Goal: Information Seeking & Learning: Learn about a topic

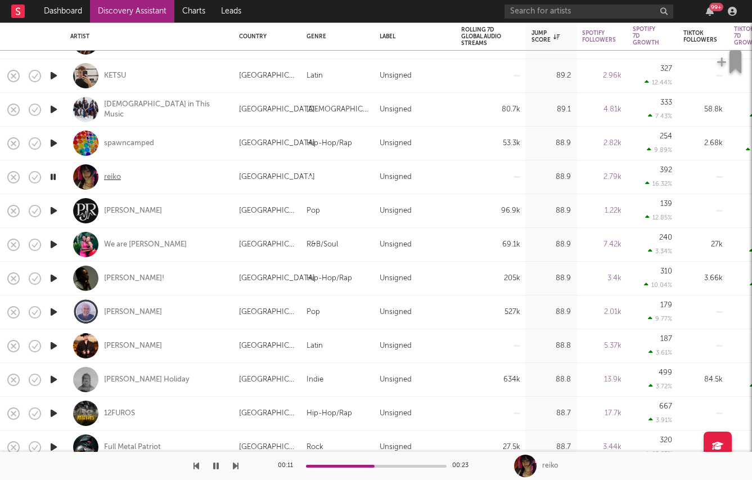
click at [116, 177] on div "reiko" at bounding box center [112, 177] width 17 height 10
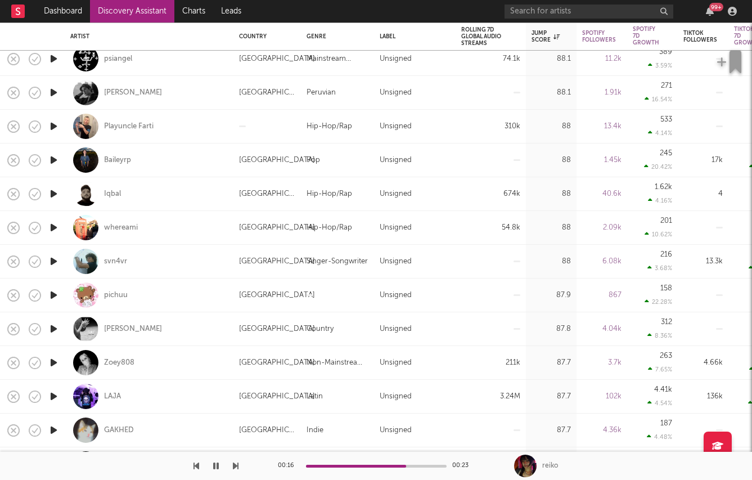
click at [52, 254] on icon "button" at bounding box center [54, 261] width 12 height 14
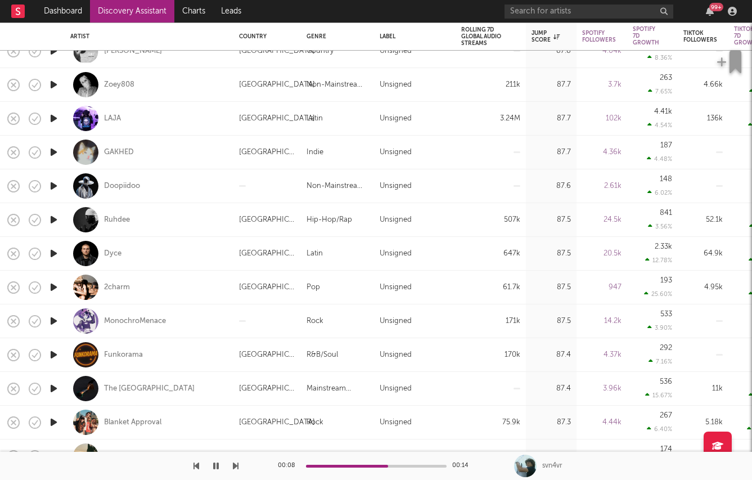
click at [51, 286] on icon "button" at bounding box center [54, 287] width 12 height 14
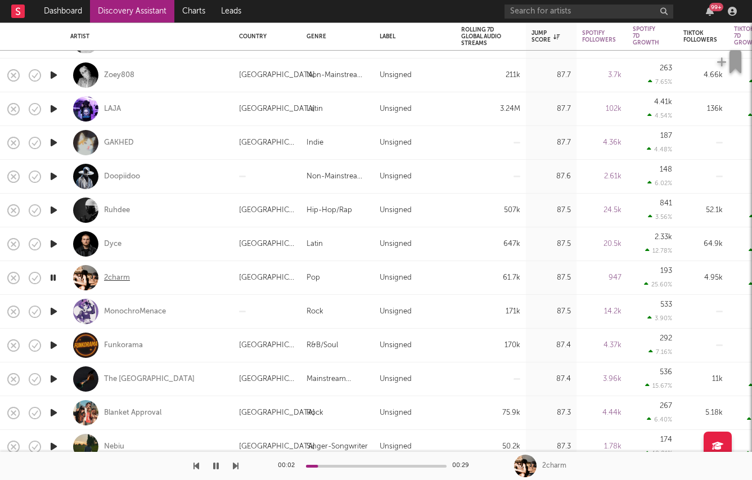
click at [110, 274] on div "2charm" at bounding box center [117, 278] width 26 height 10
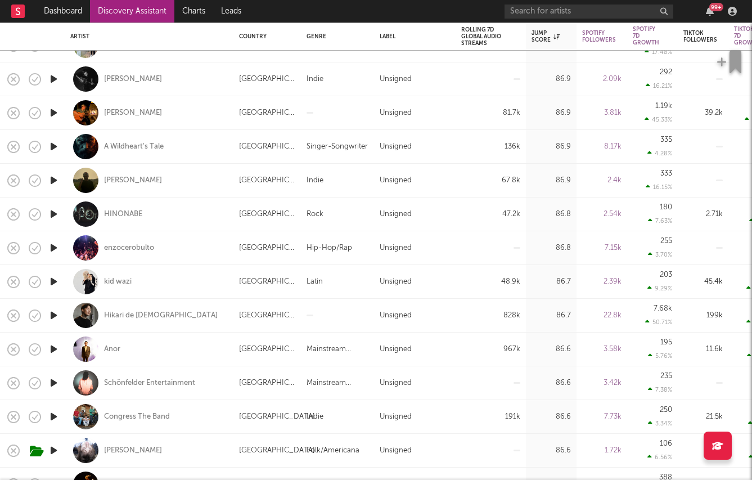
click at [53, 350] on icon "button" at bounding box center [54, 349] width 12 height 14
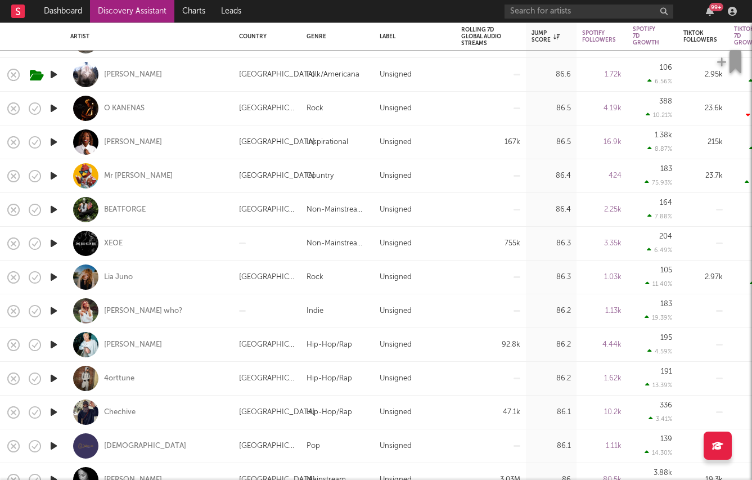
click at [55, 348] on icon "button" at bounding box center [54, 344] width 12 height 14
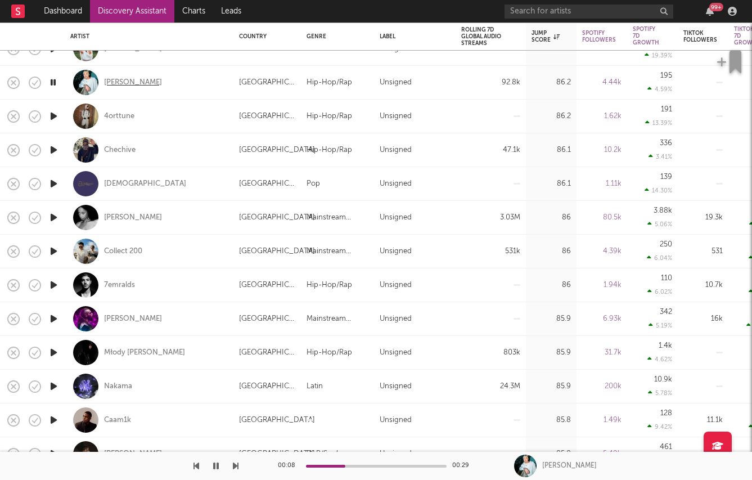
click at [127, 83] on div "Masato Hayashi" at bounding box center [133, 83] width 58 height 10
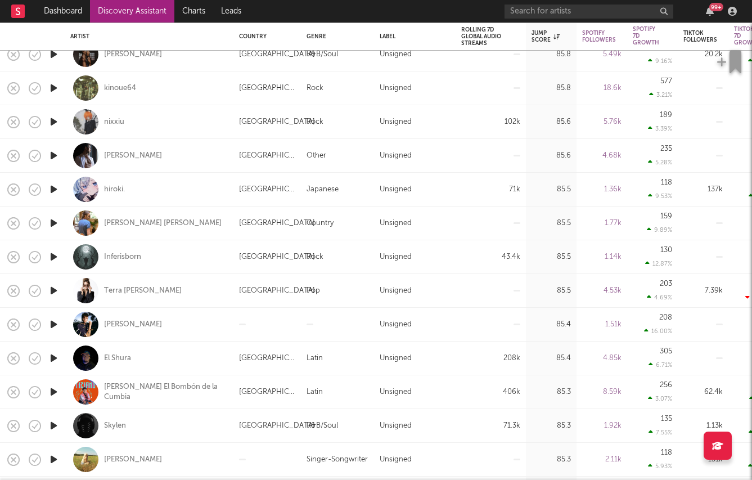
click at [52, 359] on icon "button" at bounding box center [54, 358] width 12 height 14
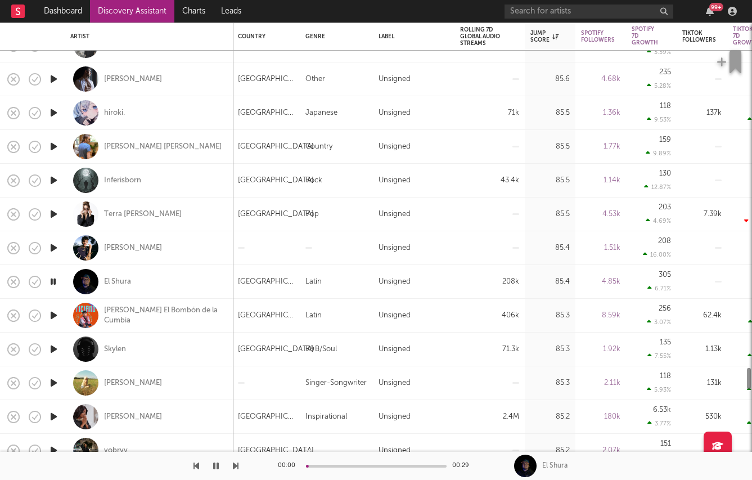
click at [52, 350] on icon "button" at bounding box center [54, 349] width 12 height 14
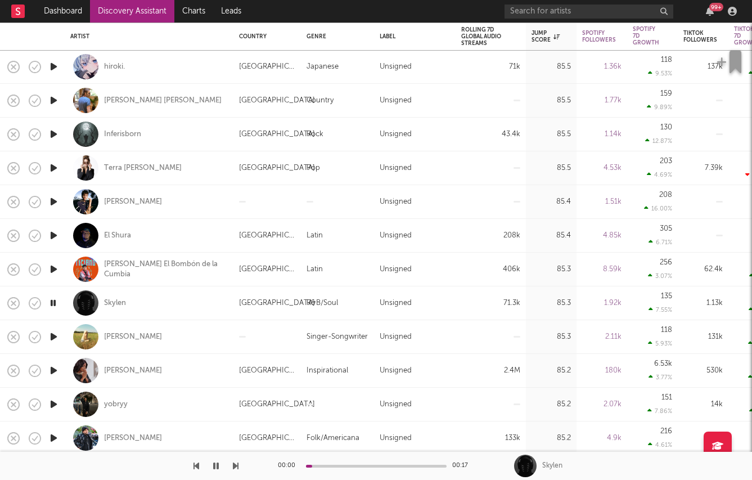
click at [53, 370] on icon "button" at bounding box center [54, 370] width 12 height 14
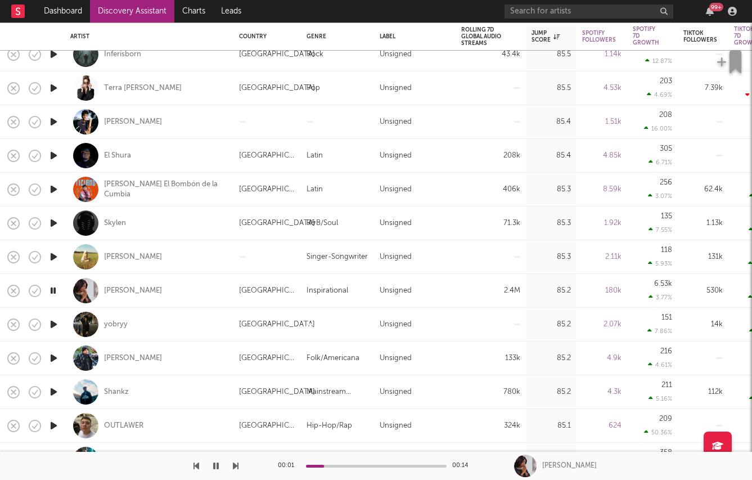
click at [52, 427] on icon "button" at bounding box center [54, 425] width 12 height 14
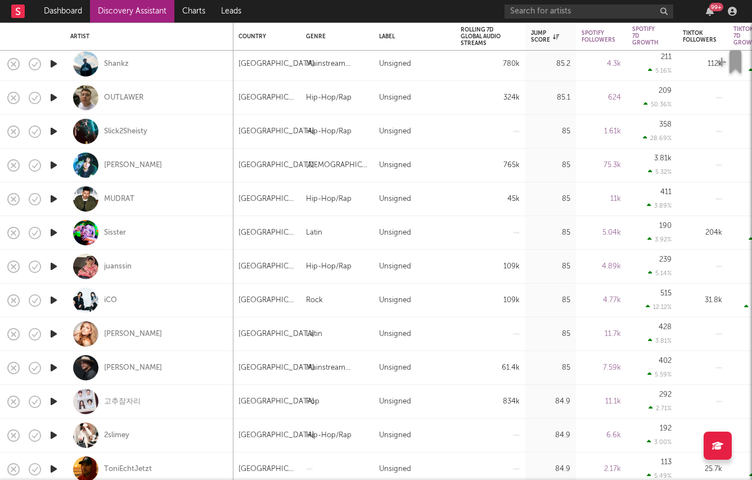
click at [53, 268] on icon "button" at bounding box center [54, 266] width 12 height 14
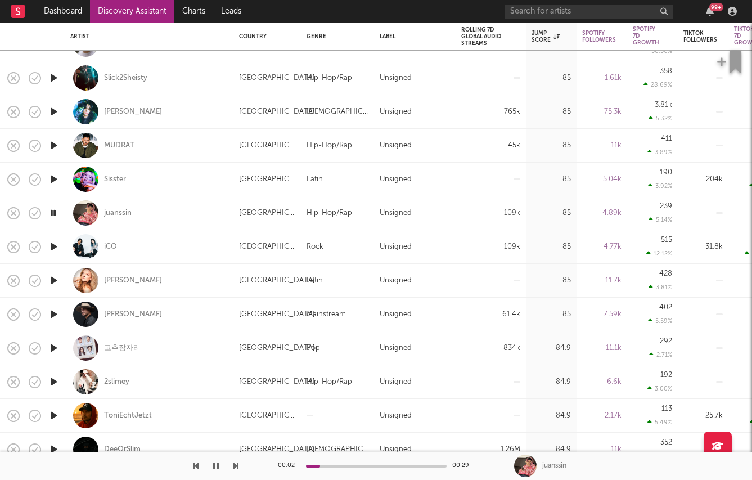
click at [112, 213] on div "juanssin" at bounding box center [118, 213] width 28 height 10
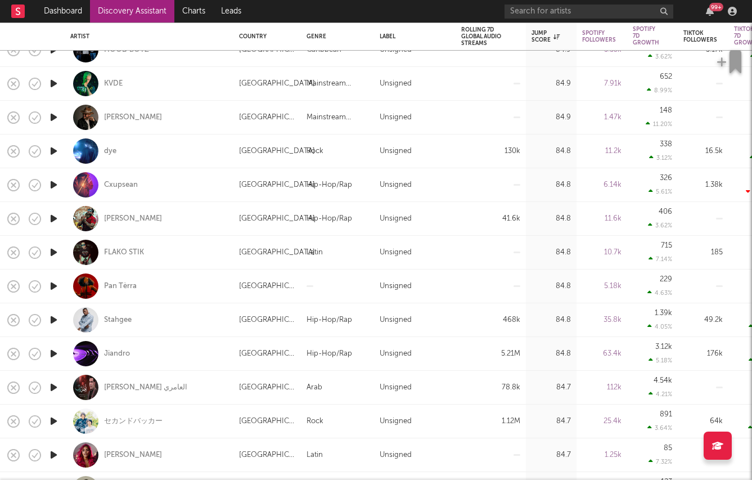
click at [56, 320] on icon "button" at bounding box center [54, 320] width 12 height 14
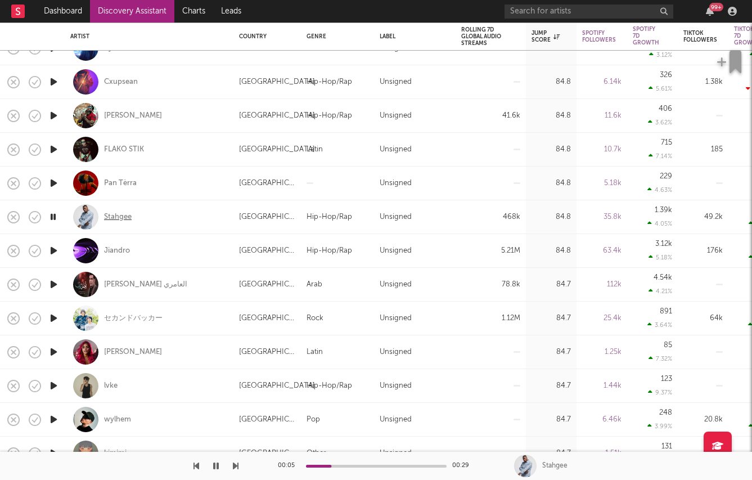
click at [116, 216] on div "Stahgee" at bounding box center [118, 217] width 28 height 10
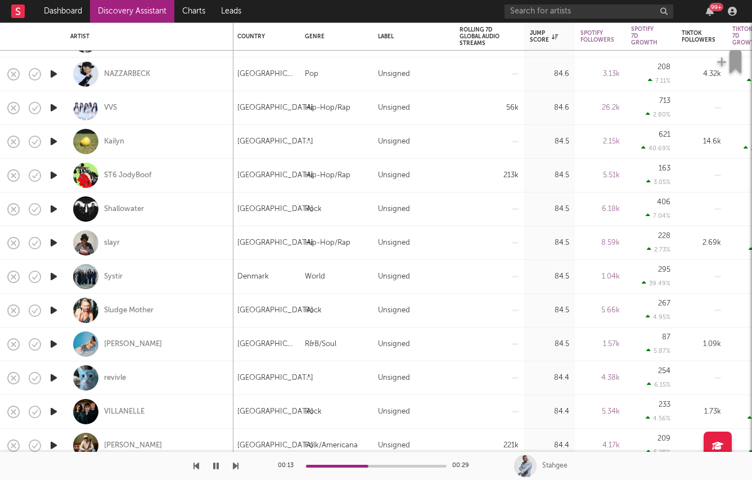
click at [56, 141] on icon "button" at bounding box center [54, 141] width 12 height 14
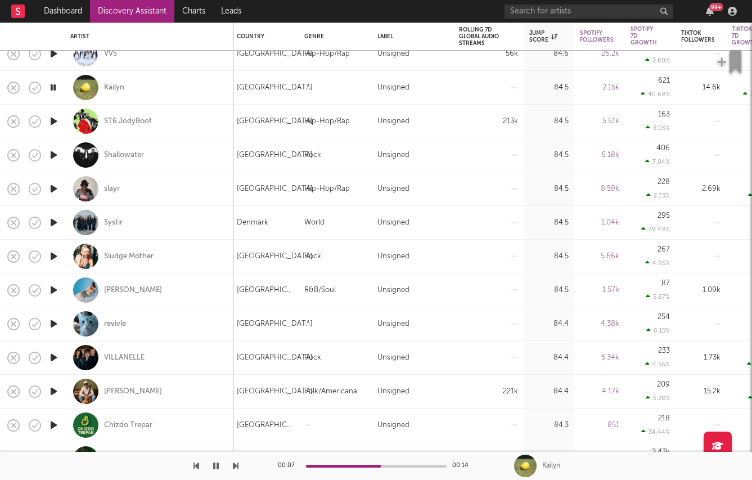
click at [56, 288] on icon "button" at bounding box center [54, 290] width 12 height 14
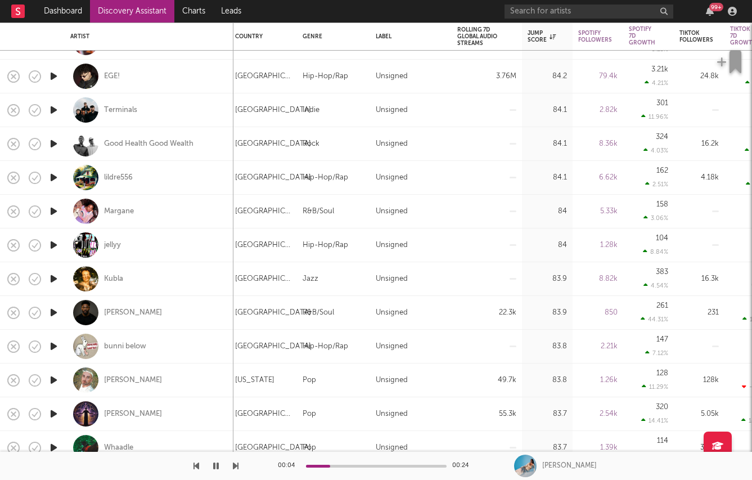
click at [58, 277] on icon "button" at bounding box center [54, 279] width 12 height 14
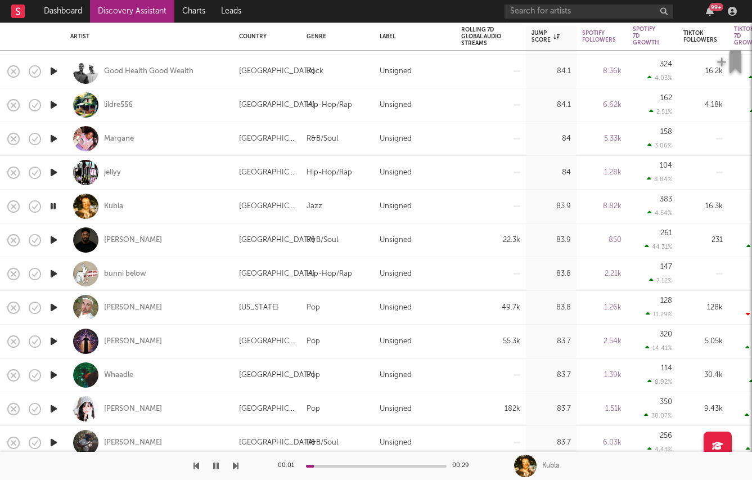
click at [49, 173] on icon "button" at bounding box center [54, 172] width 12 height 14
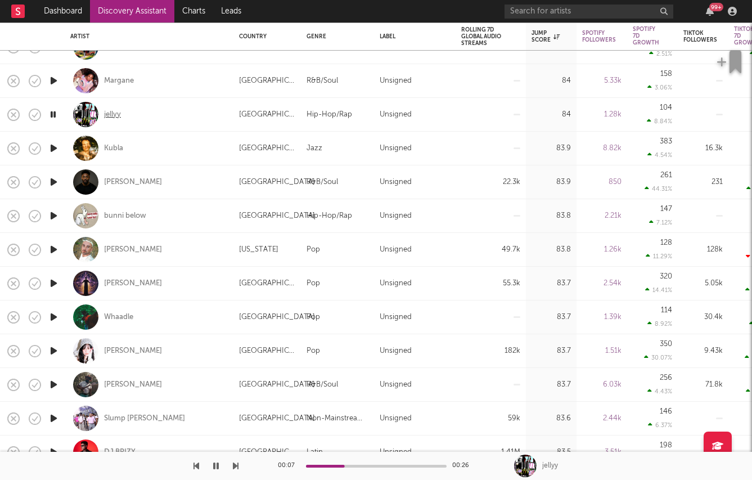
click at [118, 117] on div "jellyy" at bounding box center [112, 115] width 17 height 10
click at [51, 174] on div at bounding box center [53, 182] width 22 height 34
select select "1w"
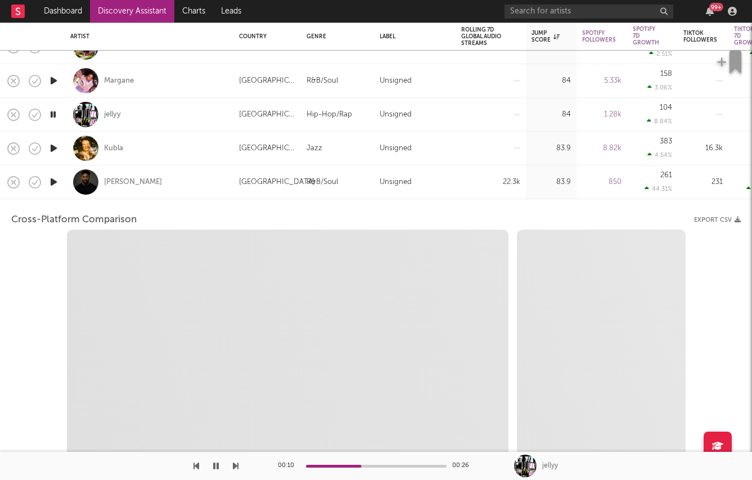
click at [63, 186] on div at bounding box center [53, 182] width 22 height 34
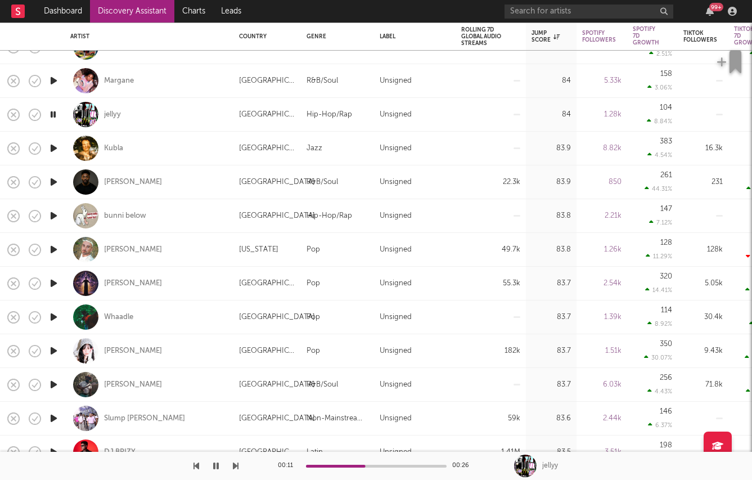
click at [50, 215] on icon "button" at bounding box center [54, 216] width 12 height 14
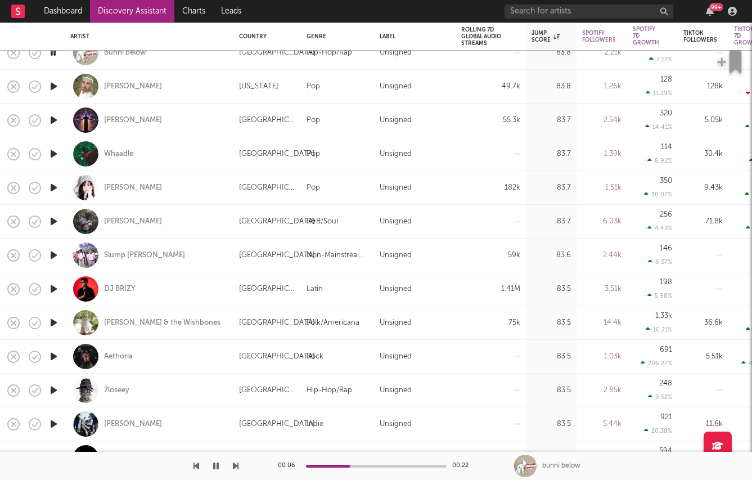
click at [51, 255] on icon "button" at bounding box center [54, 255] width 12 height 14
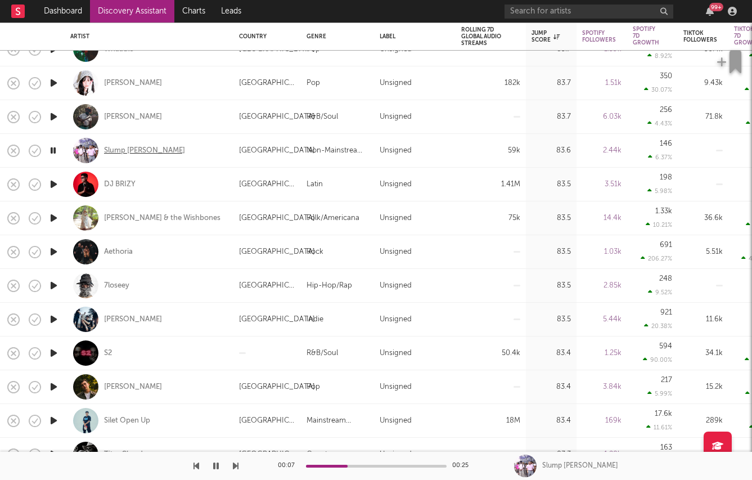
click at [111, 148] on div "Slump Dotty" at bounding box center [144, 151] width 81 height 10
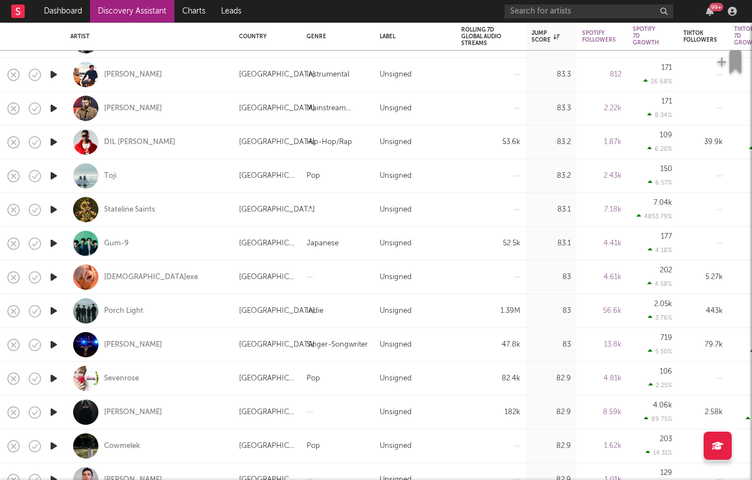
click at [52, 243] on icon "button" at bounding box center [54, 243] width 12 height 14
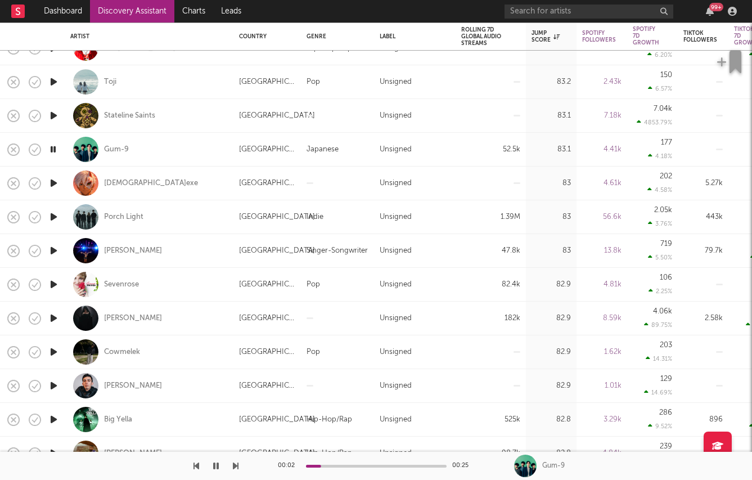
click at [53, 252] on icon "button" at bounding box center [54, 250] width 12 height 14
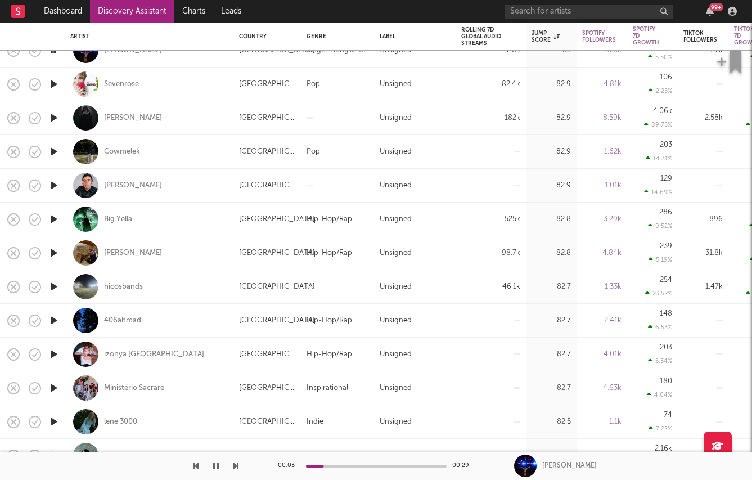
click at [54, 253] on icon "button" at bounding box center [54, 253] width 12 height 14
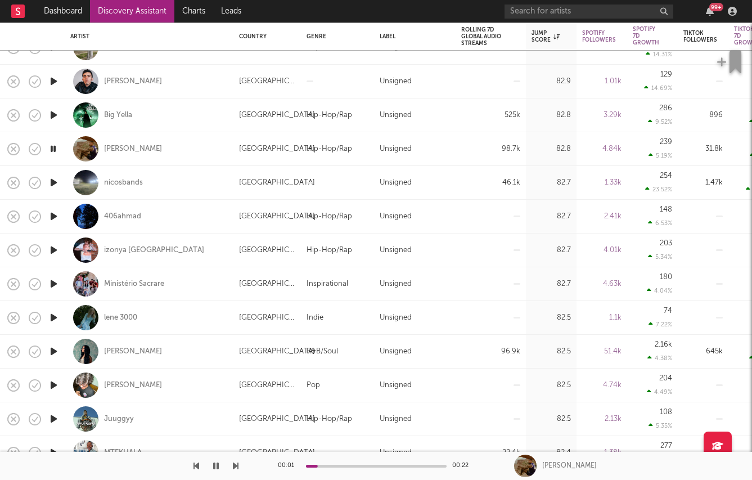
click at [50, 349] on icon "button" at bounding box center [54, 351] width 12 height 14
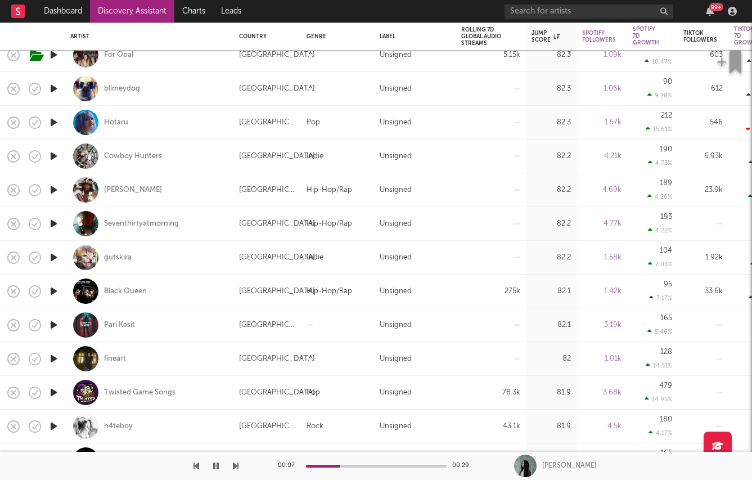
click at [51, 159] on icon "button" at bounding box center [54, 156] width 12 height 14
click at [52, 289] on icon "button" at bounding box center [54, 291] width 12 height 14
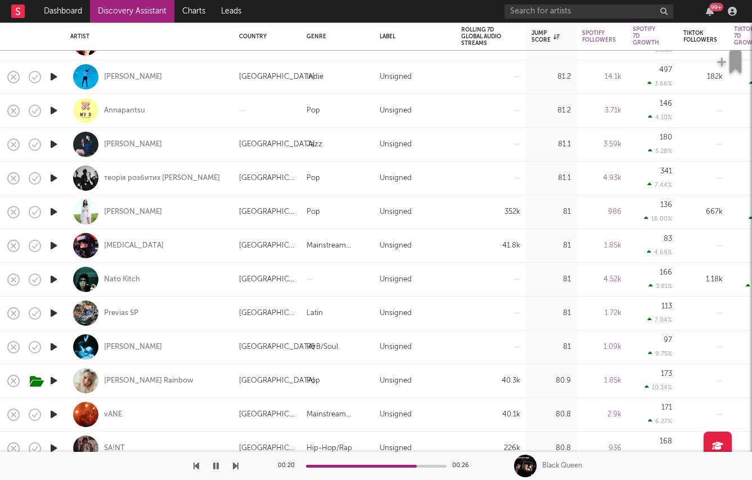
click at [52, 243] on icon "button" at bounding box center [54, 245] width 12 height 14
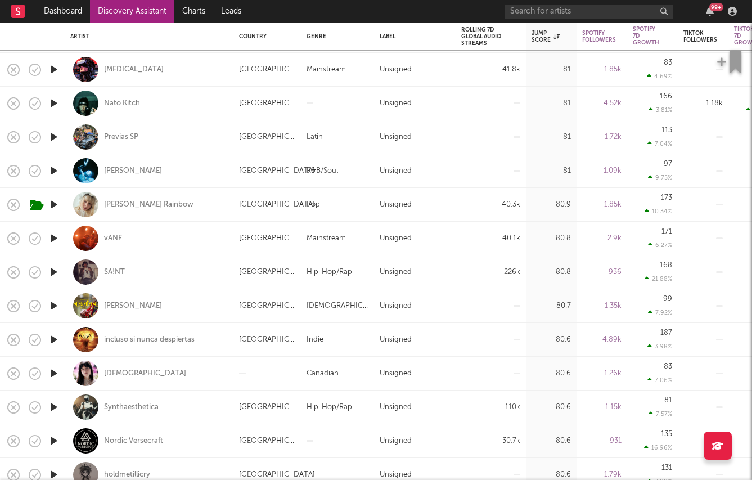
click at [52, 270] on icon "button" at bounding box center [54, 272] width 12 height 14
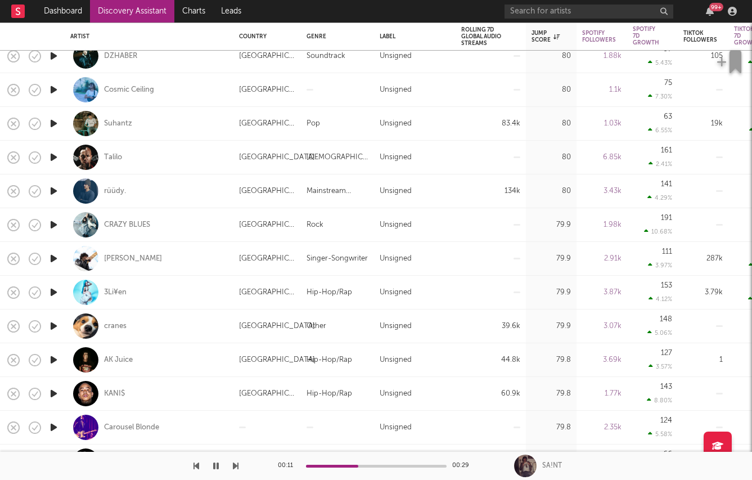
click at [53, 319] on icon "button" at bounding box center [54, 326] width 12 height 14
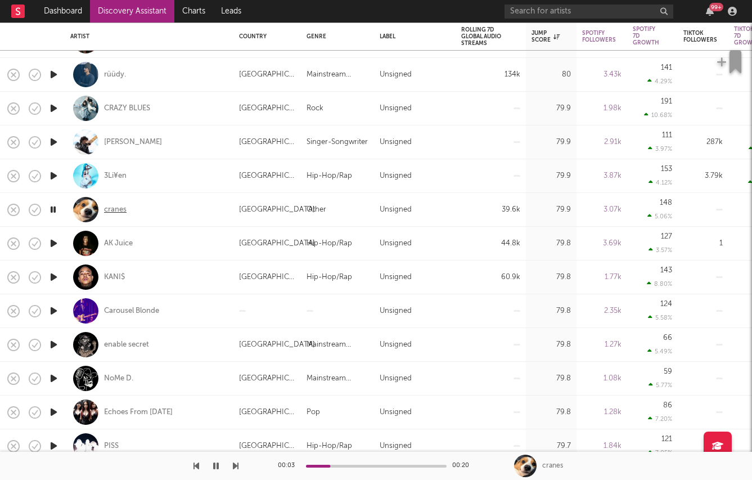
click at [114, 206] on div "cranes" at bounding box center [115, 210] width 22 height 10
click at [225, 474] on div at bounding box center [119, 465] width 238 height 28
click at [218, 470] on button "button" at bounding box center [215, 465] width 11 height 28
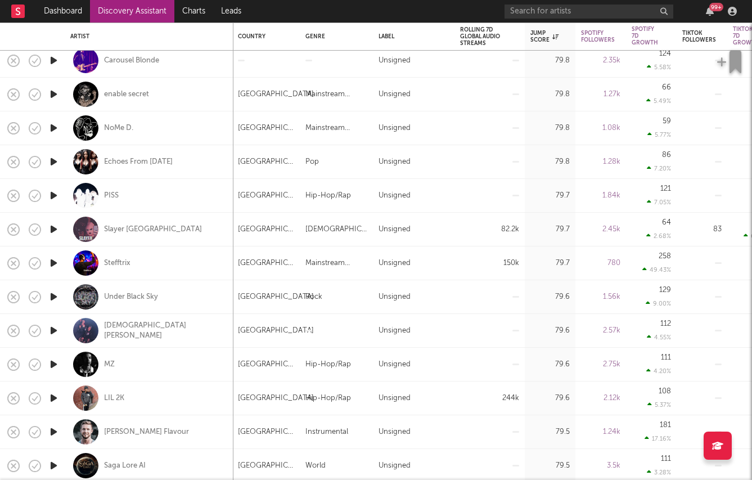
click at [49, 262] on icon "button" at bounding box center [54, 263] width 12 height 14
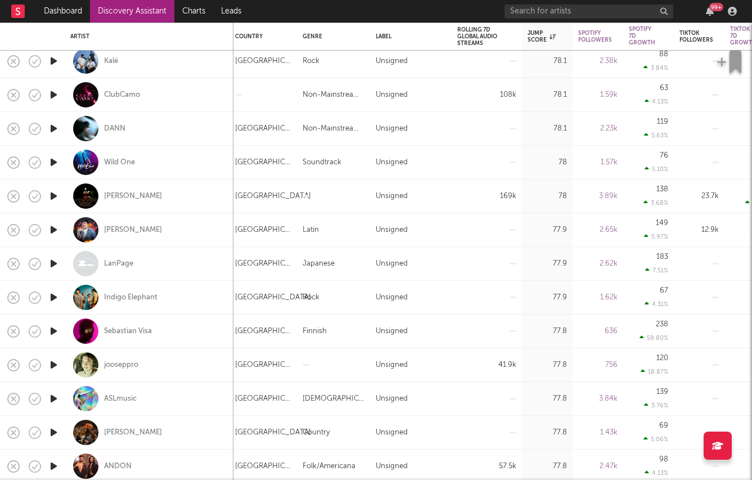
click at [53, 195] on icon "button" at bounding box center [54, 196] width 12 height 14
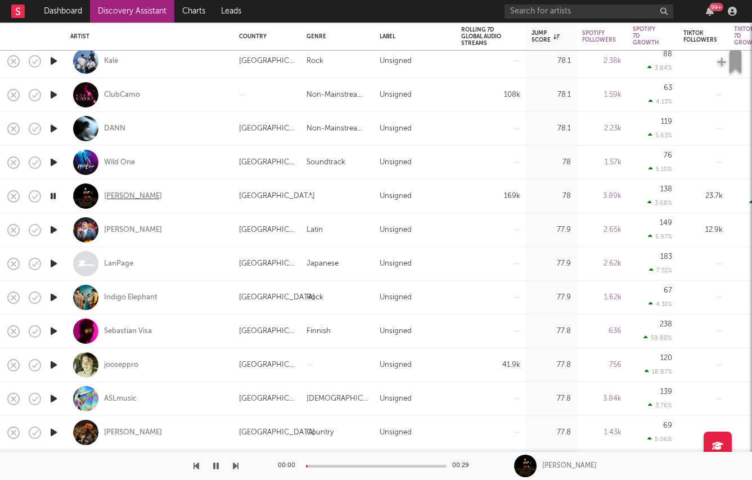
click at [121, 200] on div "Davis Cook" at bounding box center [133, 196] width 58 height 10
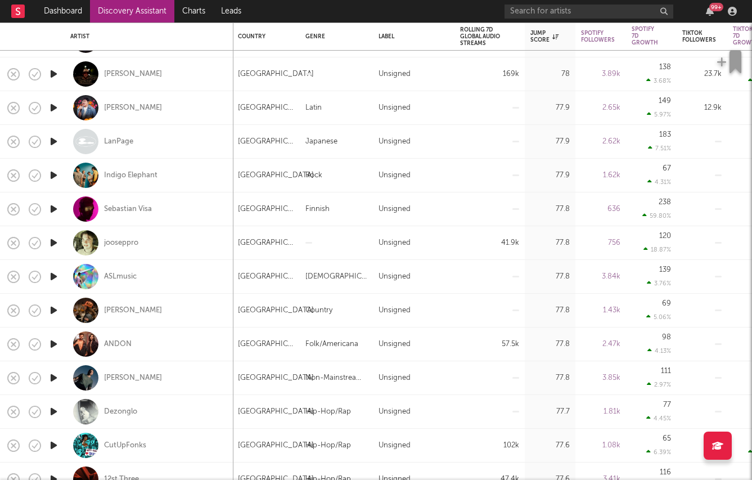
click at [56, 174] on icon "button" at bounding box center [54, 175] width 12 height 14
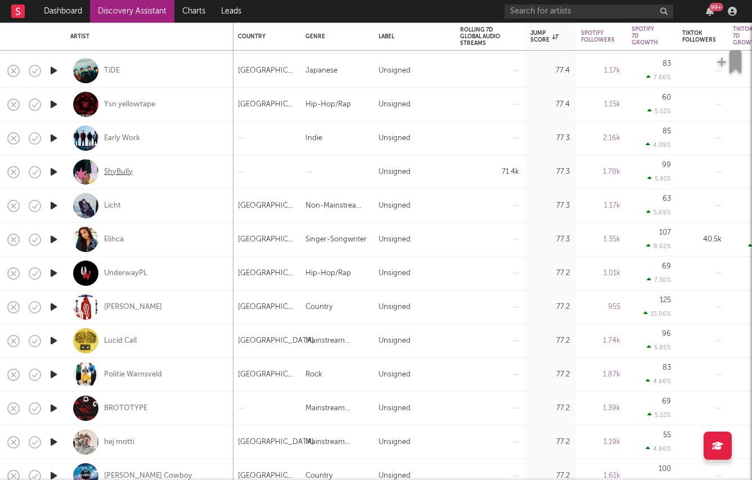
click at [116, 171] on div "ShyBully" at bounding box center [118, 172] width 29 height 10
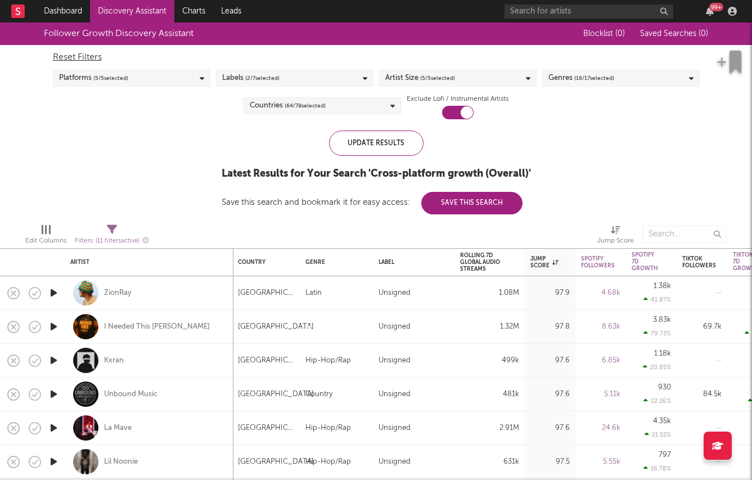
click at [268, 94] on div "Reset Filters Platforms ( 5 / 5 selected) Labels ( 2 / 7 selected) Artist Size …" at bounding box center [376, 82] width 658 height 74
click at [269, 100] on div "Countries ( 64 / 78 selected)" at bounding box center [288, 105] width 76 height 13
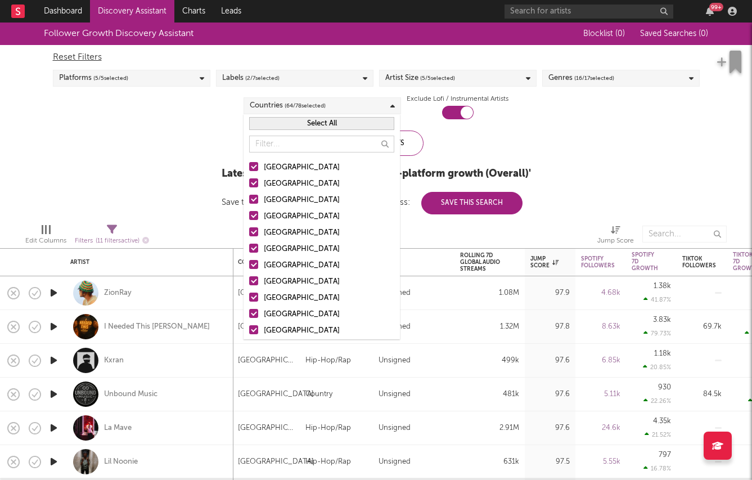
click at [279, 129] on button "Select All" at bounding box center [321, 123] width 145 height 13
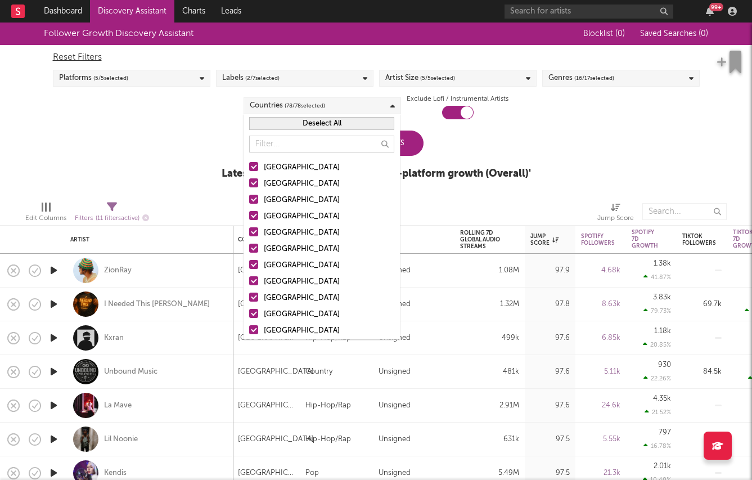
click at [279, 122] on button "Deselect All" at bounding box center [321, 123] width 145 height 13
click at [262, 164] on label "[GEOGRAPHIC_DATA]" at bounding box center [321, 167] width 145 height 13
click at [249, 164] on input "[GEOGRAPHIC_DATA]" at bounding box center [249, 167] width 0 height 13
click at [258, 180] on label "Australia" at bounding box center [321, 183] width 145 height 13
click at [249, 180] on input "Australia" at bounding box center [249, 183] width 0 height 13
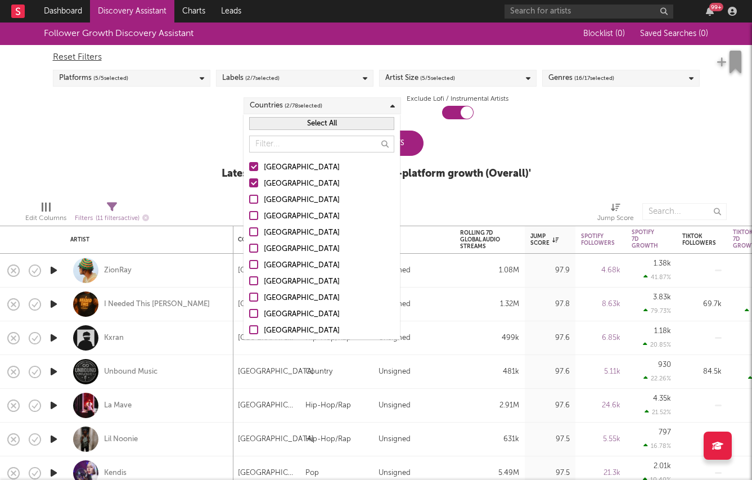
click at [257, 201] on div at bounding box center [253, 199] width 9 height 9
click at [249, 201] on input "Canada" at bounding box center [249, 199] width 0 height 13
click at [257, 214] on div at bounding box center [253, 215] width 9 height 9
click at [249, 214] on input "United Kingdom" at bounding box center [249, 216] width 0 height 13
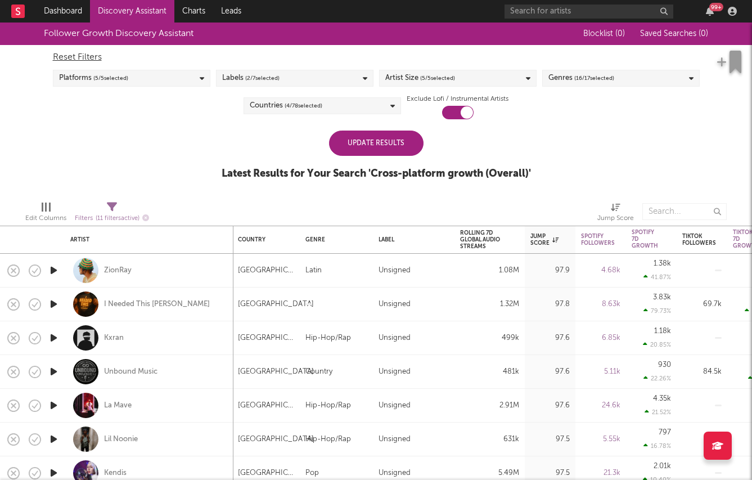
click at [203, 185] on div "Follower Growth Discovery Assistant Blocklist ( 0 ) Saved Searches ( 0 ) Reset …" at bounding box center [376, 106] width 752 height 169
click at [388, 146] on div "Update Results" at bounding box center [376, 142] width 94 height 25
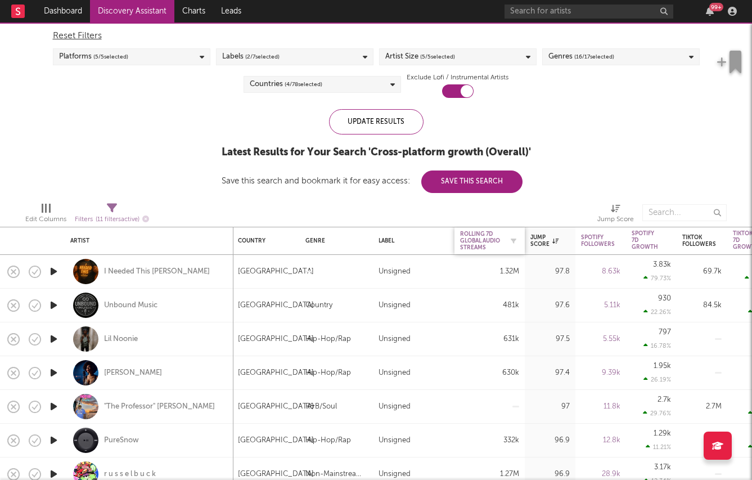
click at [486, 237] on div "Rolling 7D Global Audio Streams" at bounding box center [481, 240] width 42 height 20
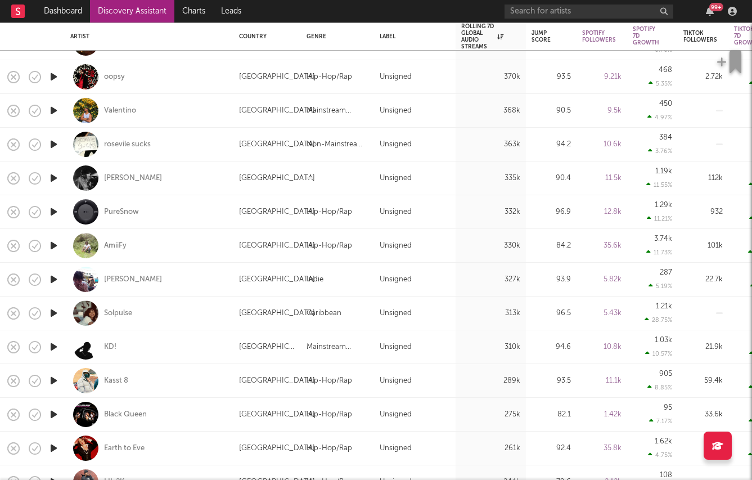
click at [52, 313] on icon "button" at bounding box center [54, 313] width 12 height 14
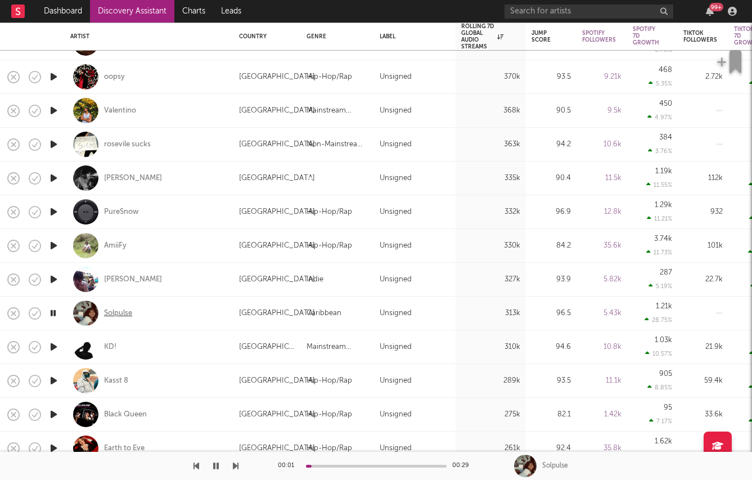
click at [110, 313] on div "Solpulse" at bounding box center [118, 313] width 28 height 10
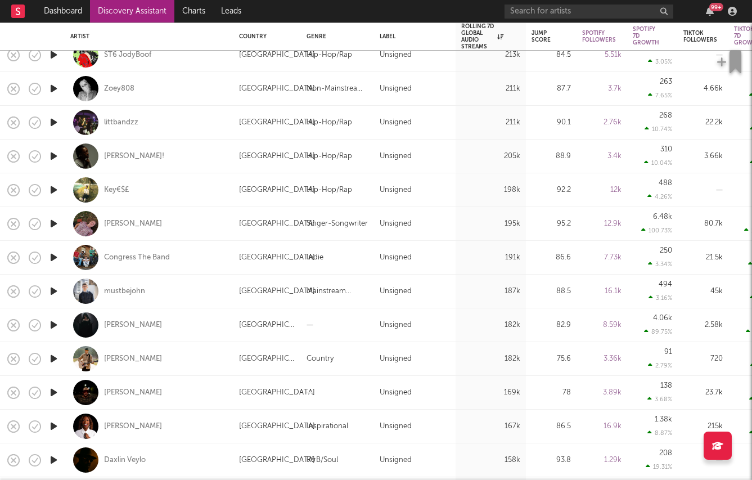
click at [52, 326] on icon "button" at bounding box center [54, 325] width 12 height 14
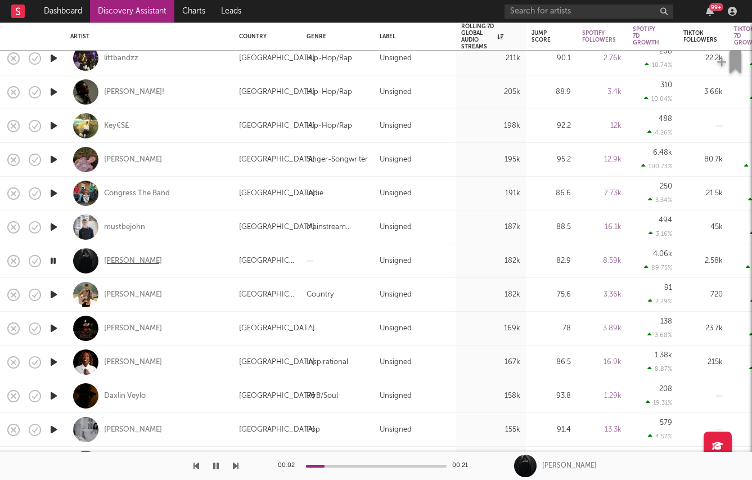
click at [121, 261] on div "Cenobia" at bounding box center [133, 261] width 58 height 10
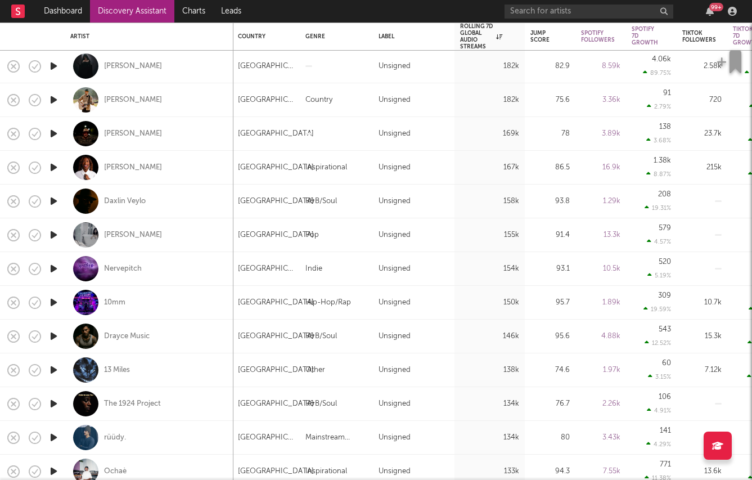
click at [52, 336] on icon "button" at bounding box center [54, 336] width 12 height 14
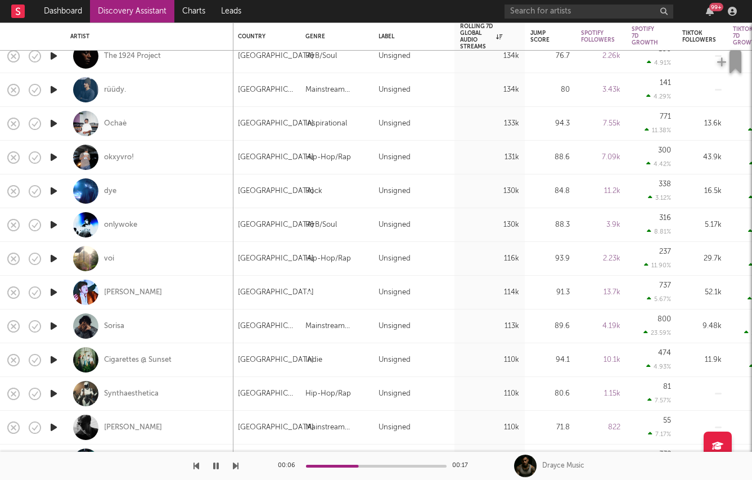
click at [53, 355] on icon "button" at bounding box center [54, 359] width 12 height 14
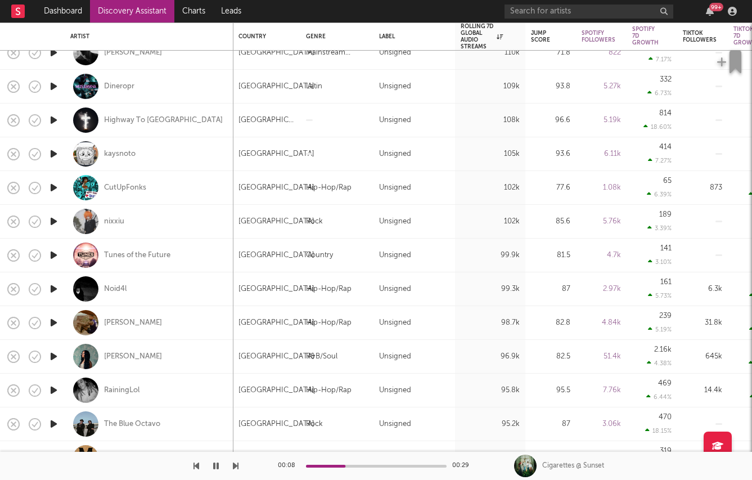
click at [53, 356] on icon "button" at bounding box center [54, 356] width 12 height 14
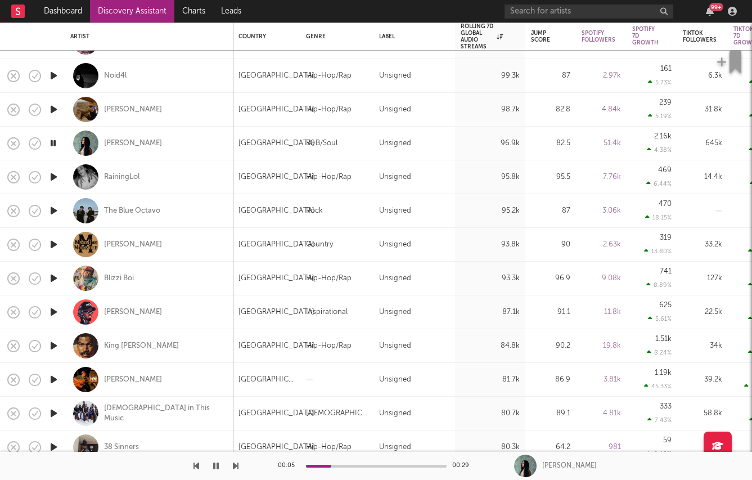
click at [50, 341] on icon "button" at bounding box center [54, 345] width 12 height 14
click at [54, 377] on icon "button" at bounding box center [54, 379] width 12 height 14
click at [107, 146] on div "Jessica Sanchez" at bounding box center [133, 143] width 58 height 10
click at [121, 376] on div "Ethan Miller" at bounding box center [133, 379] width 58 height 10
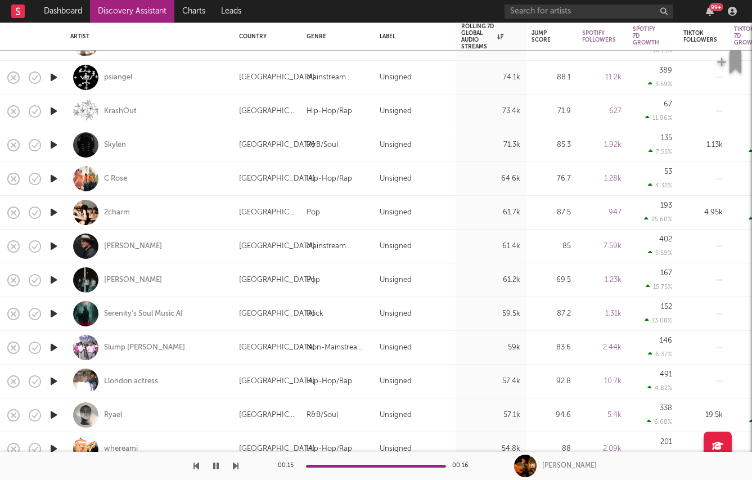
click at [52, 279] on icon "button" at bounding box center [54, 280] width 12 height 14
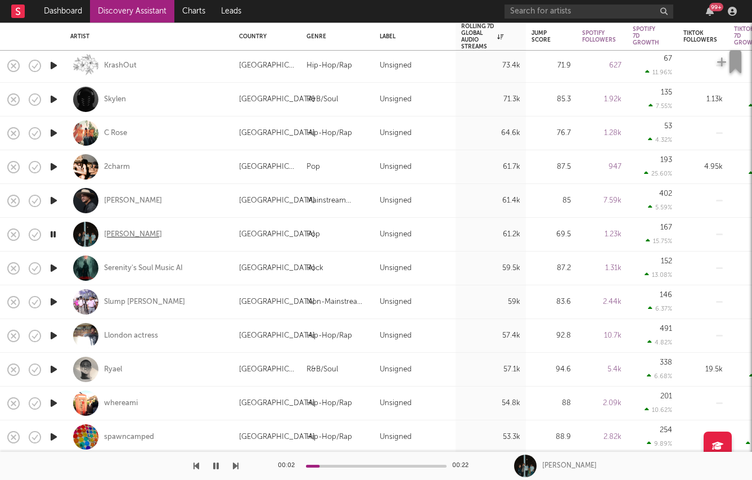
click at [121, 234] on div "Hermione" at bounding box center [133, 234] width 58 height 10
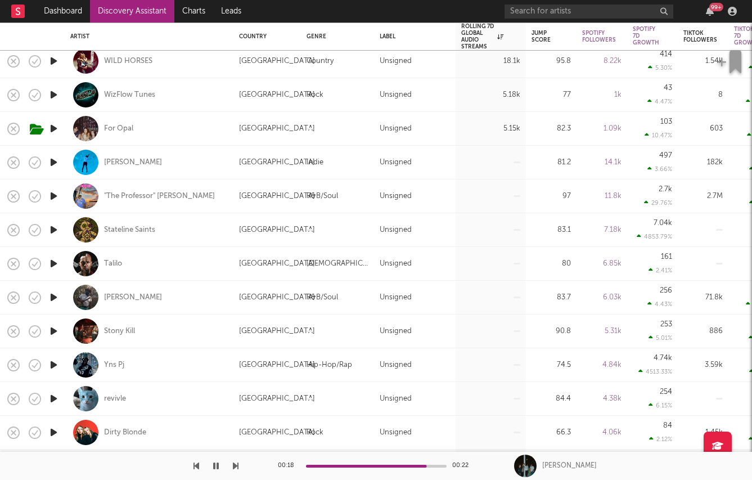
click at [51, 360] on icon "button" at bounding box center [54, 365] width 12 height 14
click at [115, 360] on div "Yns Pj" at bounding box center [114, 365] width 20 height 10
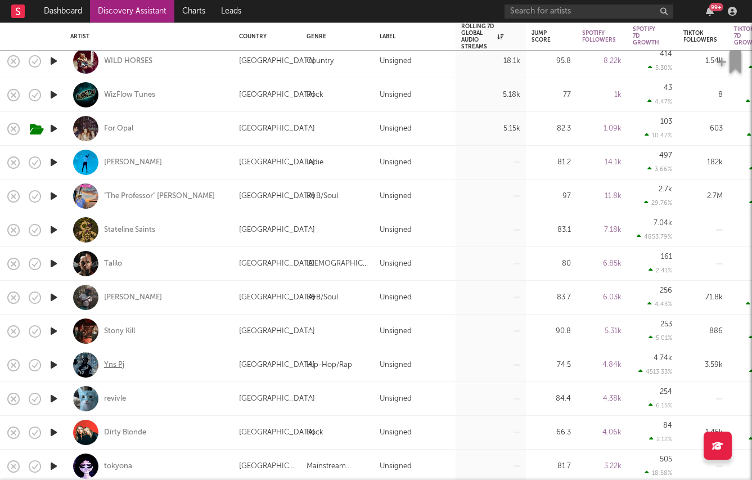
click at [114, 360] on div "Yns Pj" at bounding box center [114, 365] width 20 height 10
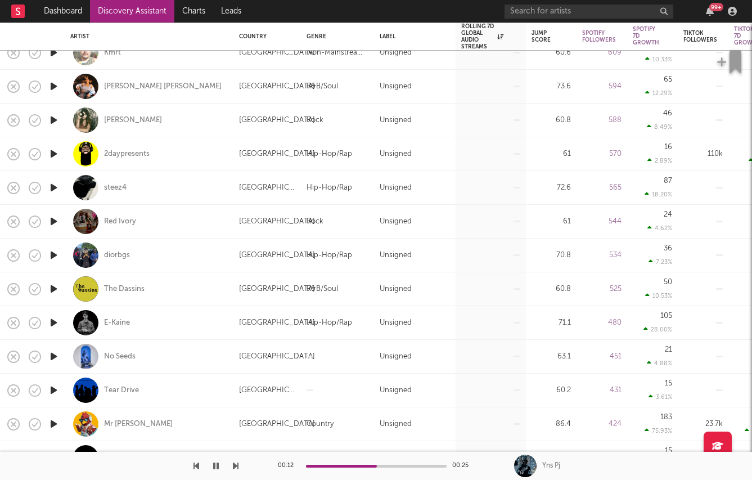
click at [51, 152] on icon "button" at bounding box center [54, 154] width 12 height 14
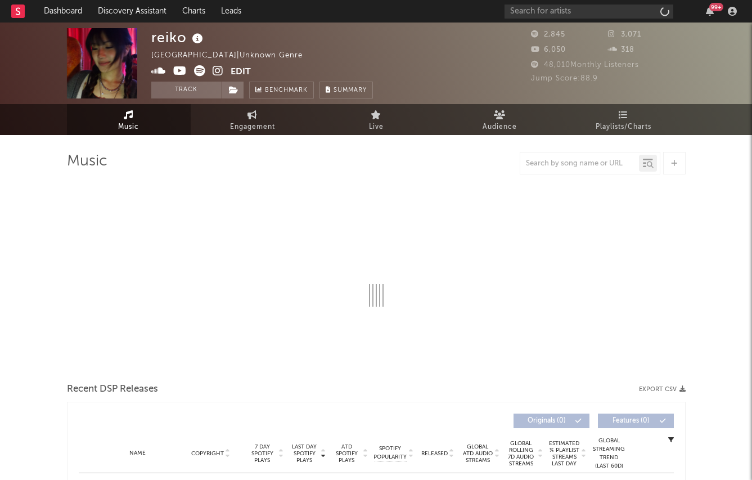
select select "1w"
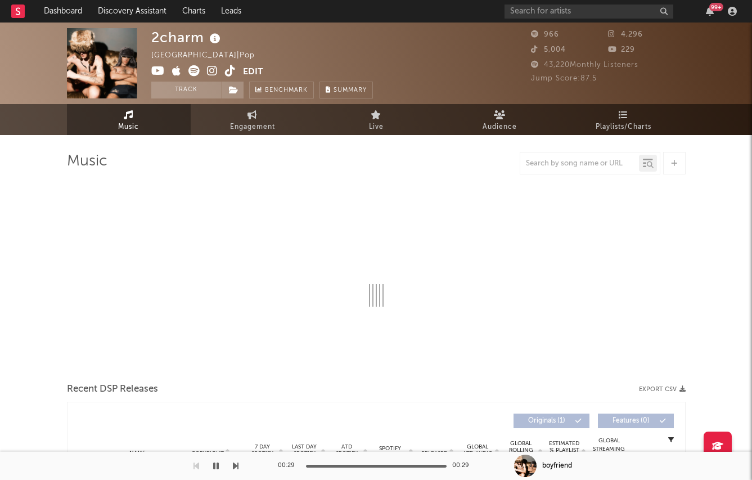
click at [216, 75] on icon at bounding box center [212, 70] width 11 height 11
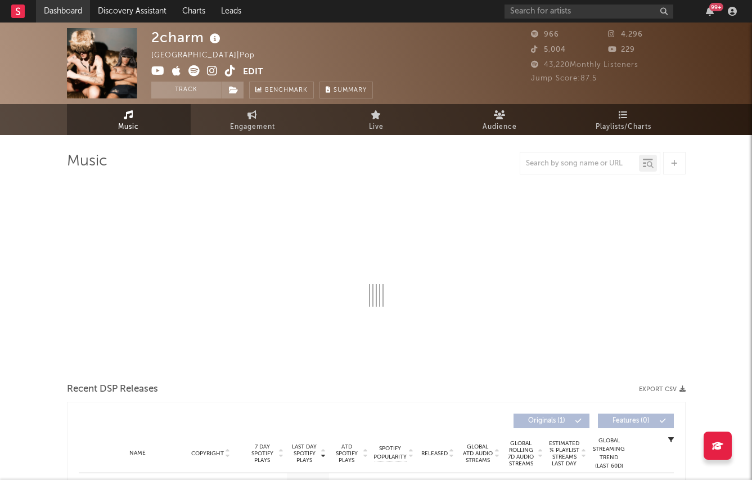
click at [59, 14] on link "Dashboard" at bounding box center [63, 11] width 54 height 22
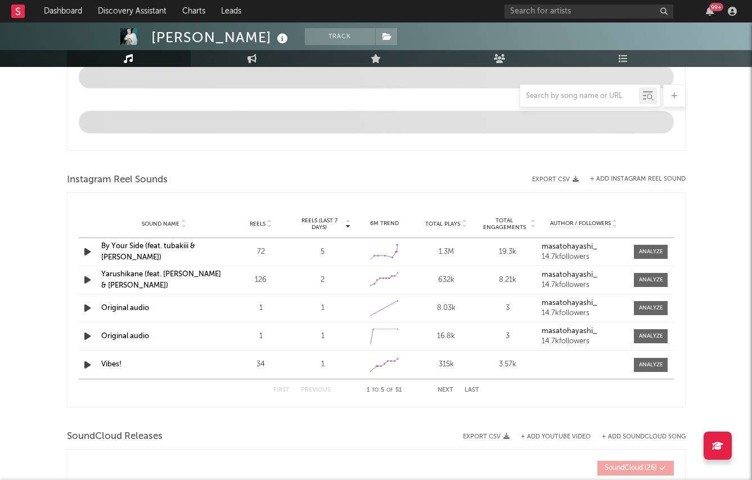
select select "6m"
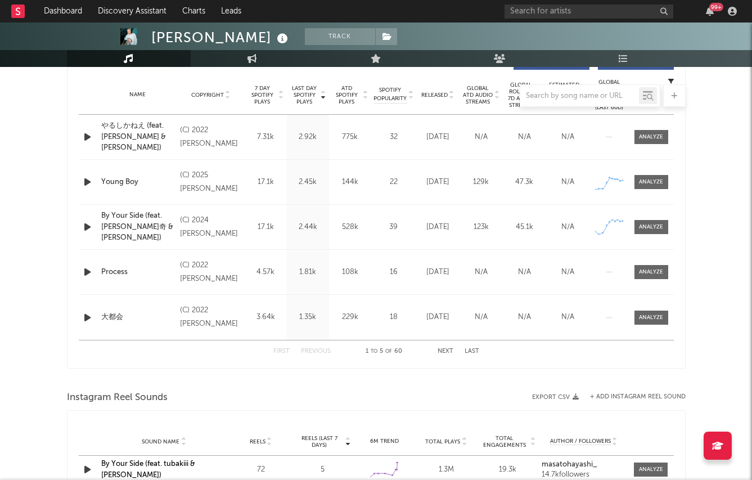
scroll to position [434, 0]
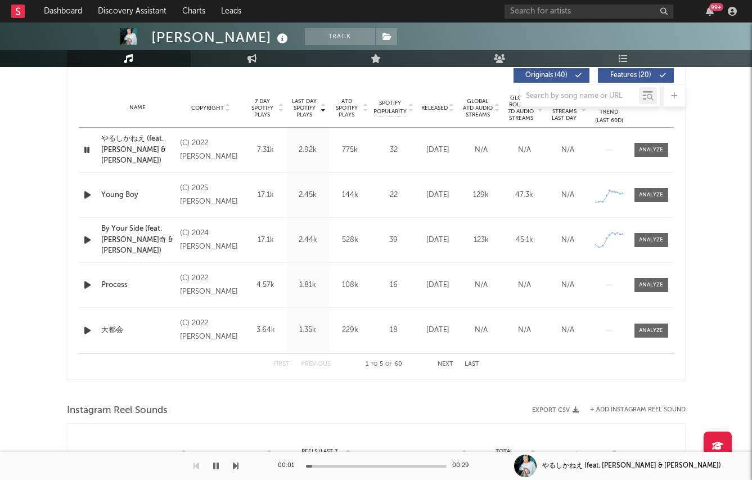
click at [84, 191] on icon "button" at bounding box center [88, 195] width 12 height 14
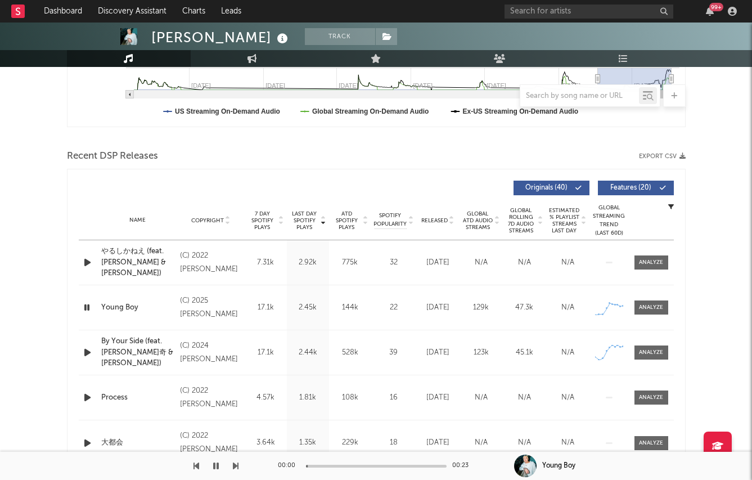
scroll to position [314, 0]
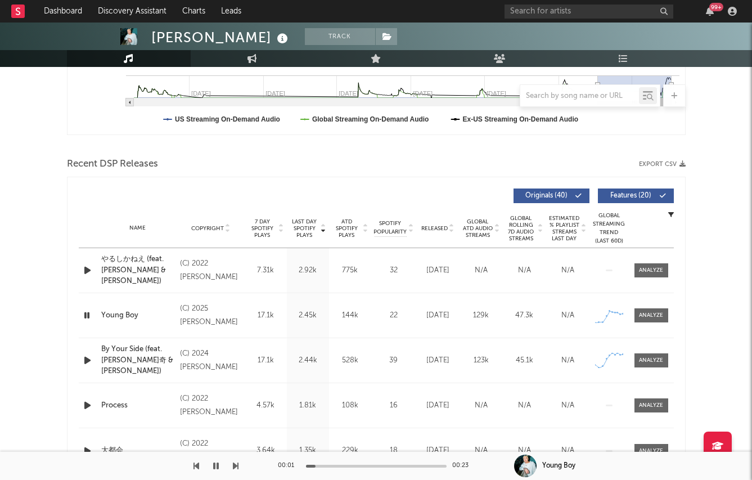
click at [83, 400] on icon "button" at bounding box center [88, 405] width 12 height 14
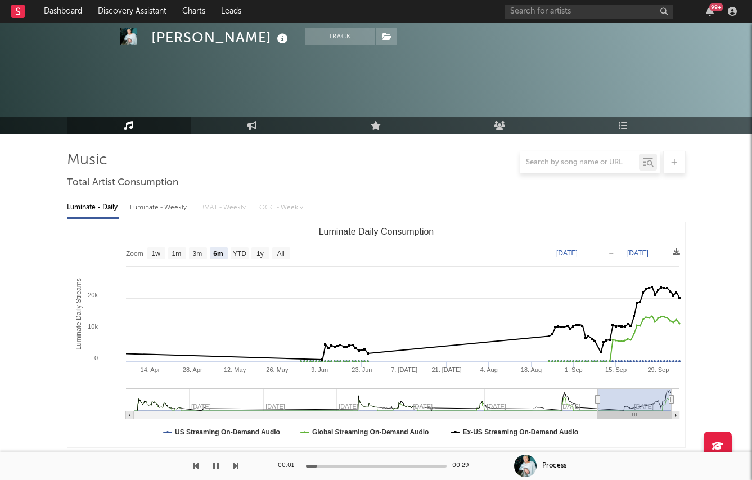
scroll to position [0, 0]
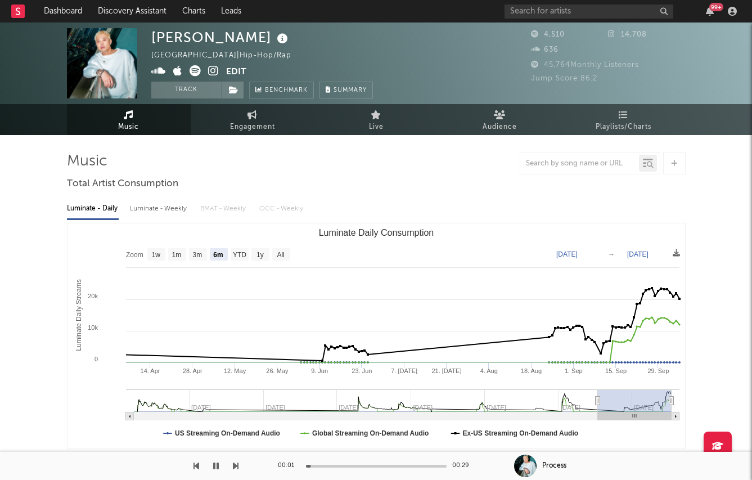
click at [175, 209] on div "Luminate - Weekly" at bounding box center [159, 208] width 59 height 19
select select "6m"
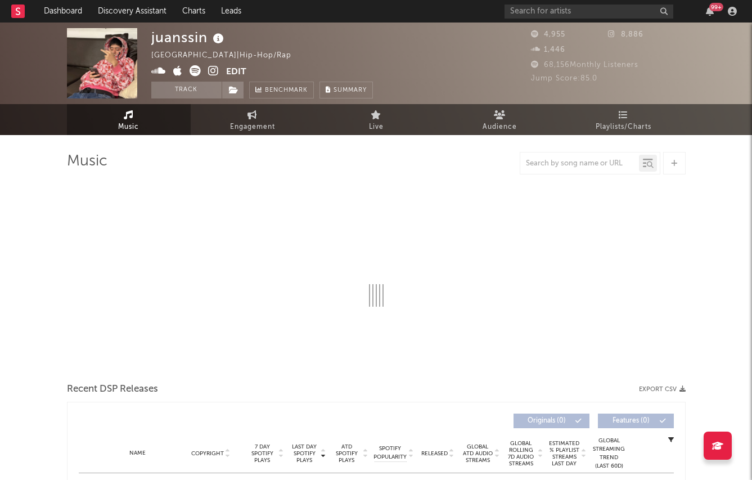
select select "1w"
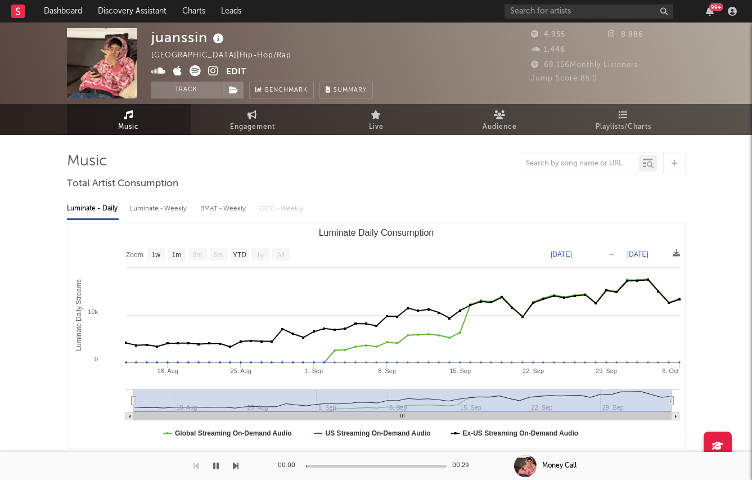
click at [159, 213] on div "Luminate - Weekly" at bounding box center [159, 208] width 59 height 19
select select "1w"
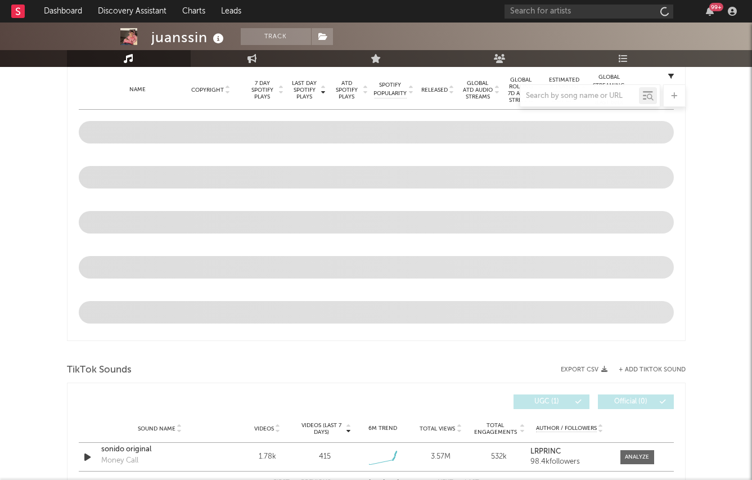
scroll to position [452, 0]
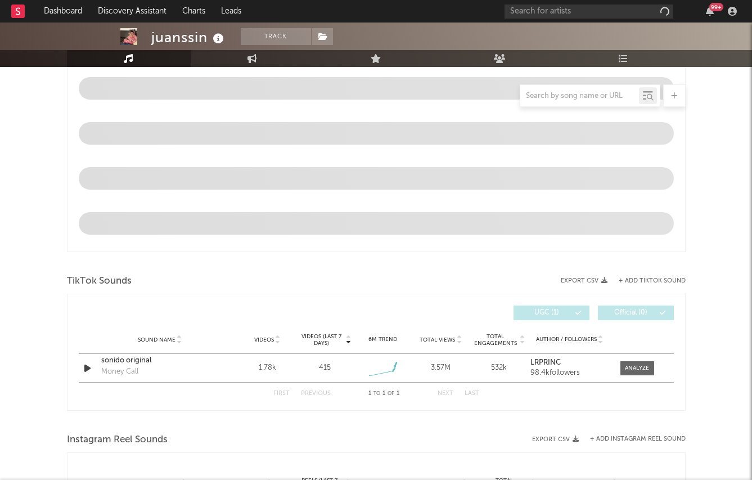
select select "1w"
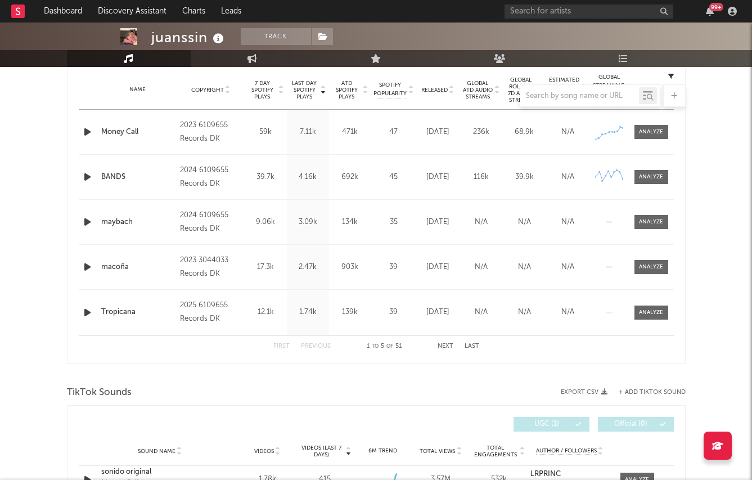
click at [89, 162] on div "Name BANDS Copyright 2024 6109655 Records DK Label 6109655 Records DK Album Nam…" at bounding box center [376, 177] width 595 height 44
click at [90, 177] on icon "button" at bounding box center [88, 177] width 12 height 14
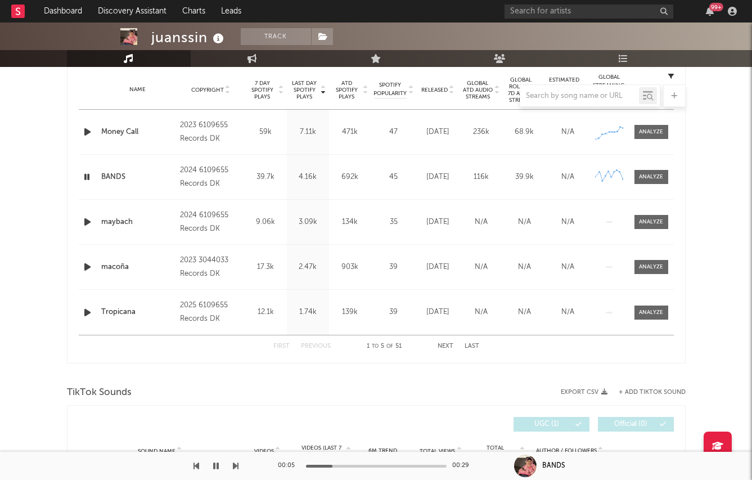
drag, startPoint x: 332, startPoint y: 465, endPoint x: 379, endPoint y: 468, distance: 47.3
click at [379, 468] on div "00:05 00:29" at bounding box center [376, 465] width 197 height 28
click at [85, 224] on icon "button" at bounding box center [88, 222] width 12 height 14
drag, startPoint x: 334, startPoint y: 464, endPoint x: 424, endPoint y: 464, distance: 90.5
click at [424, 464] on div at bounding box center [376, 465] width 141 height 3
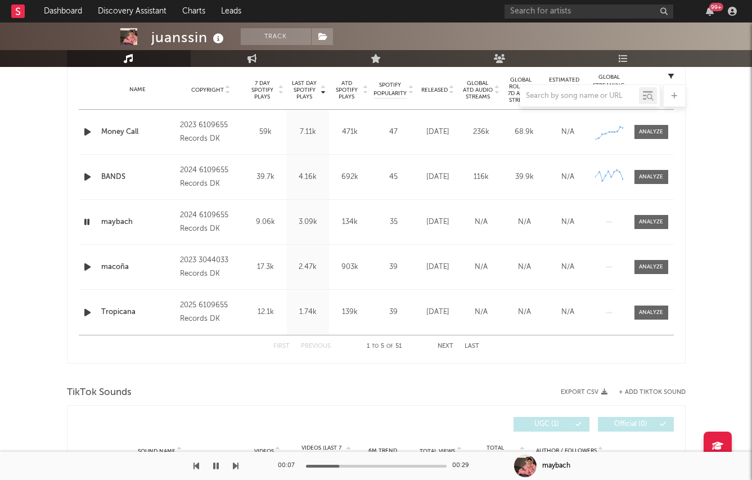
click at [84, 265] on icon "button" at bounding box center [88, 267] width 12 height 14
click at [363, 466] on div at bounding box center [376, 465] width 141 height 3
click at [413, 464] on div at bounding box center [376, 465] width 141 height 3
click at [84, 319] on div "Name Tropicana Copyright 2025 6109655 Records DK Label 6109655 Records DK Album…" at bounding box center [376, 312] width 595 height 45
click at [84, 313] on icon "button" at bounding box center [88, 312] width 12 height 14
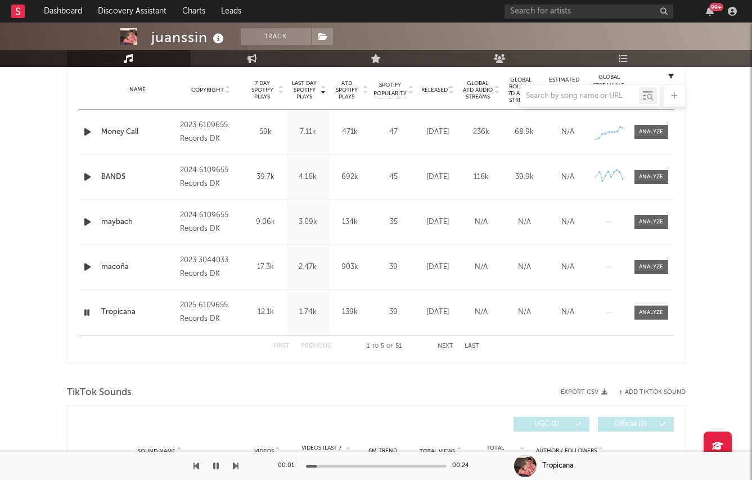
click at [439, 92] on div at bounding box center [376, 95] width 618 height 22
click at [437, 91] on div at bounding box center [376, 95] width 618 height 22
click at [436, 88] on div at bounding box center [376, 95] width 618 height 22
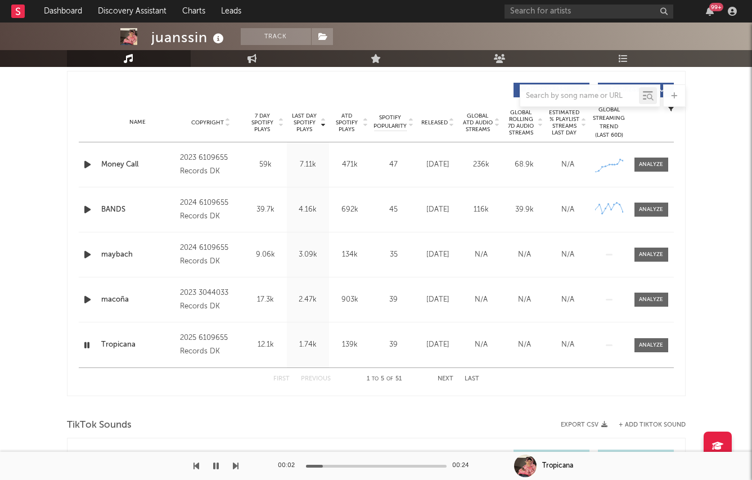
scroll to position [410, 0]
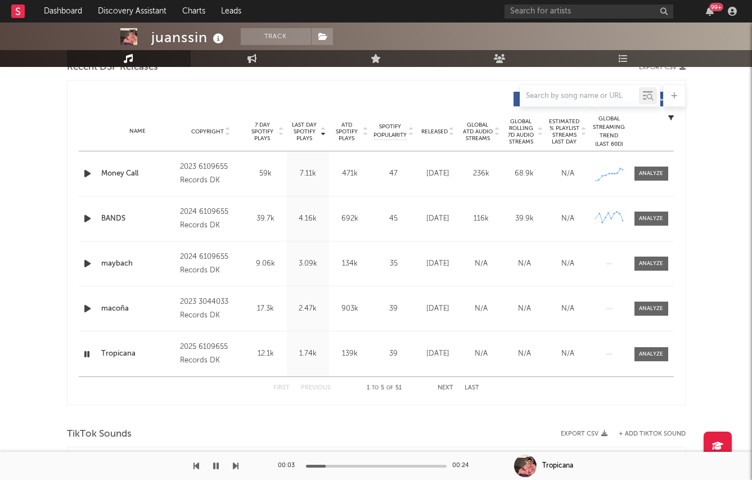
click at [431, 132] on span "Released" at bounding box center [434, 131] width 26 height 7
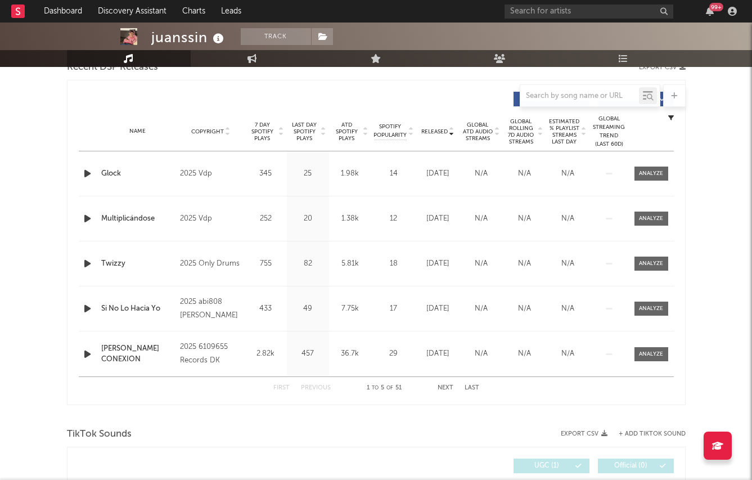
click at [87, 310] on icon "button" at bounding box center [88, 308] width 12 height 14
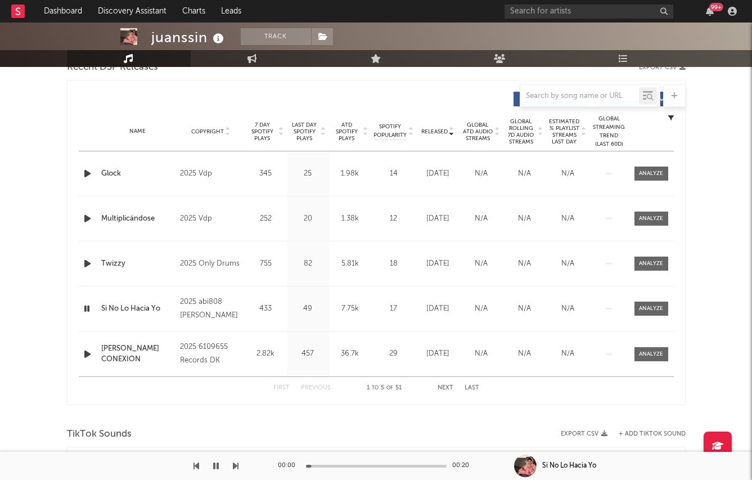
click at [85, 260] on icon "button" at bounding box center [88, 263] width 12 height 14
drag, startPoint x: 322, startPoint y: 463, endPoint x: 357, endPoint y: 463, distance: 34.9
click at [357, 463] on div "00:01 00:20" at bounding box center [376, 465] width 197 height 28
click at [82, 174] on icon "button" at bounding box center [88, 173] width 12 height 14
drag, startPoint x: 335, startPoint y: 464, endPoint x: 370, endPoint y: 464, distance: 36.0
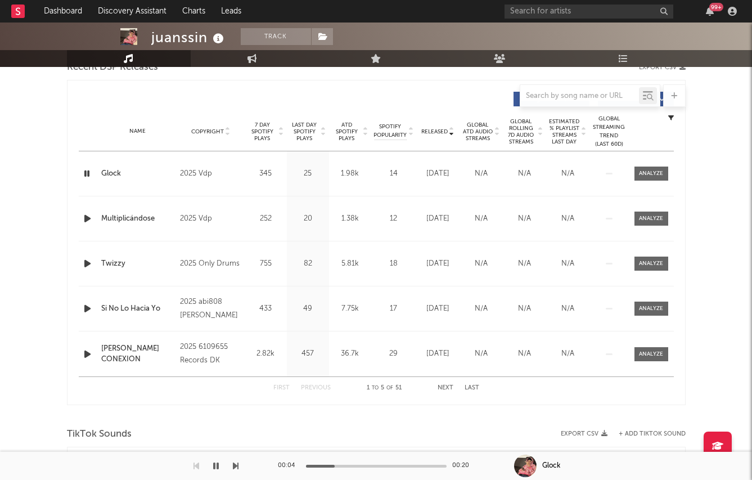
click at [370, 464] on div at bounding box center [376, 465] width 141 height 3
click at [380, 464] on div at bounding box center [376, 465] width 141 height 3
click at [301, 133] on span "Last Day Spotify Plays" at bounding box center [305, 131] width 30 height 20
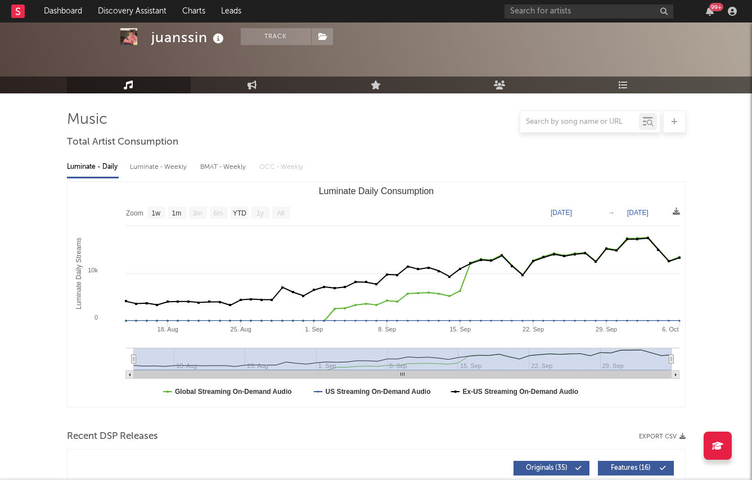
scroll to position [0, 0]
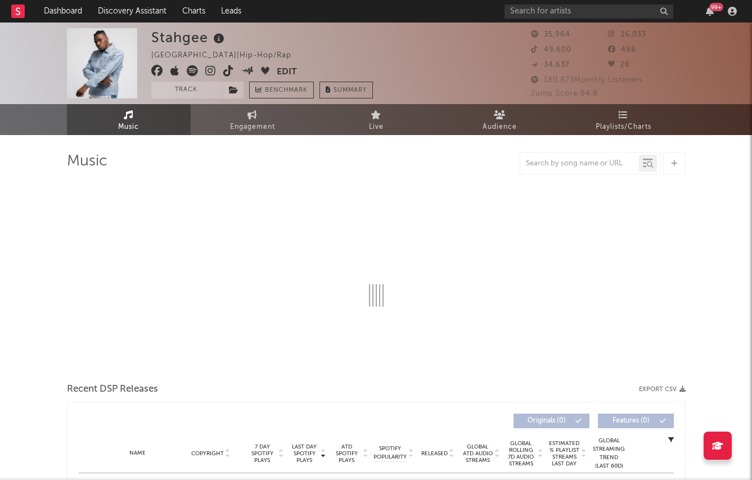
select select "6m"
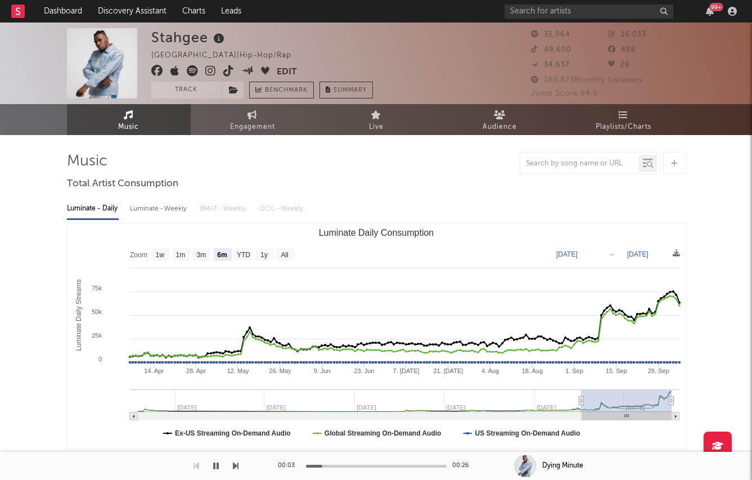
click at [180, 205] on div "Luminate - Weekly" at bounding box center [159, 208] width 59 height 19
select select "6m"
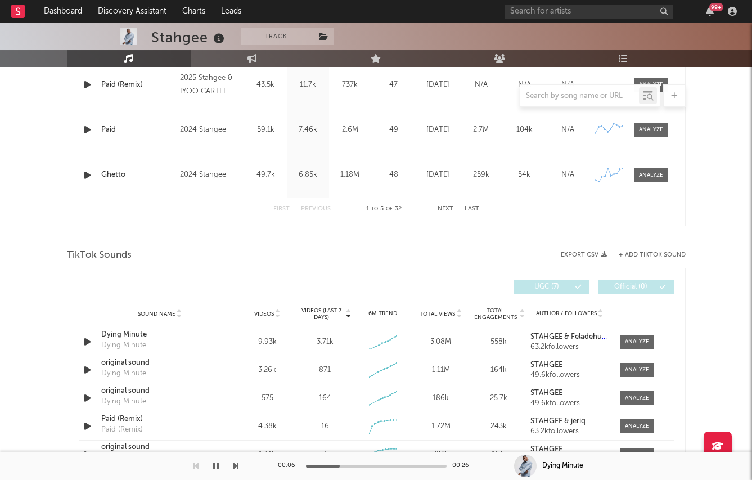
scroll to position [638, 0]
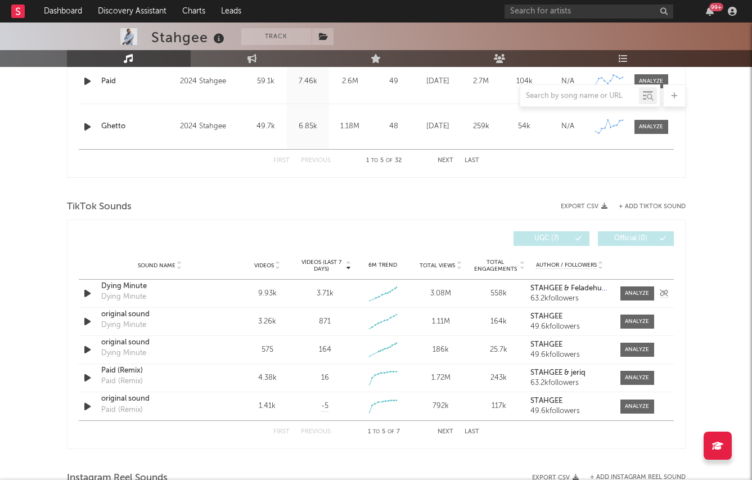
click at [93, 295] on icon "button" at bounding box center [88, 293] width 12 height 14
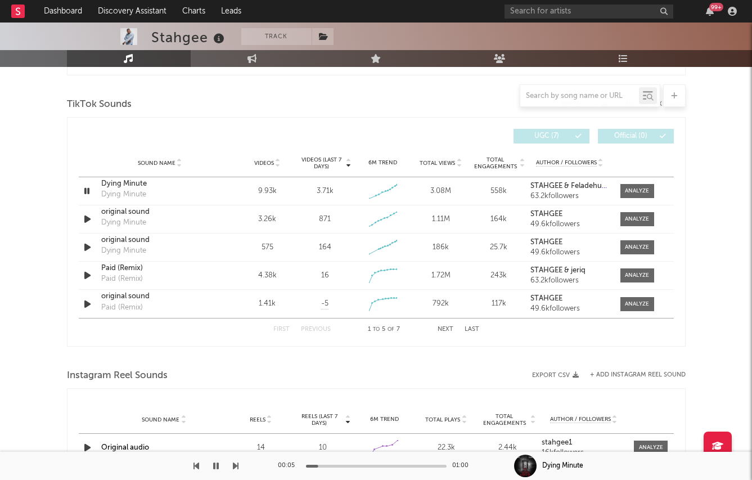
scroll to position [723, 0]
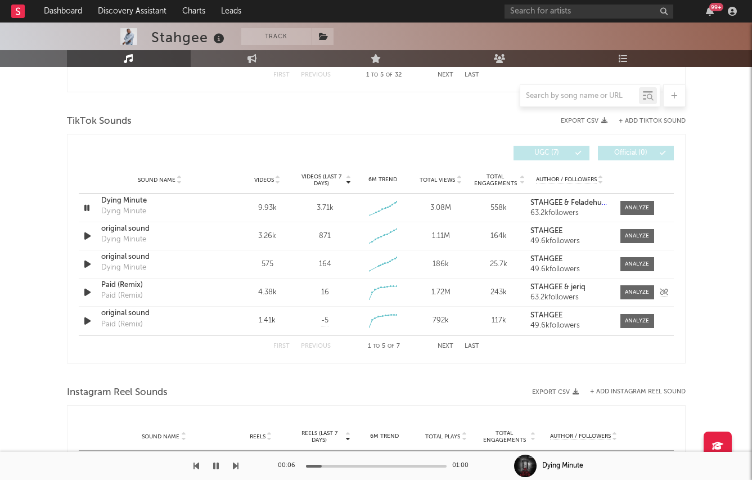
click at [85, 290] on icon "button" at bounding box center [88, 292] width 12 height 14
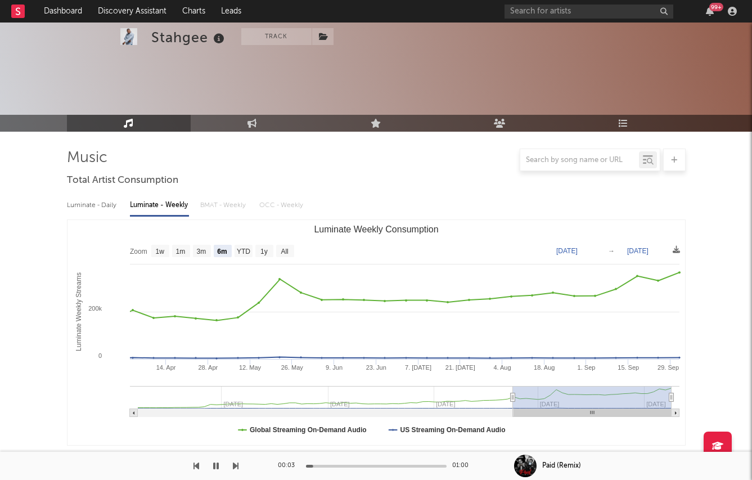
scroll to position [0, 0]
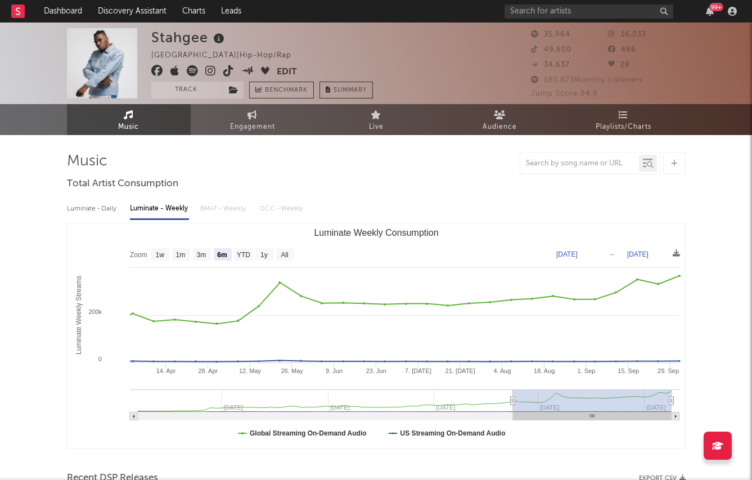
click at [210, 70] on icon at bounding box center [210, 70] width 11 height 11
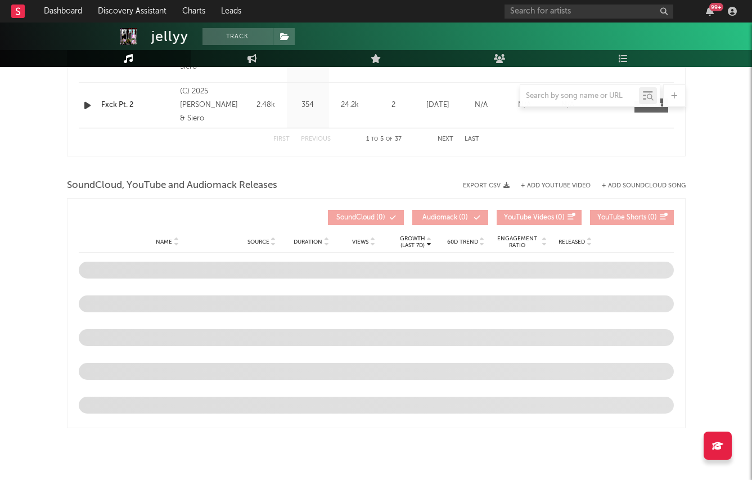
select select "1w"
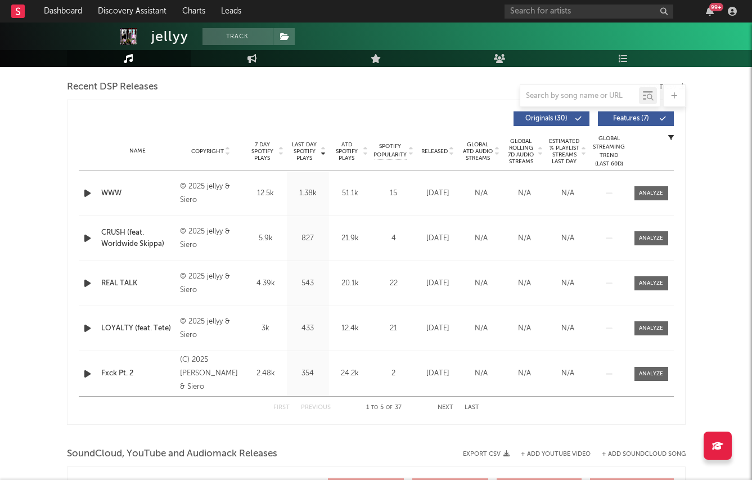
scroll to position [365, 0]
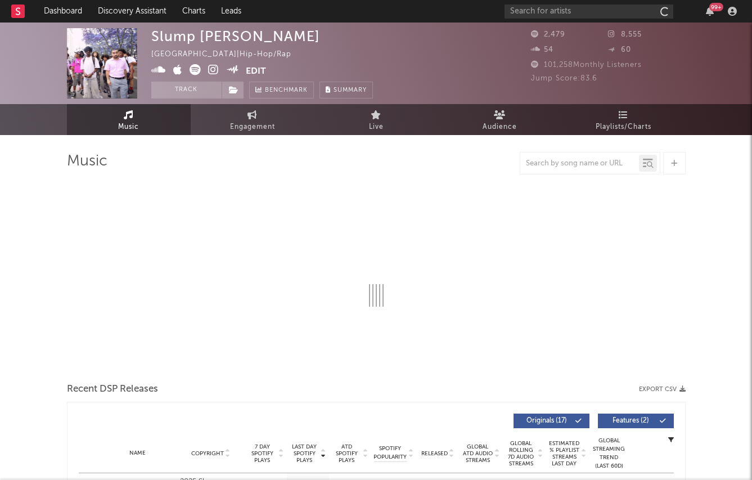
select select "1w"
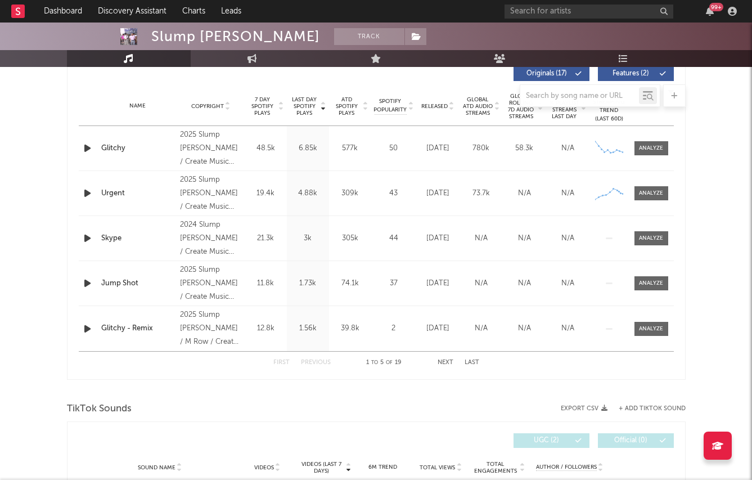
scroll to position [428, 0]
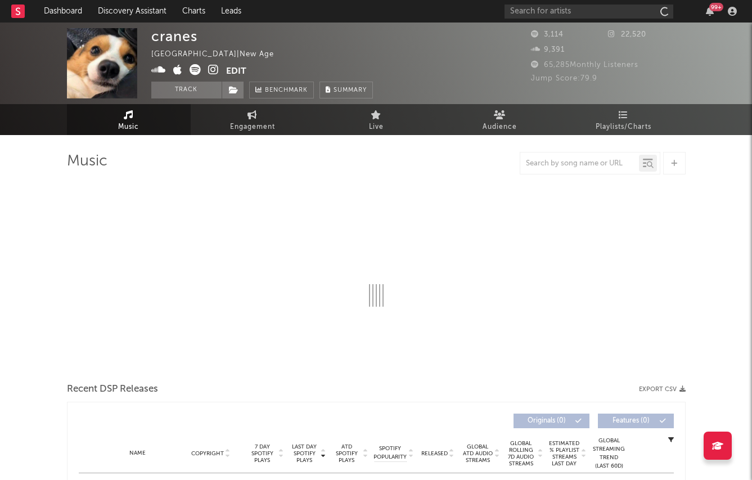
click at [214, 61] on div "cranes [GEOGRAPHIC_DATA] | New Age Edit Track Benchmark Summary" at bounding box center [262, 63] width 222 height 70
click at [214, 78] on span at bounding box center [188, 71] width 75 height 14
click at [214, 68] on icon at bounding box center [213, 69] width 11 height 11
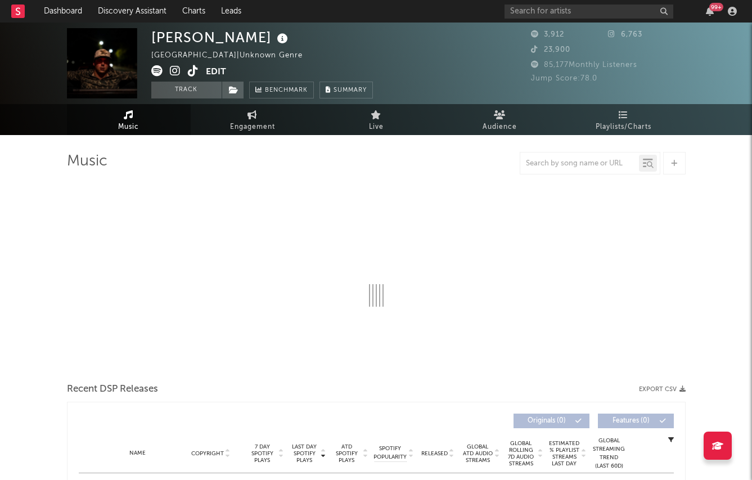
select select "1w"
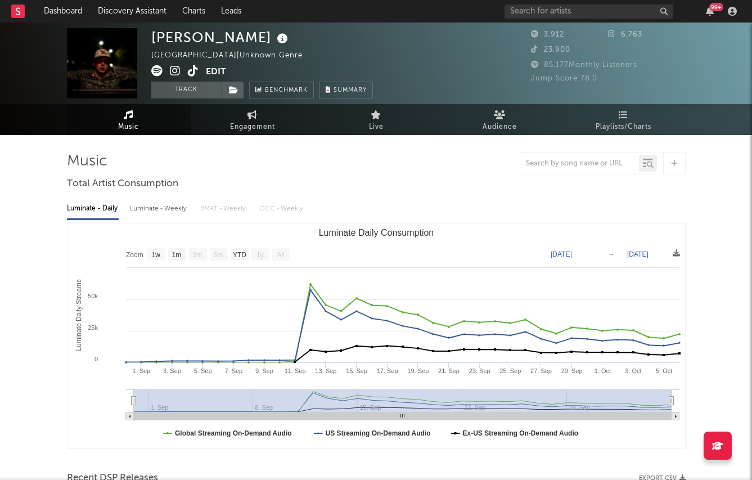
scroll to position [1, 0]
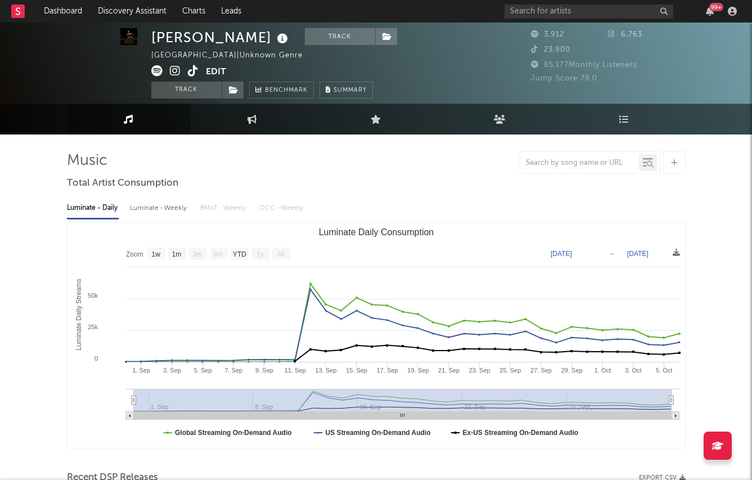
click at [150, 207] on div "Luminate - Weekly" at bounding box center [159, 207] width 59 height 19
select select "6m"
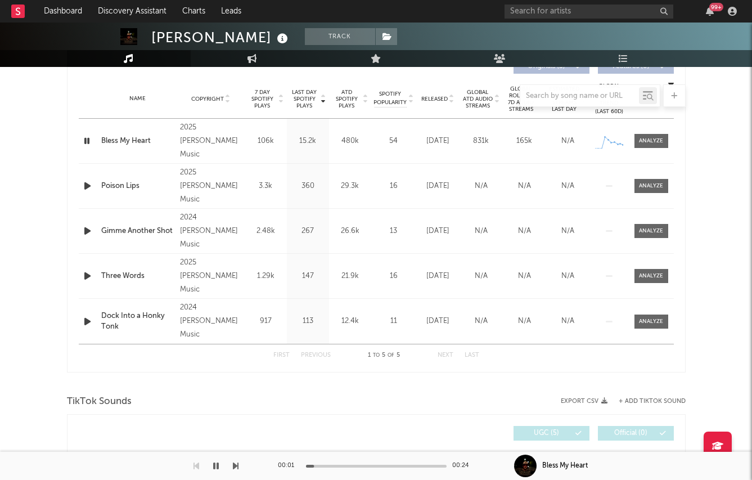
scroll to position [0, 0]
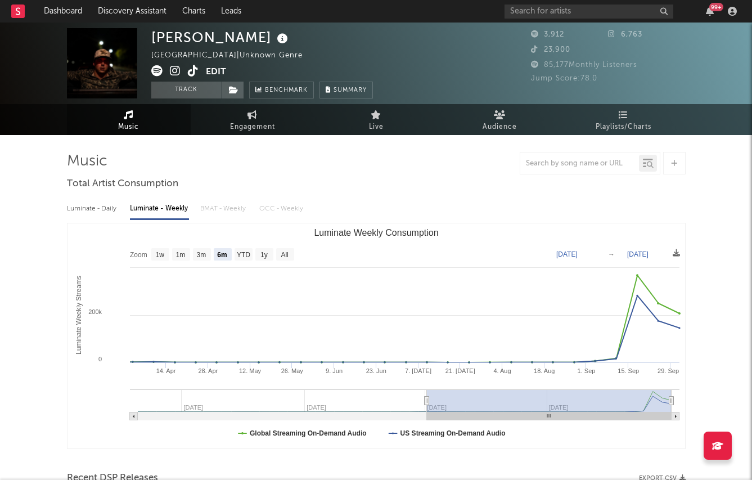
click at [171, 67] on icon at bounding box center [175, 70] width 11 height 11
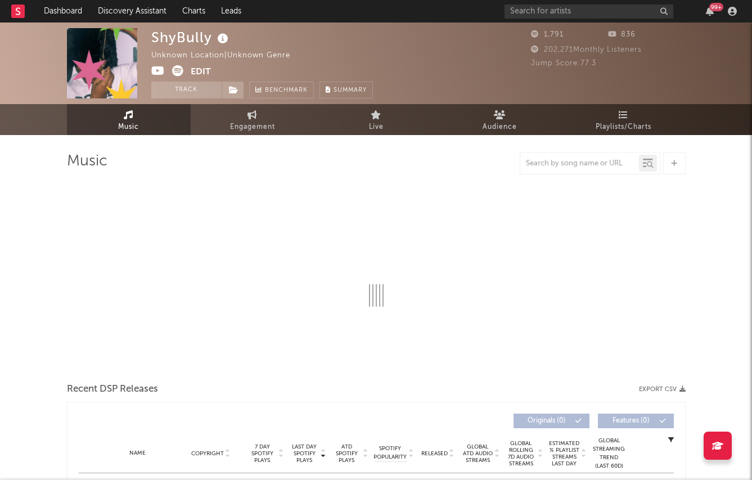
select select "1w"
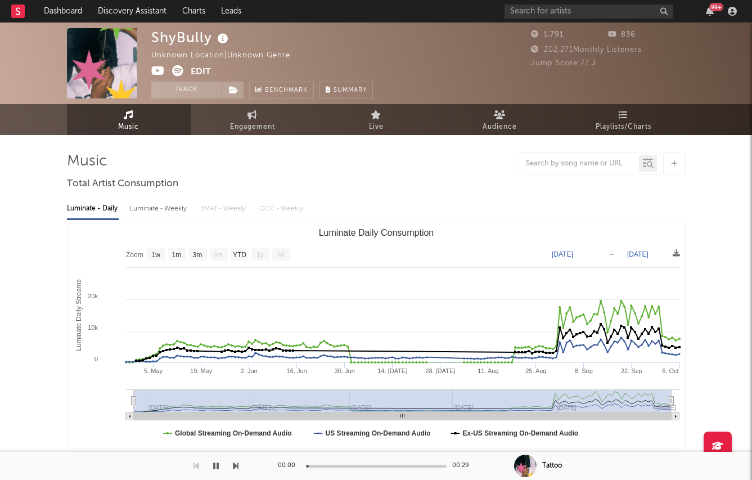
click at [160, 204] on div "Luminate - Weekly" at bounding box center [159, 208] width 59 height 19
select select "6m"
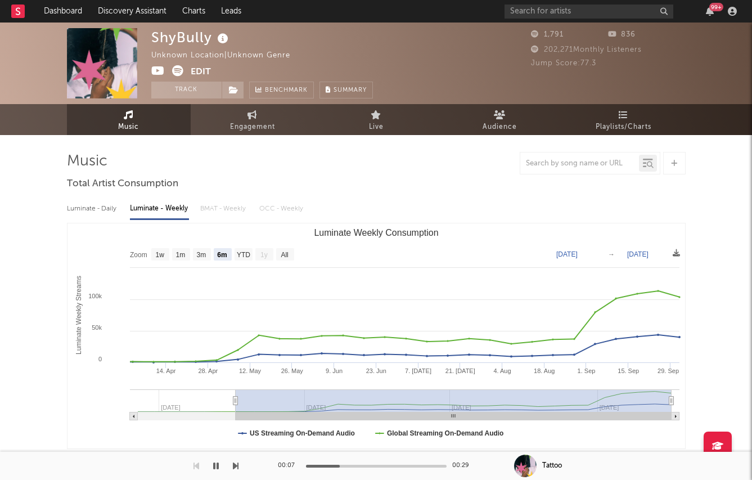
click at [178, 69] on icon at bounding box center [177, 70] width 11 height 11
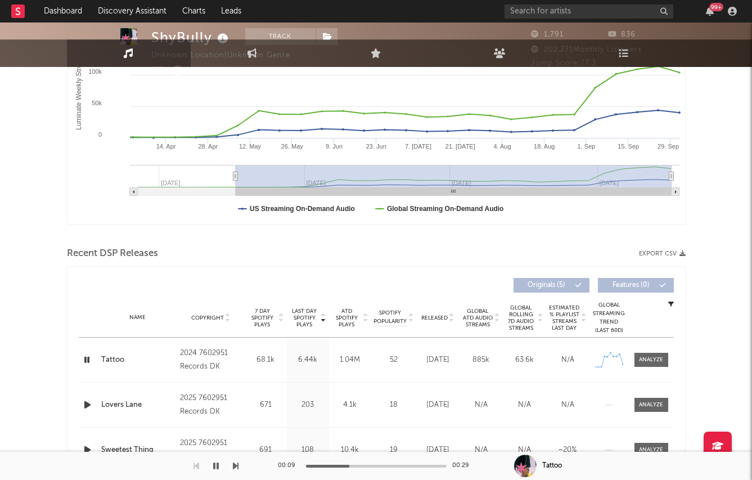
scroll to position [270, 0]
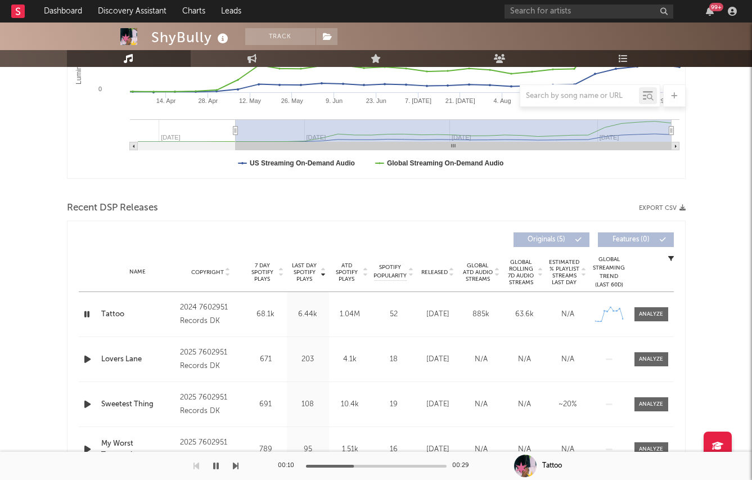
click at [87, 350] on div "Name Lovers Lane Copyright 2025 7602951 Records DK Label 7602951 Records DK Alb…" at bounding box center [376, 359] width 595 height 44
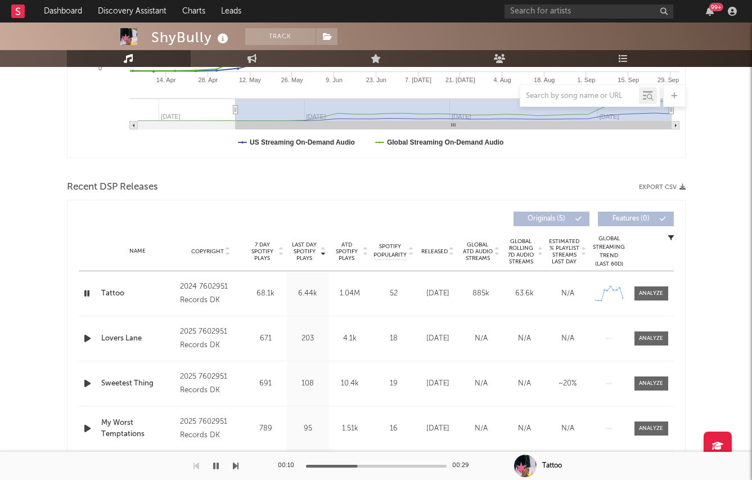
scroll to position [299, 0]
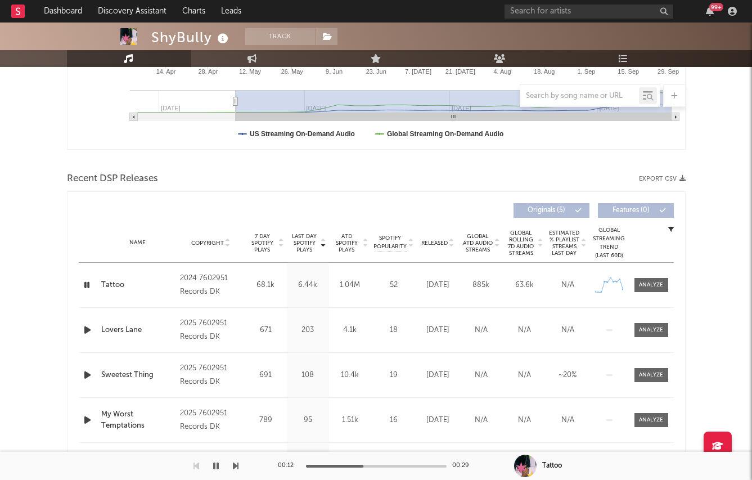
click at [431, 246] on div "Released" at bounding box center [438, 242] width 38 height 8
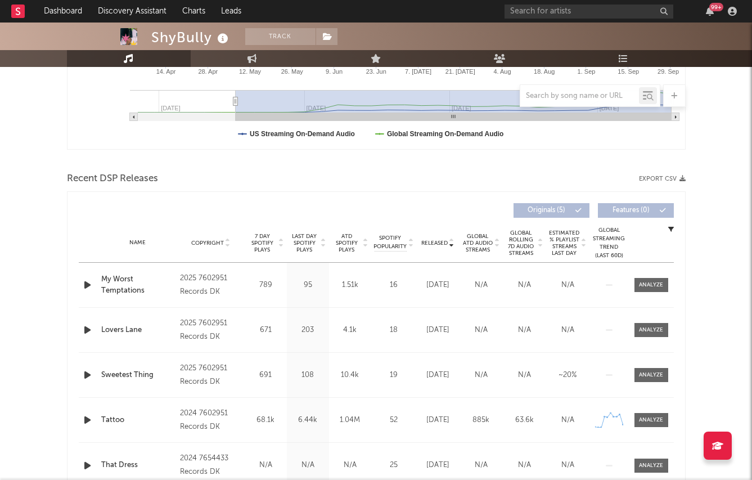
click at [86, 287] on icon "button" at bounding box center [88, 285] width 12 height 14
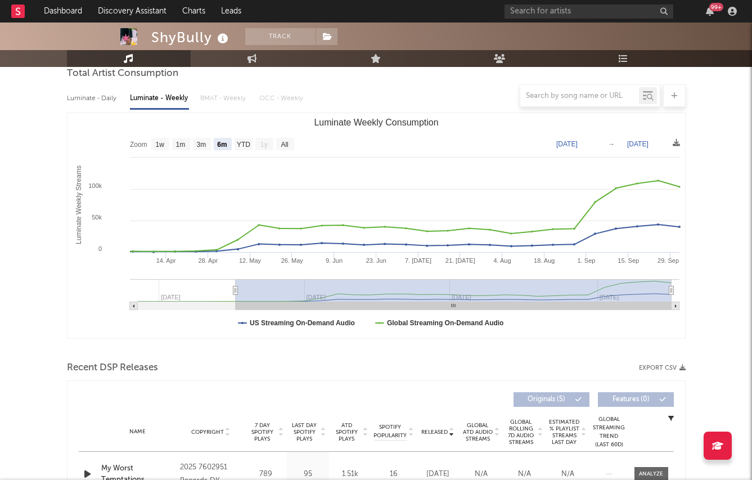
scroll to position [83, 0]
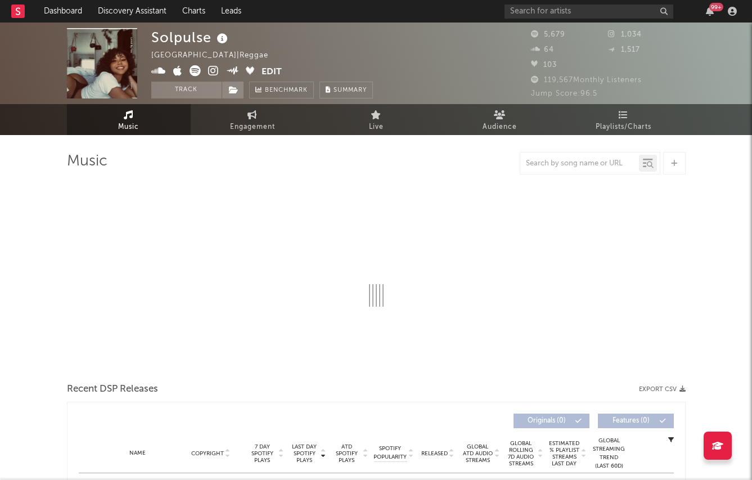
select select "1w"
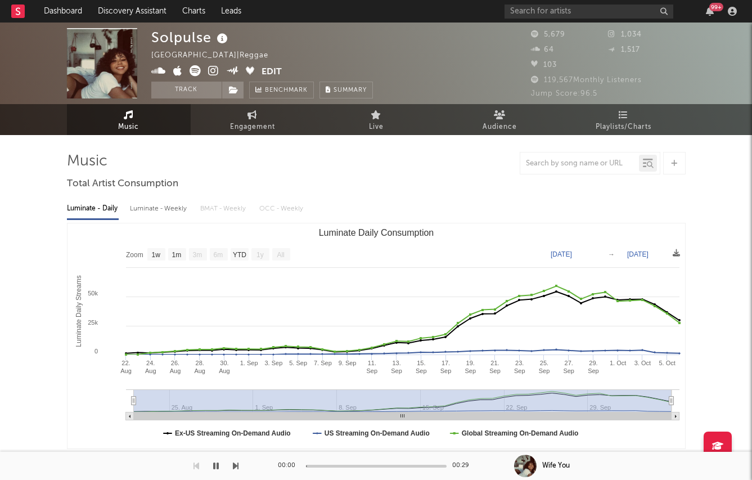
click at [166, 211] on div "Luminate - Weekly" at bounding box center [159, 208] width 59 height 19
select select "1w"
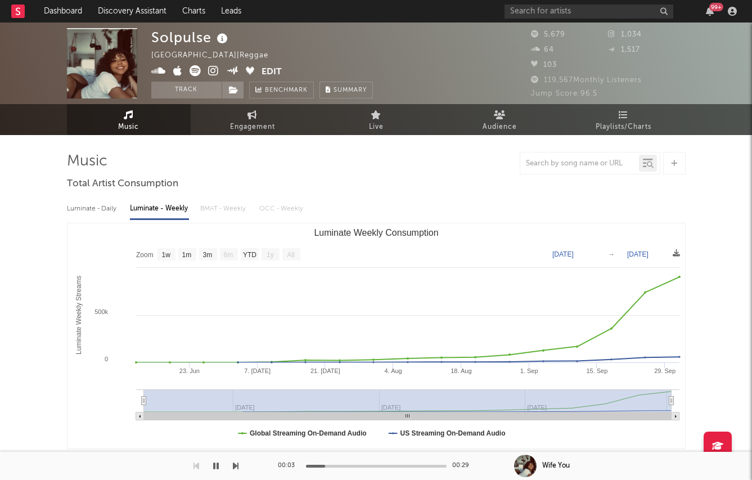
click at [206, 71] on span at bounding box center [206, 72] width 111 height 14
click at [212, 70] on icon at bounding box center [213, 70] width 11 height 11
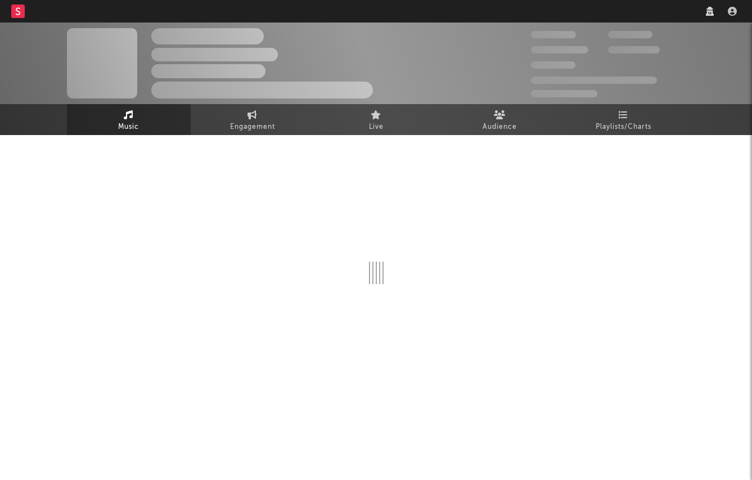
select select "1w"
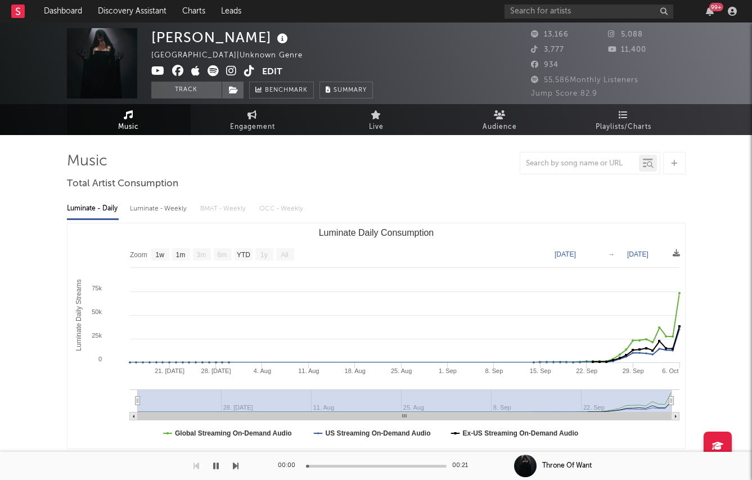
click at [160, 211] on div "Luminate - Weekly" at bounding box center [159, 208] width 59 height 19
select select "1w"
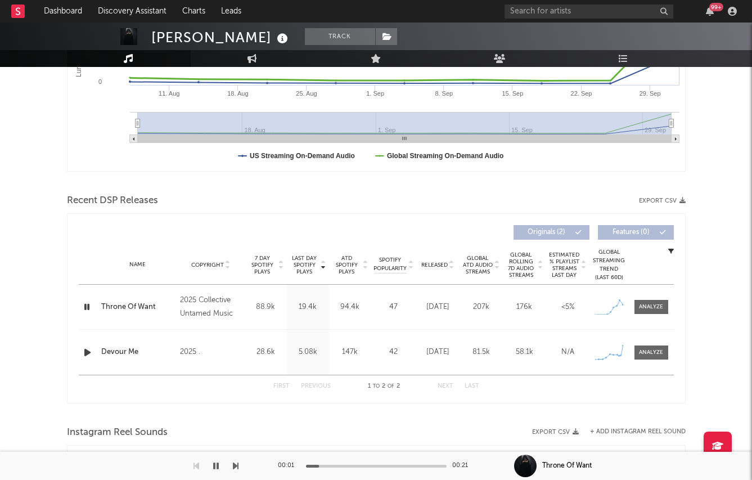
scroll to position [342, 0]
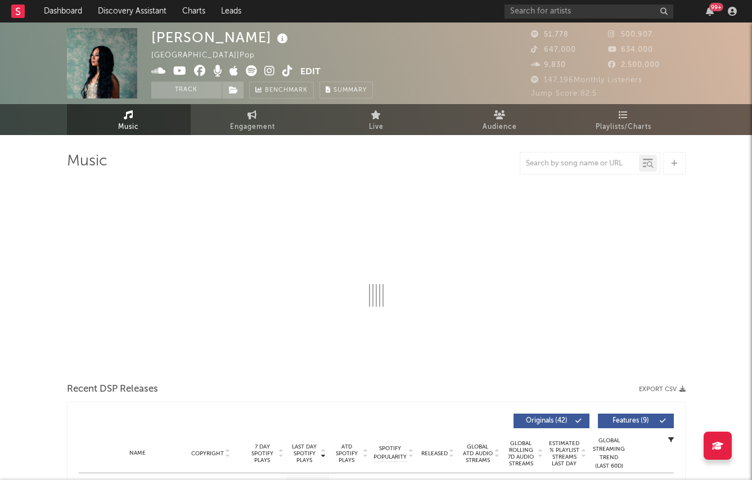
select select "6m"
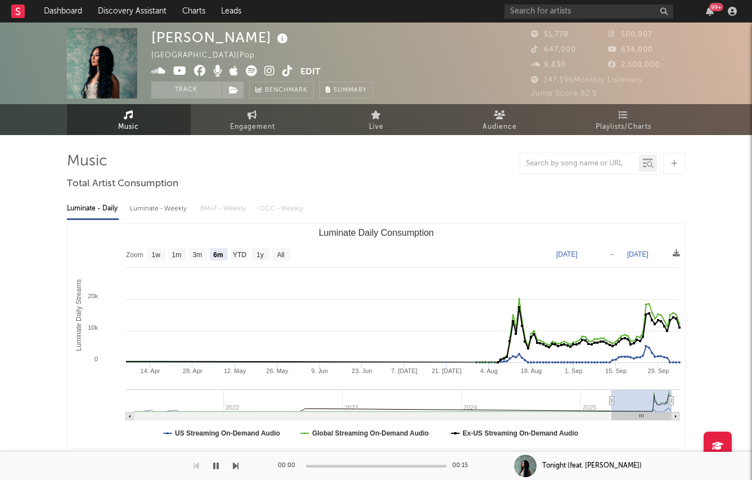
click at [164, 210] on div "Luminate - Weekly" at bounding box center [159, 208] width 59 height 19
select select "6m"
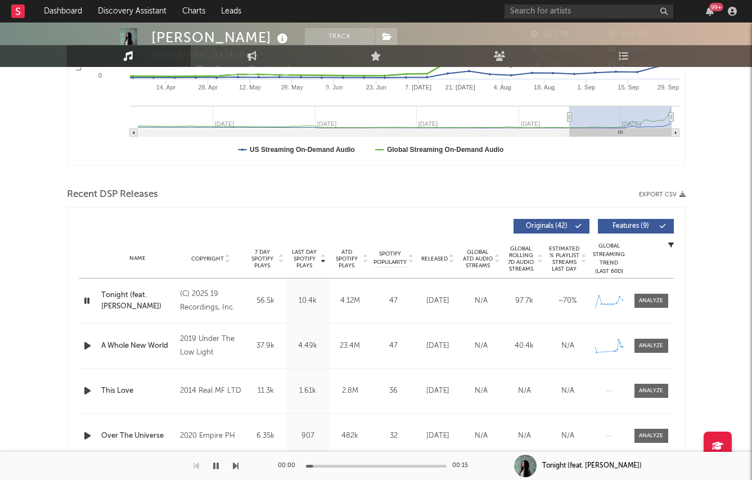
scroll to position [436, 0]
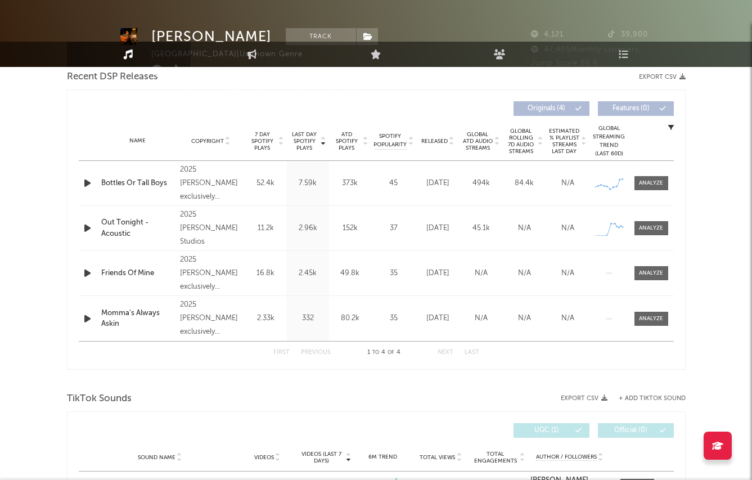
select select "1w"
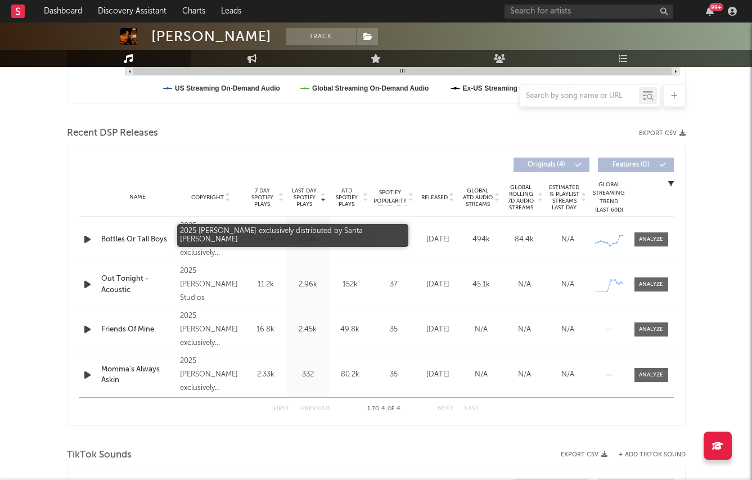
scroll to position [345, 0]
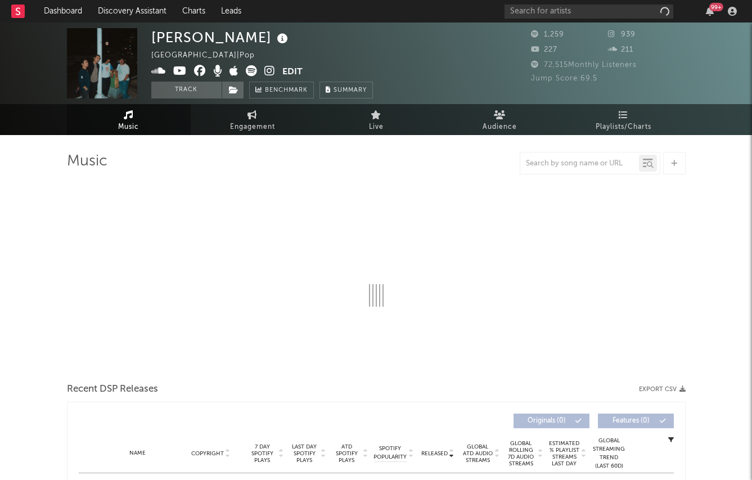
select select "1w"
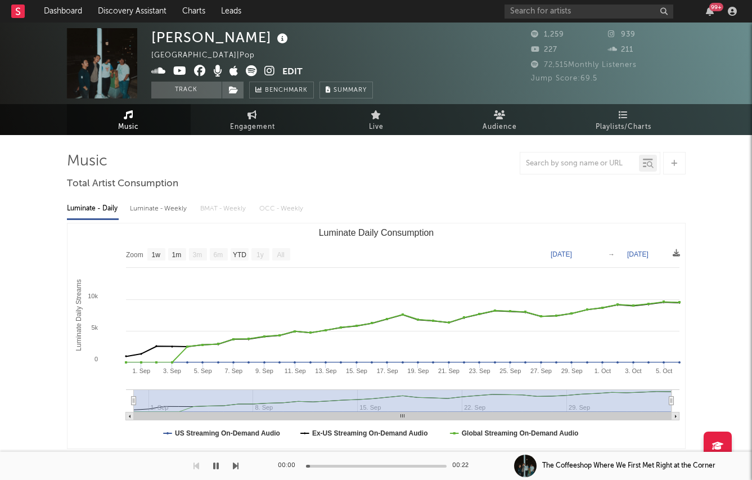
click at [155, 220] on div "Luminate - Daily Luminate - Weekly BMAT - Weekly OCC - Weekly Zoom 1w 1m 3m 6m …" at bounding box center [376, 322] width 618 height 258
click at [153, 205] on div "Luminate - Weekly" at bounding box center [159, 208] width 59 height 19
select select "1w"
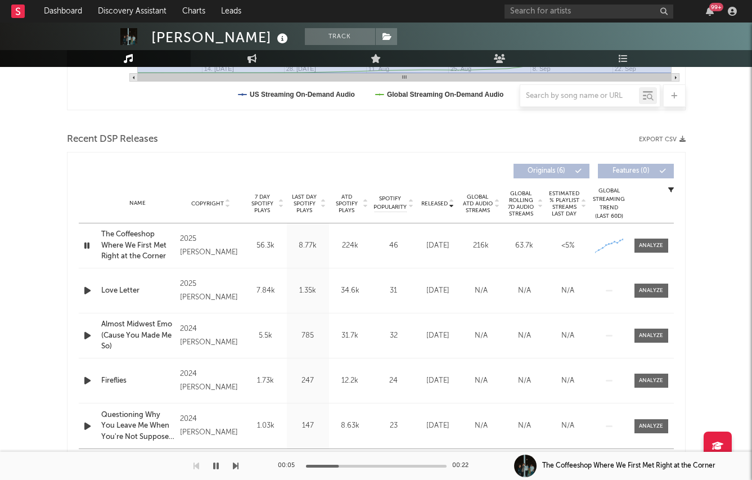
scroll to position [341, 0]
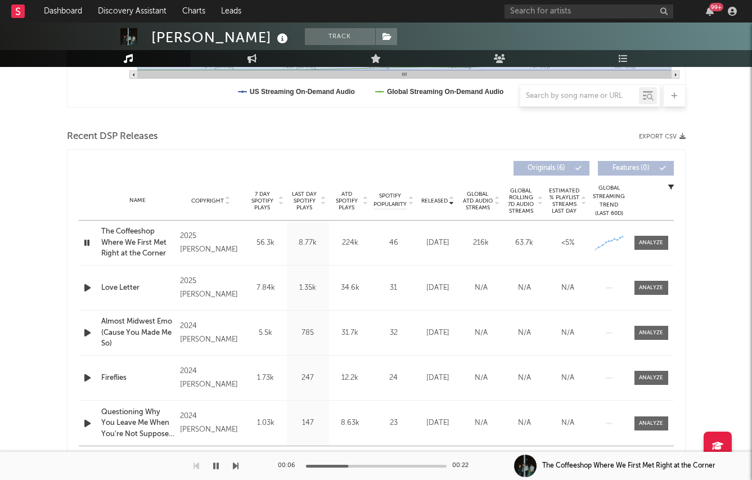
click at [88, 288] on icon "button" at bounding box center [88, 288] width 12 height 14
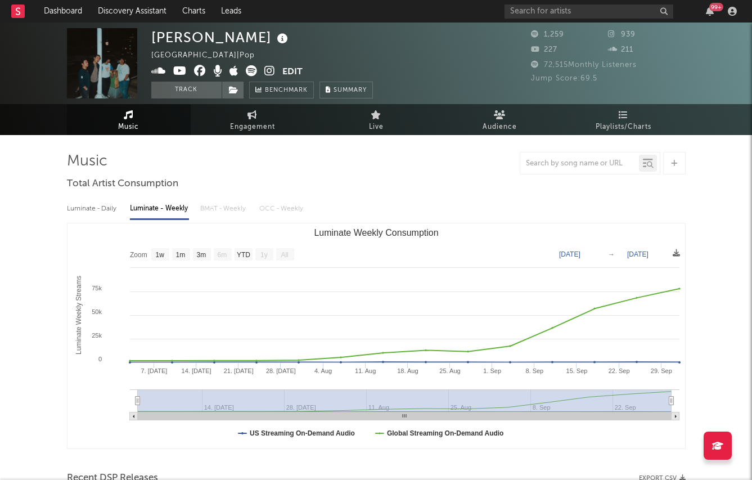
click at [268, 67] on icon at bounding box center [269, 70] width 11 height 11
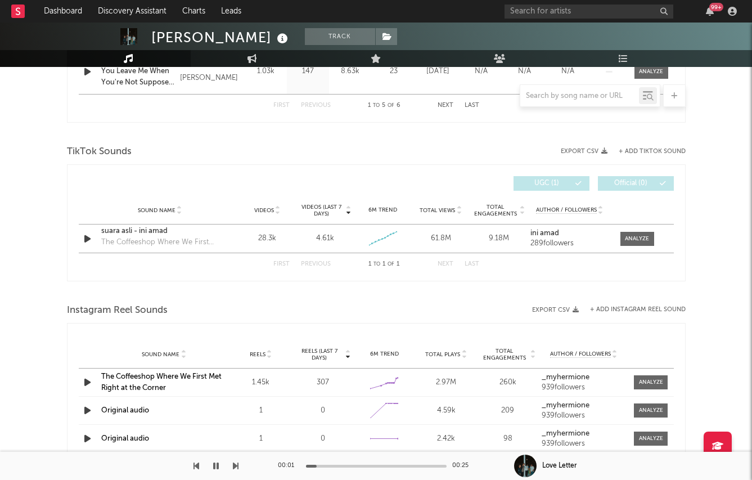
scroll to position [704, 0]
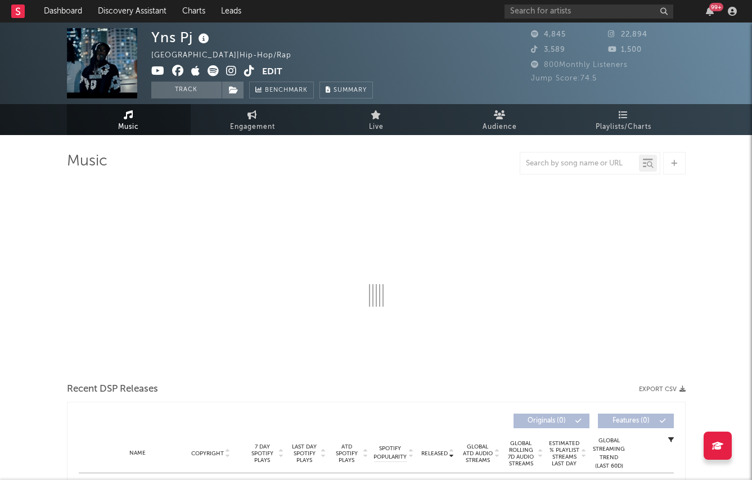
select select "1w"
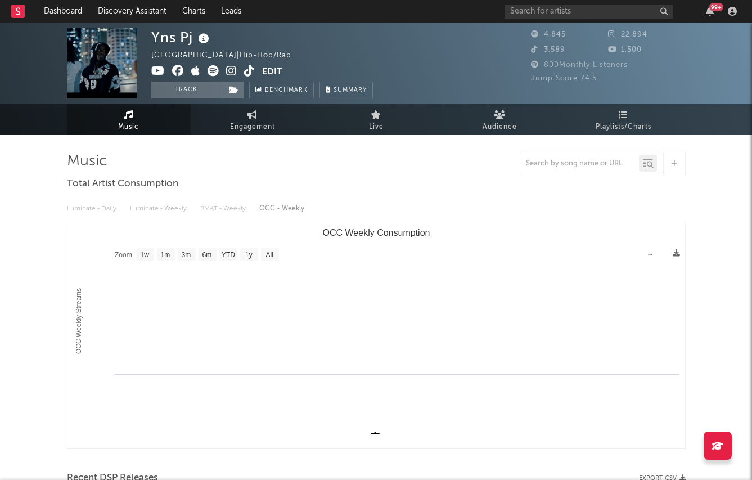
click at [227, 70] on icon at bounding box center [231, 70] width 11 height 11
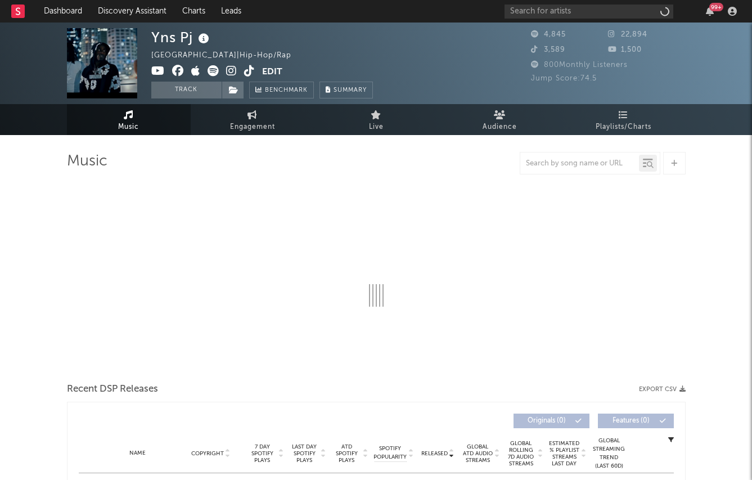
select select "1w"
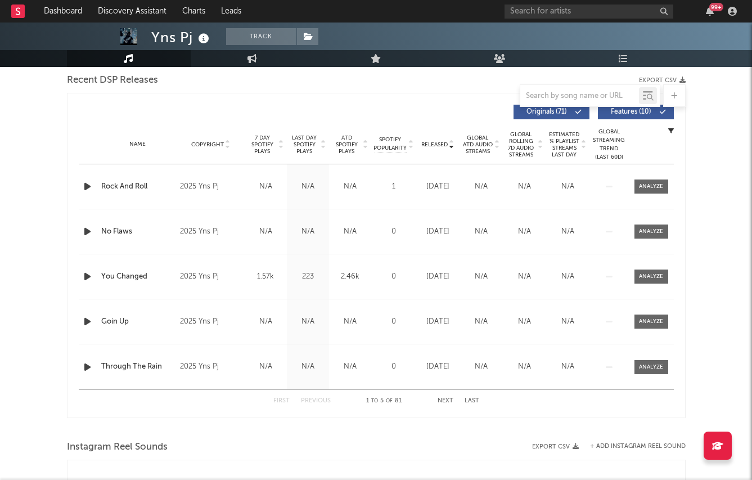
scroll to position [397, 0]
click at [432, 145] on span "Released" at bounding box center [434, 145] width 26 height 7
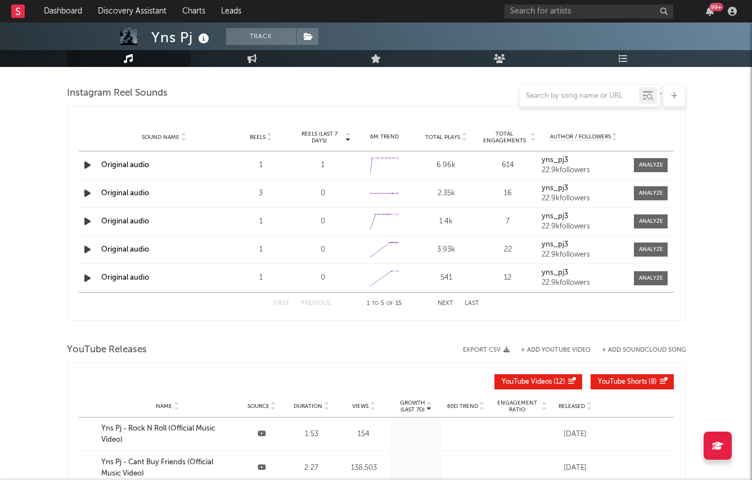
scroll to position [970, 0]
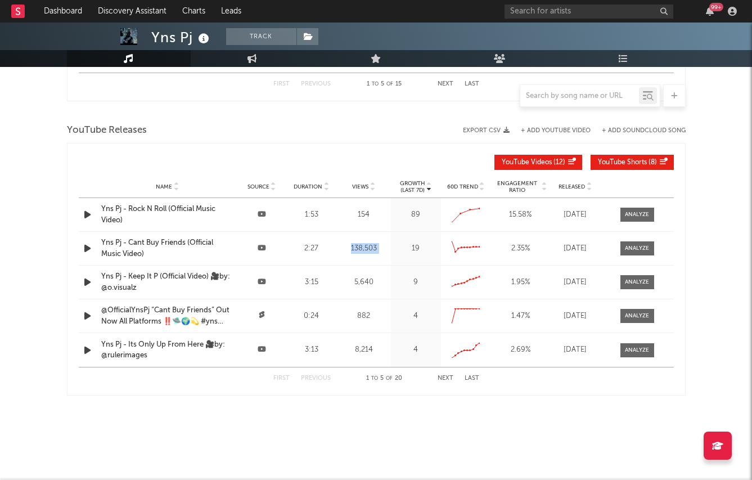
drag, startPoint x: 350, startPoint y: 244, endPoint x: 400, endPoint y: 244, distance: 50.0
click at [400, 244] on div "Name Yns Pj - Cant Buy Friends (Official Music Video) Source Duration 2:27 View…" at bounding box center [376, 248] width 595 height 33
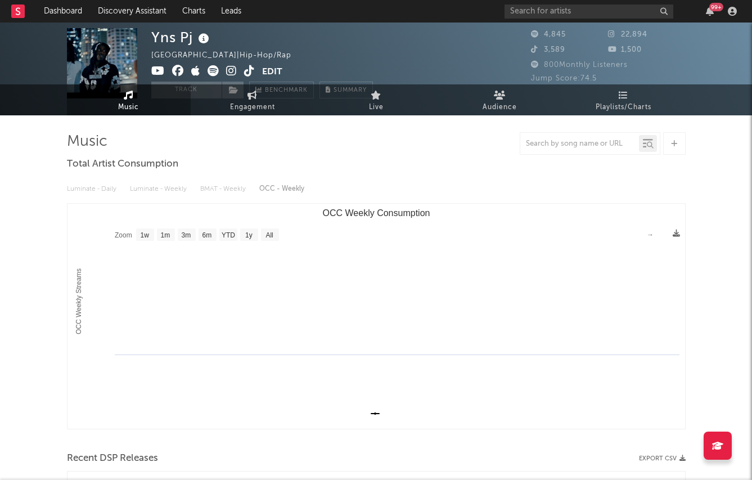
scroll to position [0, 0]
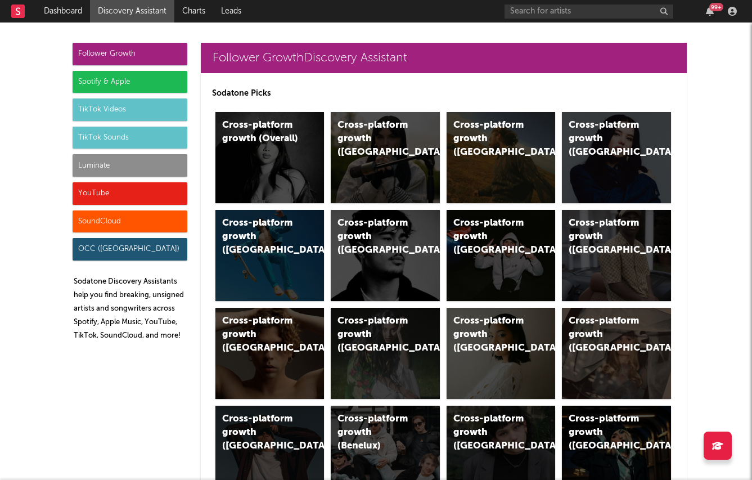
click at [141, 85] on div "Spotify & Apple" at bounding box center [130, 82] width 115 height 22
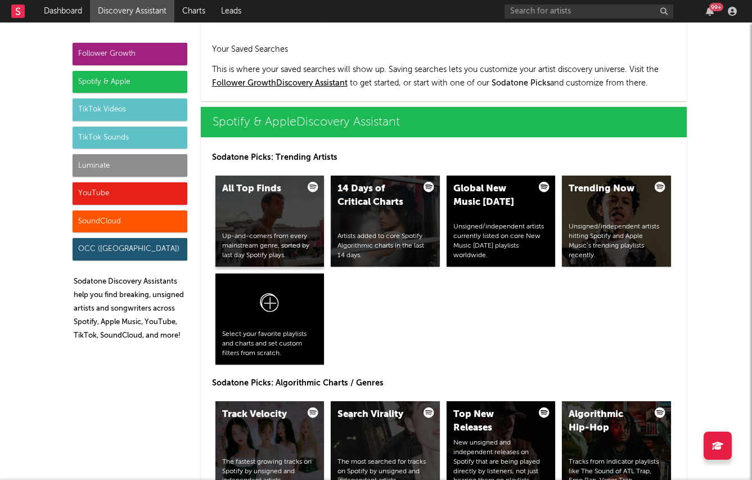
scroll to position [1124, 0]
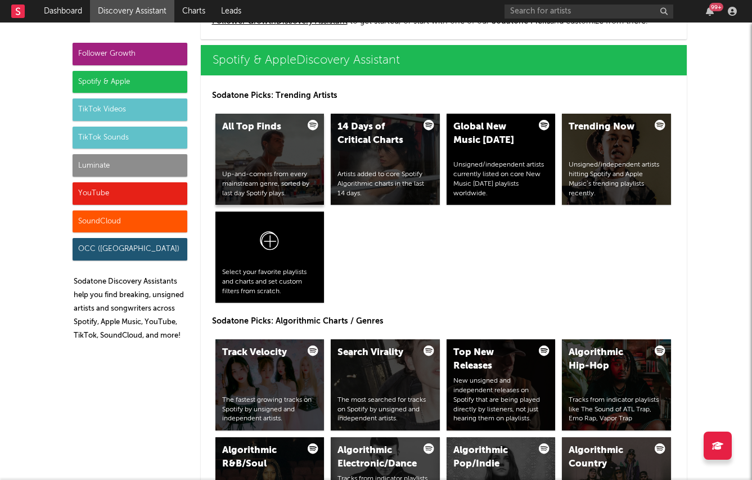
click at [281, 172] on div "Up-and-comers from every mainstream genre, sorted by last day Spotify plays." at bounding box center [270, 184] width 96 height 28
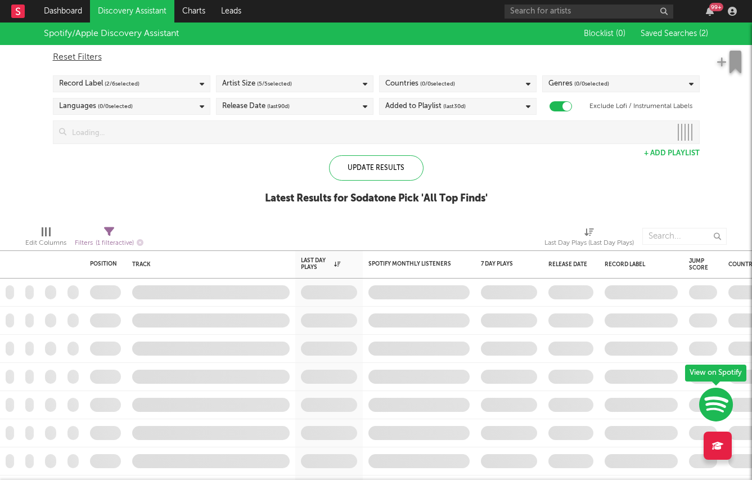
checkbox input "true"
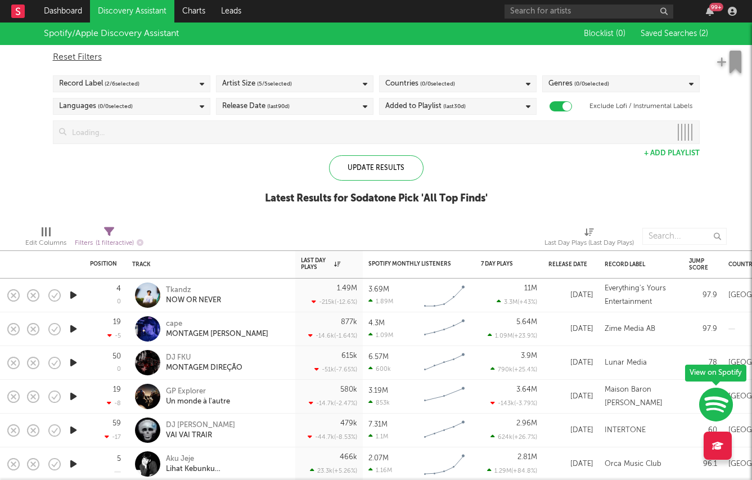
click at [183, 84] on div "Record Label ( 2 / 6 selected)" at bounding box center [131, 83] width 157 height 17
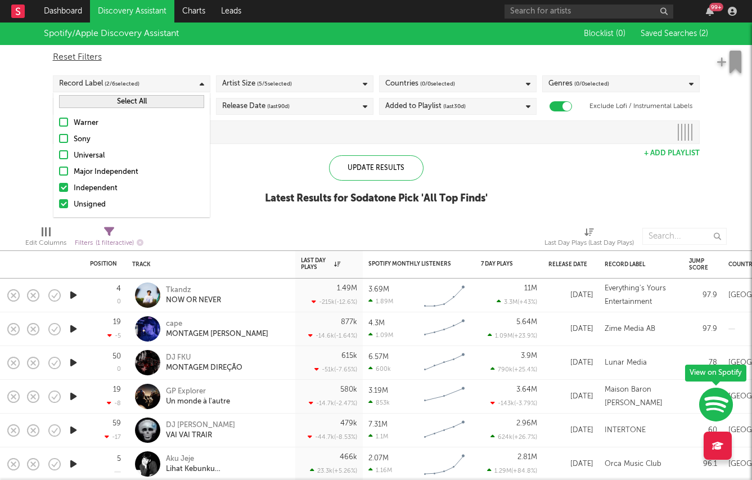
click at [122, 191] on div "Independent" at bounding box center [139, 188] width 130 height 13
click at [59, 191] on input "Independent" at bounding box center [59, 188] width 0 height 13
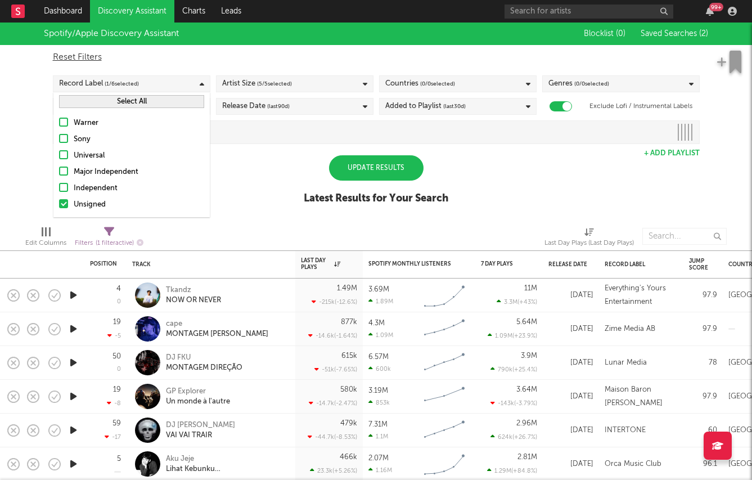
click at [349, 164] on div "Update Results" at bounding box center [376, 167] width 94 height 25
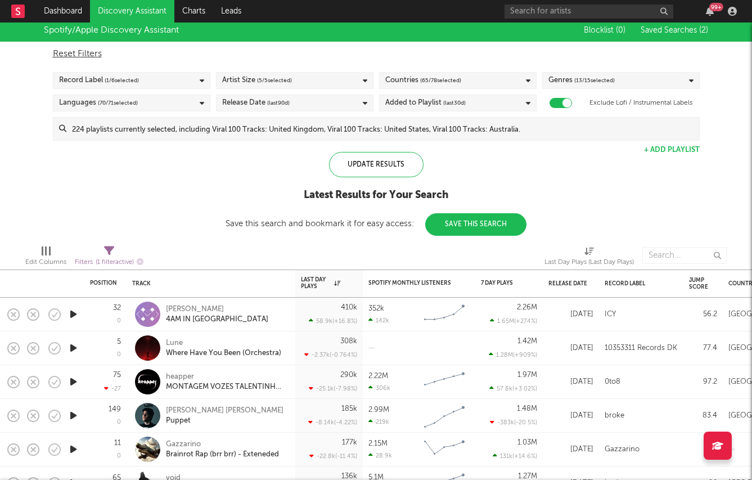
click at [71, 347] on icon "button" at bounding box center [73, 348] width 12 height 14
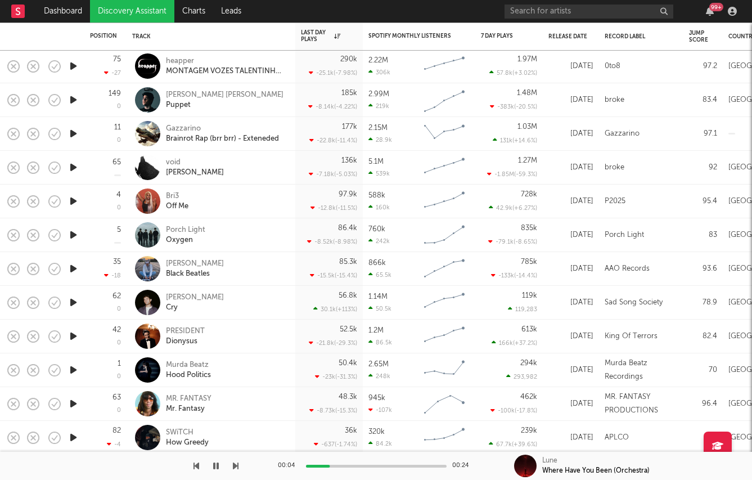
click at [71, 271] on icon "button" at bounding box center [73, 268] width 12 height 14
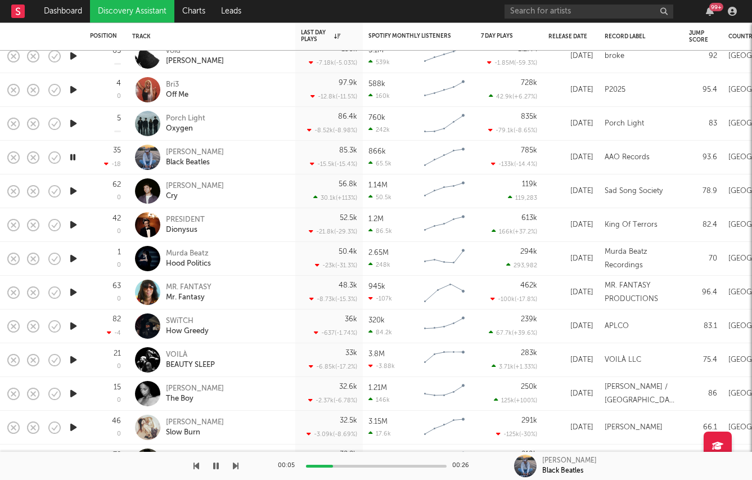
click at [75, 326] on icon "button" at bounding box center [73, 326] width 12 height 14
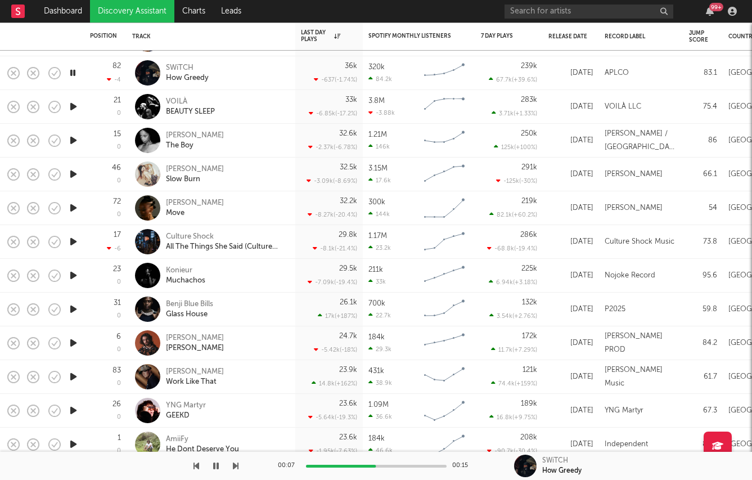
click at [73, 341] on icon "button" at bounding box center [73, 343] width 12 height 14
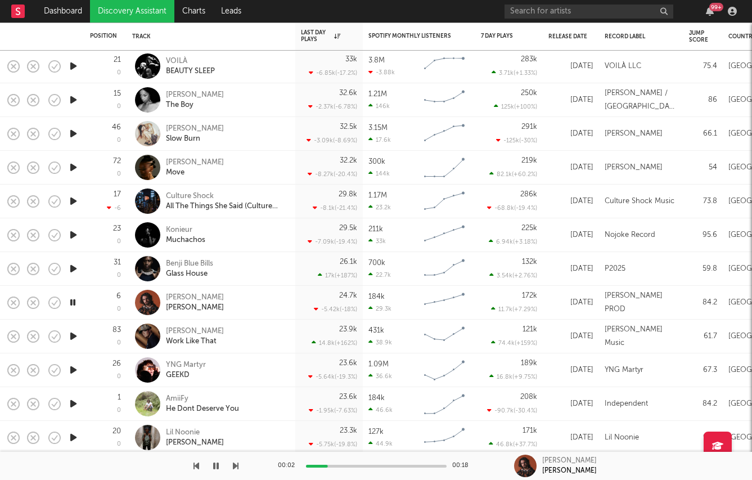
click at [72, 335] on icon "button" at bounding box center [73, 336] width 12 height 14
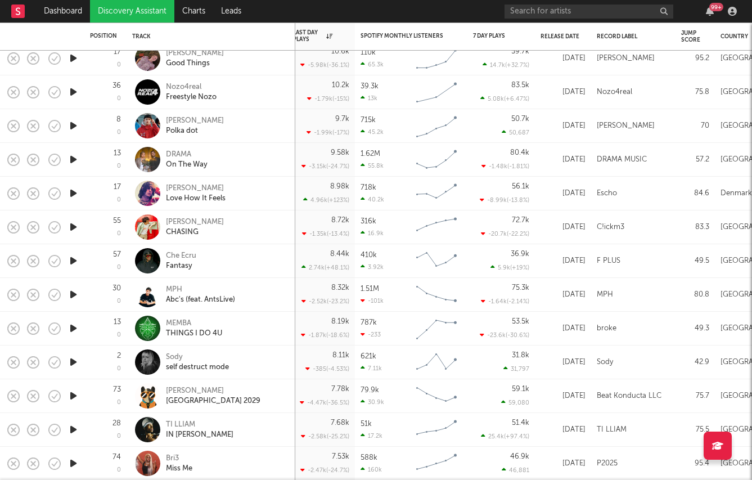
click at [71, 292] on icon "button" at bounding box center [73, 294] width 12 height 14
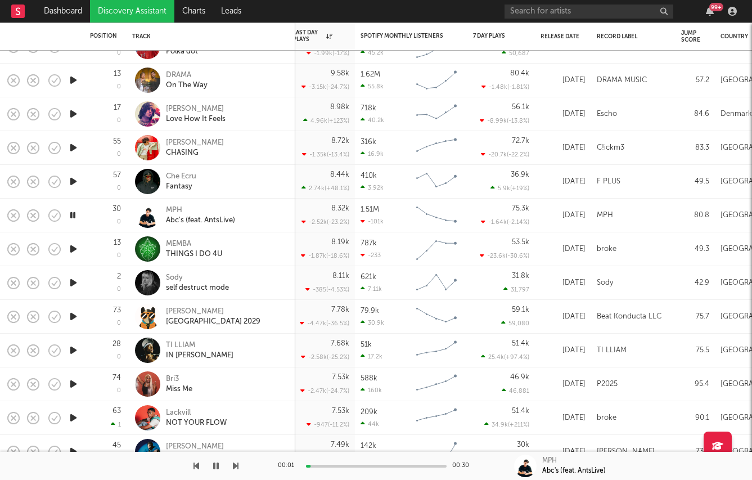
click at [73, 350] on icon "button" at bounding box center [73, 350] width 12 height 14
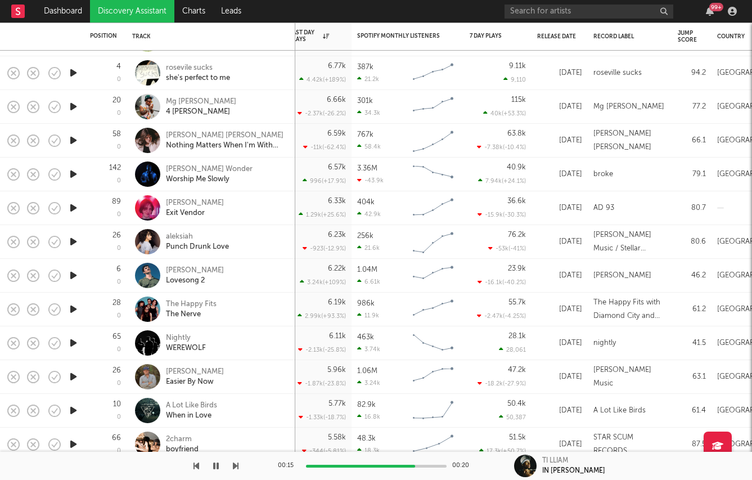
click at [71, 346] on icon "button" at bounding box center [73, 343] width 12 height 14
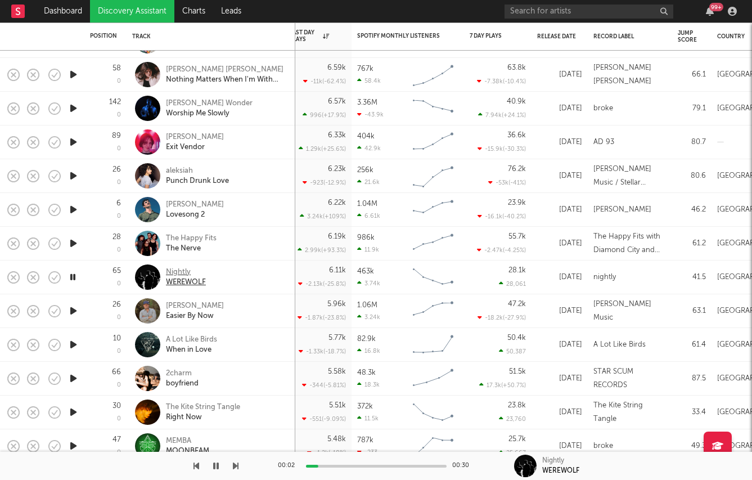
click at [179, 267] on div "Nightly" at bounding box center [186, 272] width 40 height 10
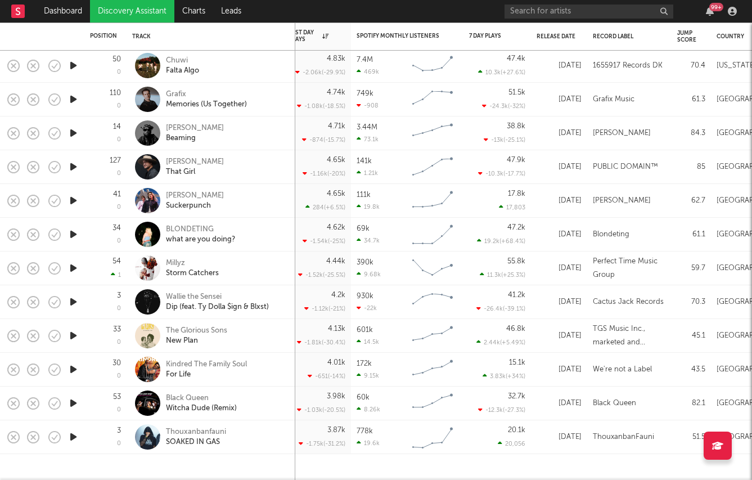
click at [69, 441] on icon "button" at bounding box center [73, 437] width 12 height 14
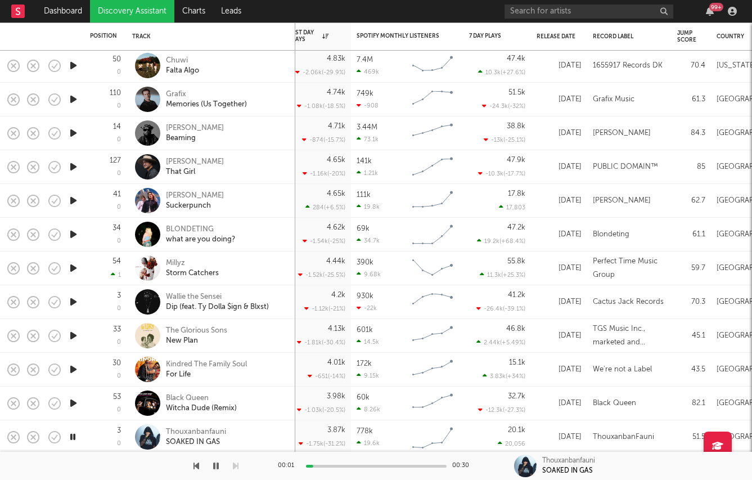
click at [74, 368] on icon "button" at bounding box center [73, 369] width 12 height 14
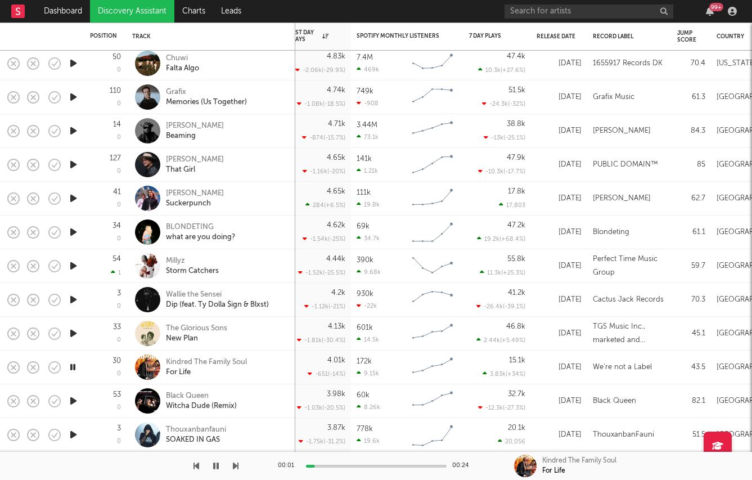
click at [75, 399] on icon "button" at bounding box center [73, 401] width 12 height 14
click at [192, 395] on div "Black Queen" at bounding box center [201, 396] width 71 height 10
click at [108, 7] on link "Discovery Assistant" at bounding box center [132, 11] width 84 height 22
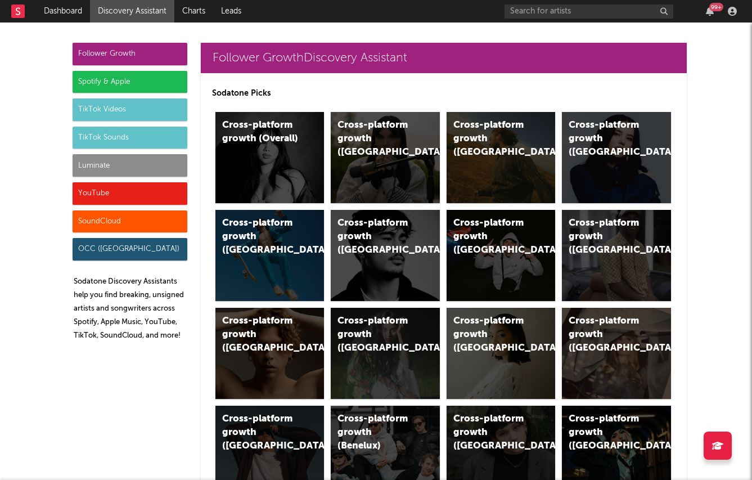
click at [116, 160] on div "Luminate" at bounding box center [130, 165] width 115 height 22
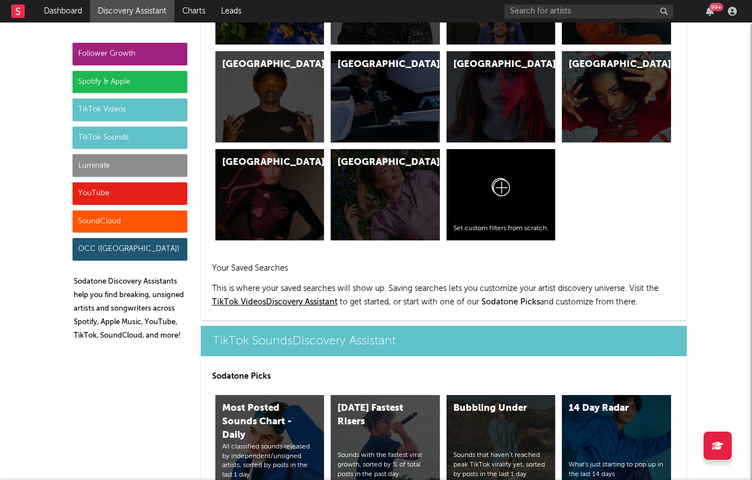
scroll to position [4897, 0]
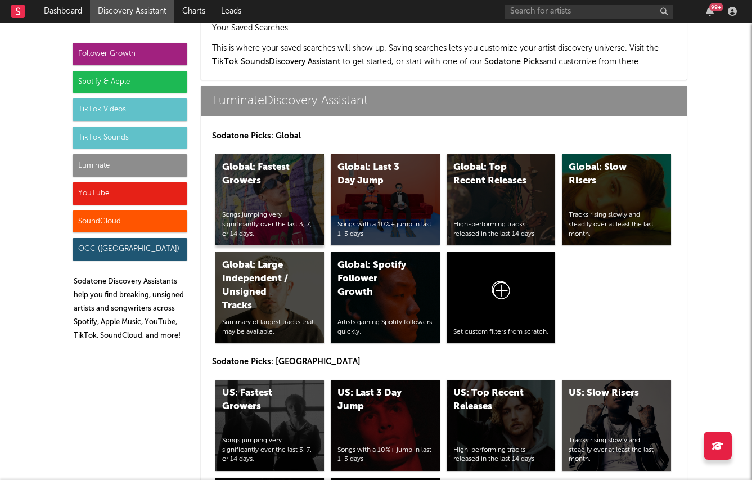
click at [272, 210] on div "Songs jumping very significantly over the last 3, 7, or 14 days." at bounding box center [270, 224] width 96 height 28
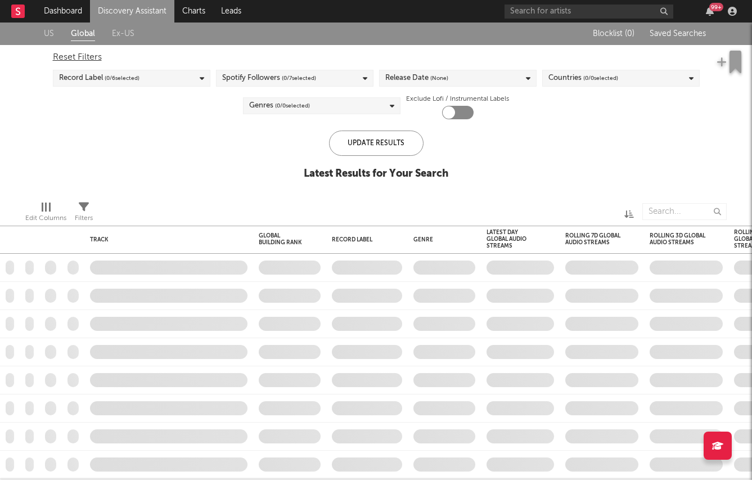
checkbox input "true"
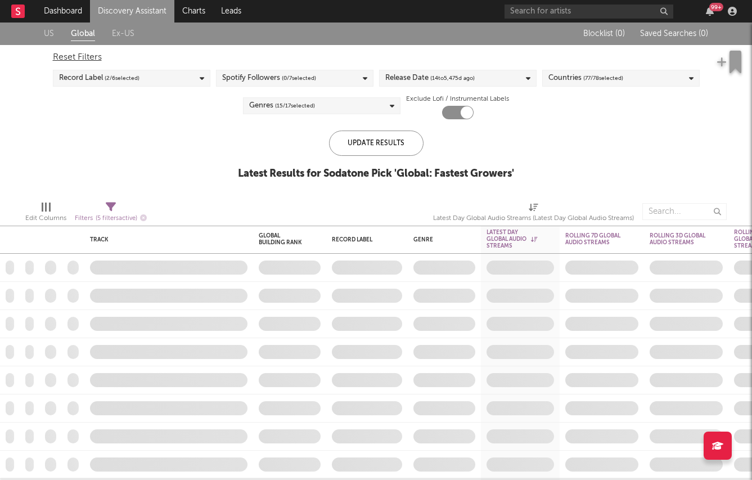
click at [415, 78] on div "Release Date ( 14 to 5,475 d ago)" at bounding box center [429, 77] width 89 height 13
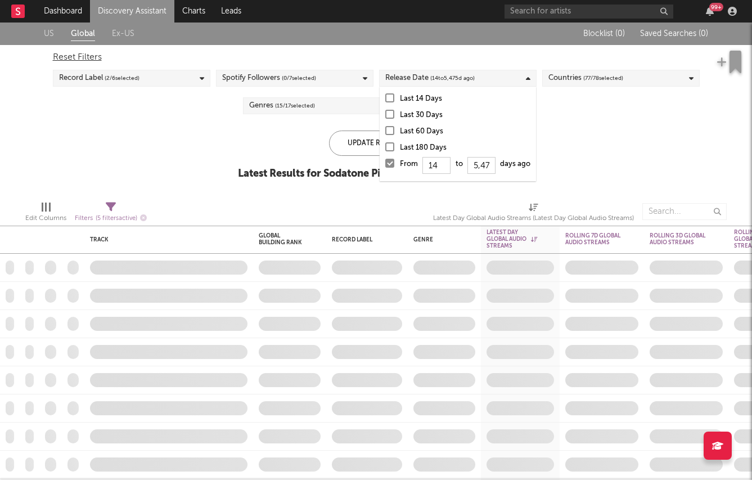
click at [391, 165] on div at bounding box center [389, 163] width 9 height 9
click at [385, 165] on input "From 14 to 5,475 days ago" at bounding box center [385, 166] width 0 height 18
click at [164, 82] on div "Record Label ( 2 / 6 selected)" at bounding box center [131, 78] width 157 height 17
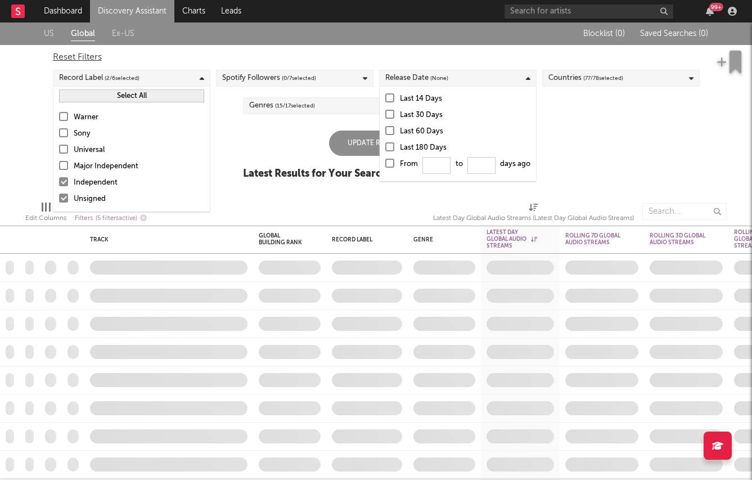
click at [89, 182] on div "Independent" at bounding box center [139, 182] width 130 height 13
click at [59, 182] on input "Independent" at bounding box center [59, 182] width 0 height 13
click at [293, 166] on div "Update Results Latest Results for Your Search ' Global: Fastest Growers '" at bounding box center [376, 160] width 266 height 61
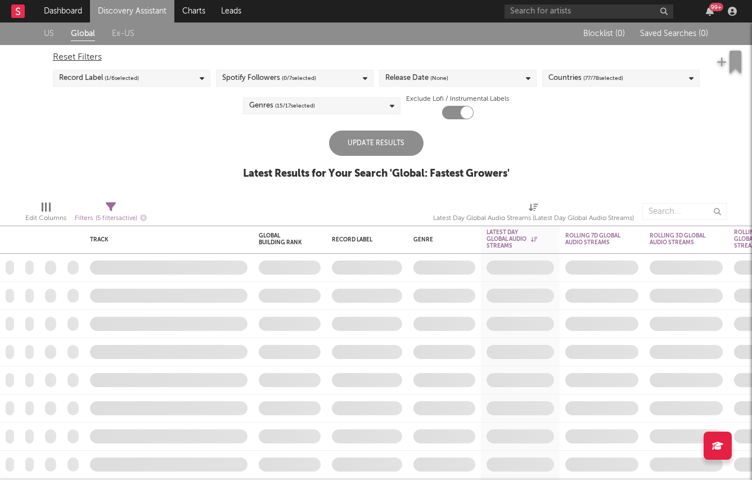
click at [338, 155] on div "Update Results" at bounding box center [376, 142] width 94 height 25
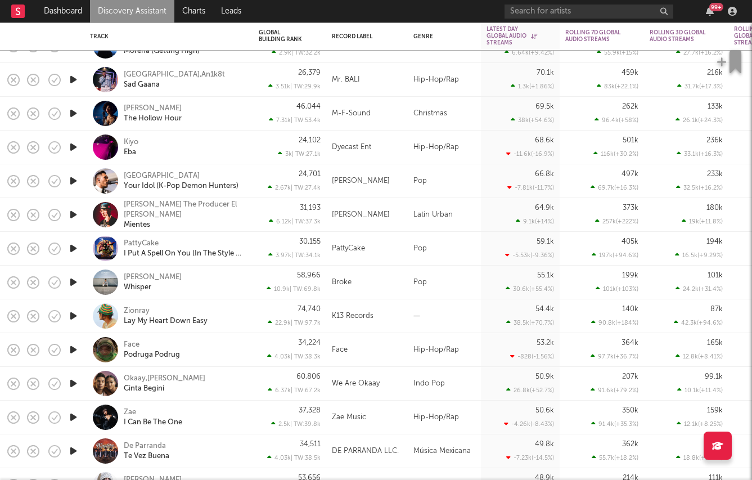
click at [74, 281] on icon "button" at bounding box center [73, 282] width 12 height 14
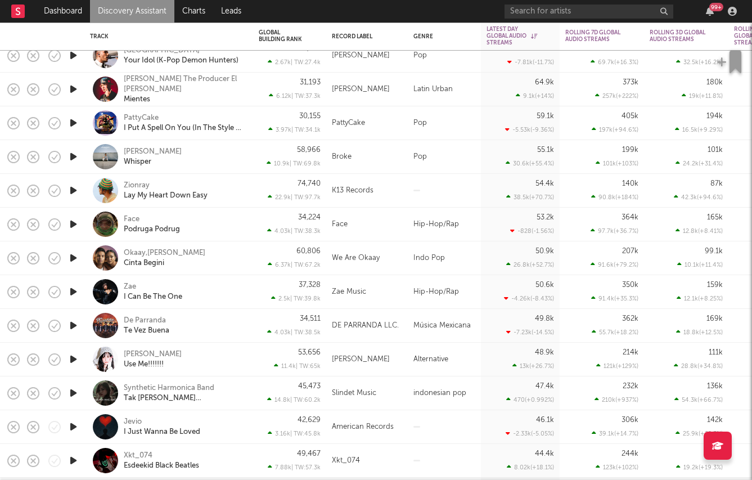
click at [72, 254] on icon "button" at bounding box center [73, 258] width 12 height 14
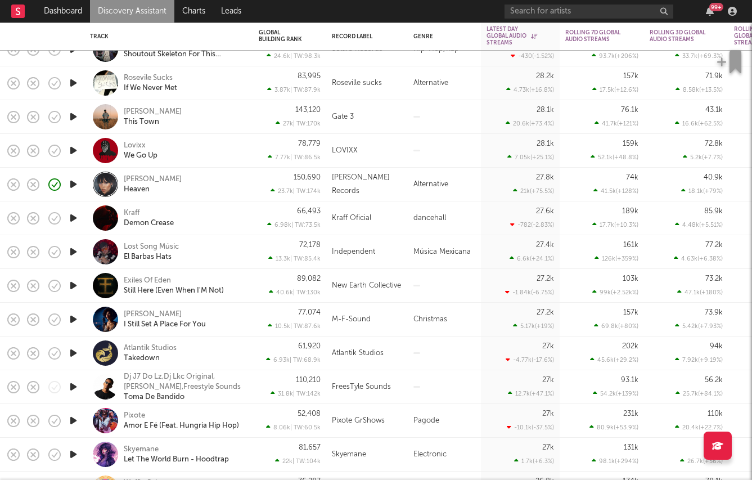
click at [72, 154] on icon "button" at bounding box center [73, 150] width 12 height 14
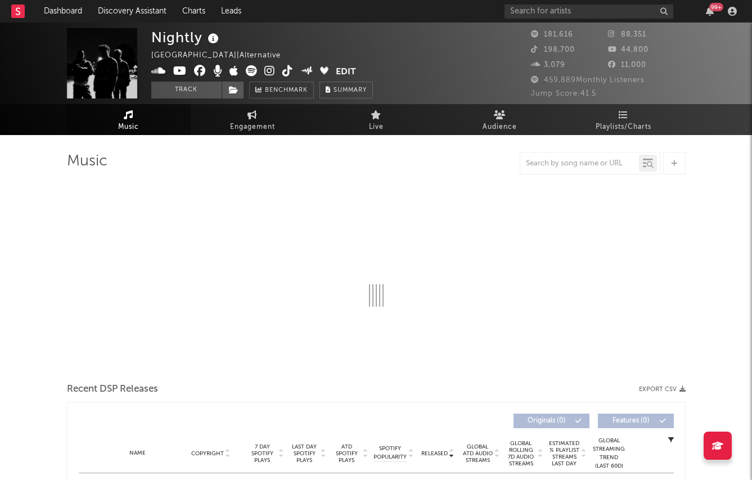
select select "6m"
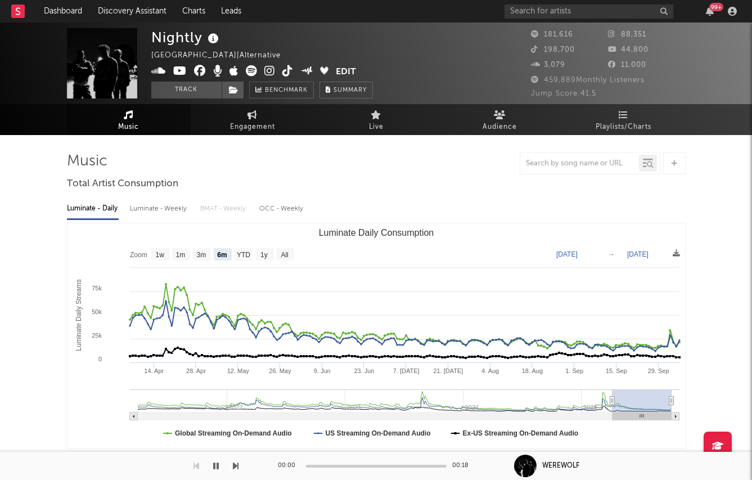
click at [154, 197] on div "Luminate - Daily Luminate - Weekly BMAT - Weekly OCC - Weekly Zoom 1w 1m 3m 6m …" at bounding box center [376, 322] width 618 height 258
click at [155, 200] on div "Luminate - Weekly" at bounding box center [159, 208] width 59 height 19
select select "6m"
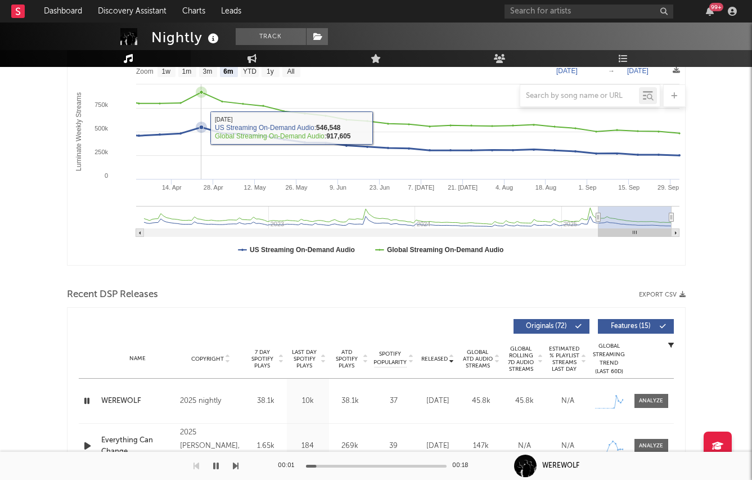
scroll to position [406, 0]
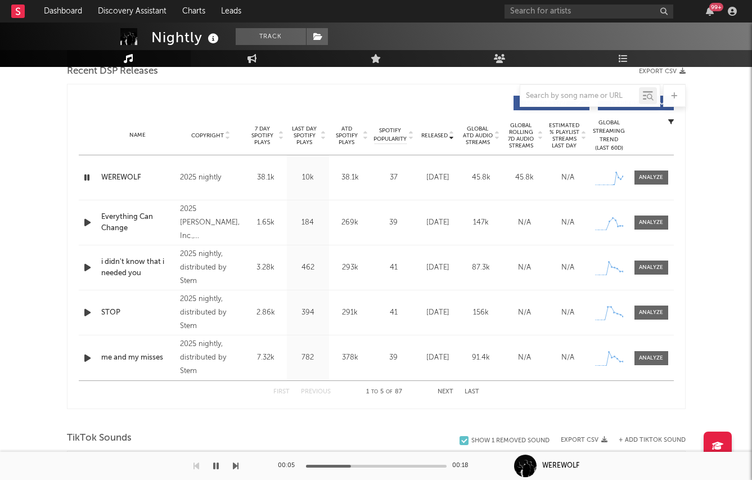
click at [308, 132] on span "Last Day Spotify Plays" at bounding box center [305, 135] width 30 height 20
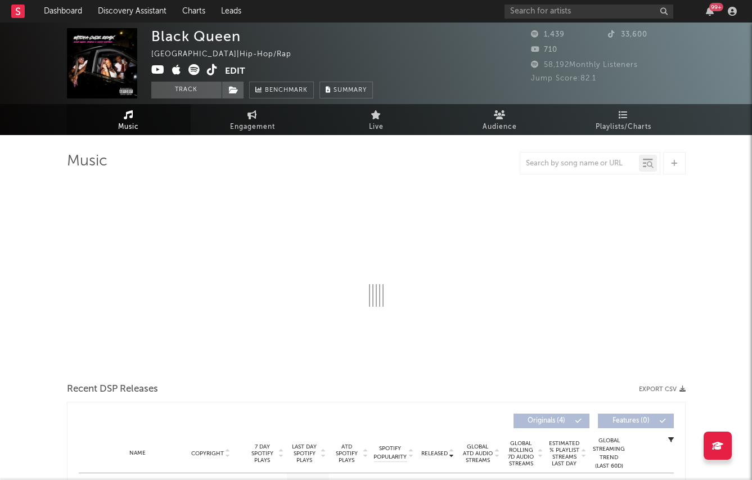
select select "6m"
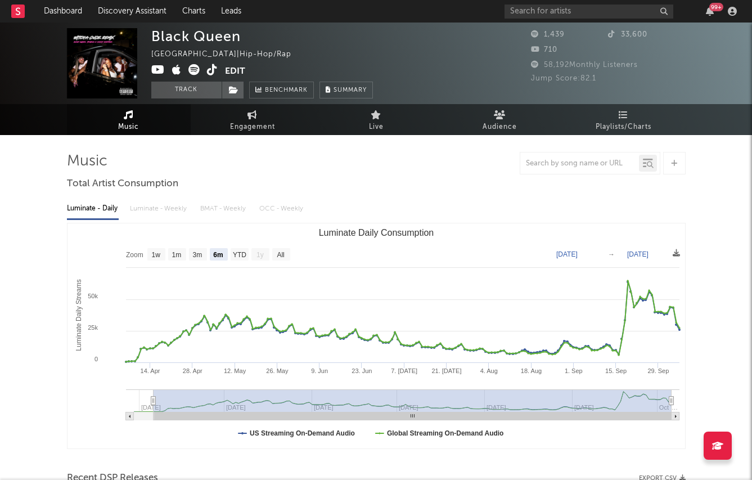
click at [188, 69] on icon at bounding box center [193, 69] width 11 height 11
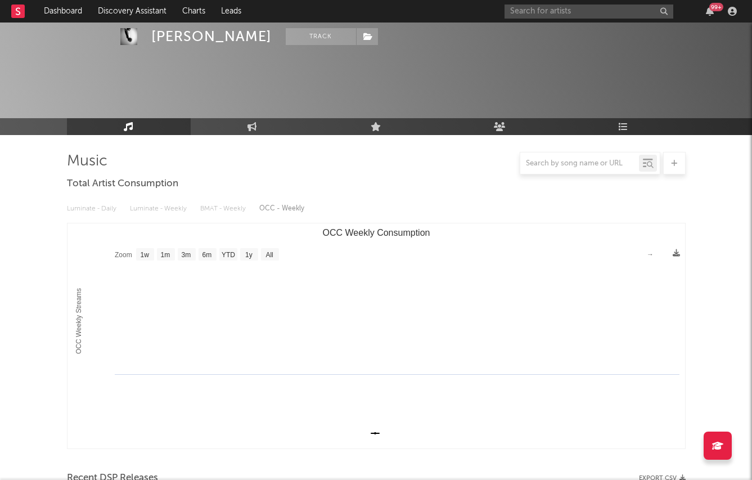
select select "1w"
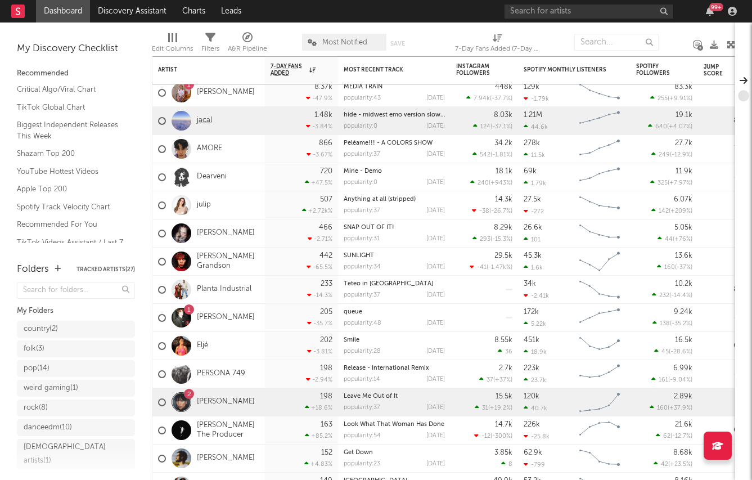
click at [199, 121] on link "jacal" at bounding box center [204, 121] width 15 height 10
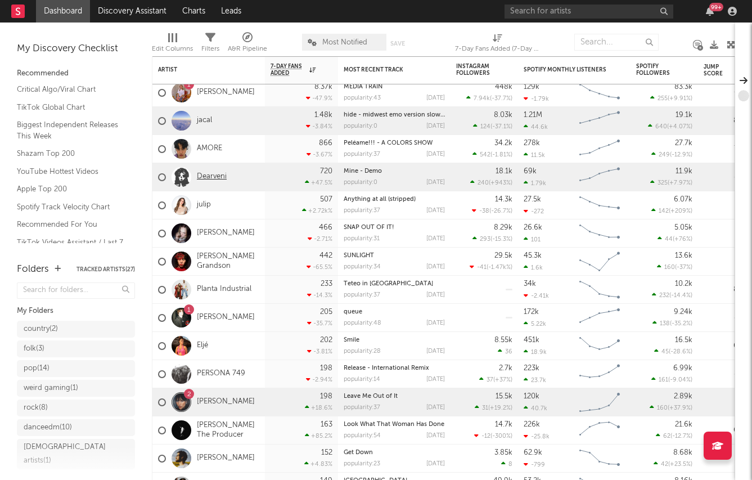
click at [214, 174] on link "Dearveni" at bounding box center [212, 177] width 30 height 10
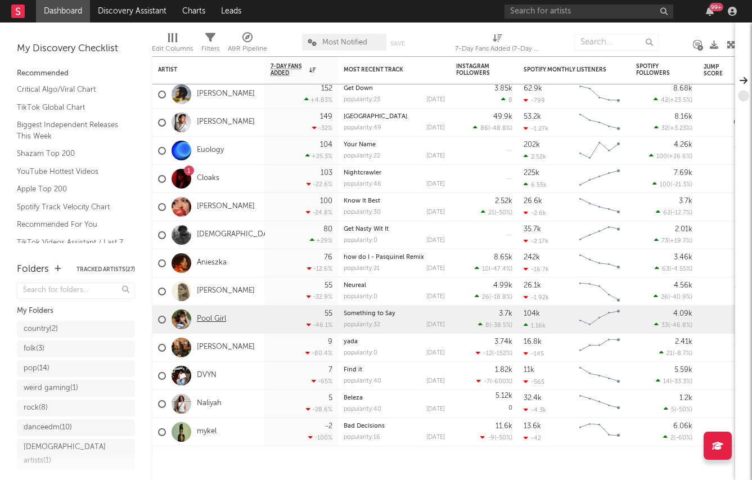
click at [209, 319] on link "Pool Girl" at bounding box center [211, 319] width 29 height 10
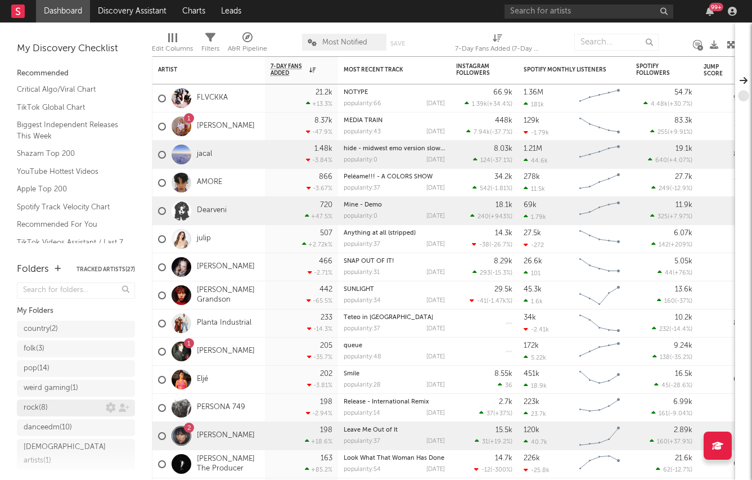
click at [49, 405] on div "rock ( 8 )" at bounding box center [65, 407] width 82 height 13
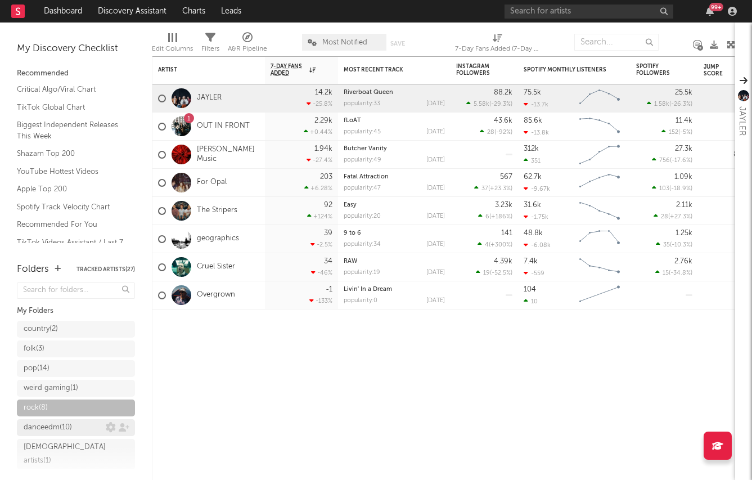
click at [44, 429] on div "danceedm ( 10 )" at bounding box center [48, 427] width 48 height 13
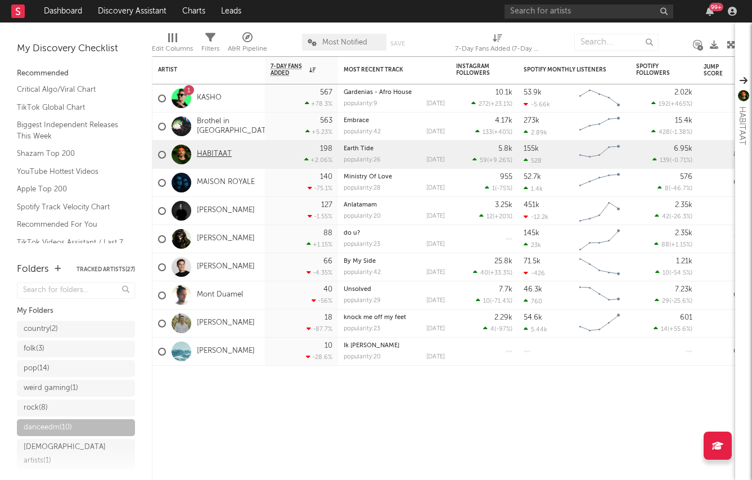
click at [220, 154] on link "HABITAAT" at bounding box center [214, 155] width 35 height 10
click at [218, 318] on link "[PERSON_NAME]" at bounding box center [226, 323] width 58 height 10
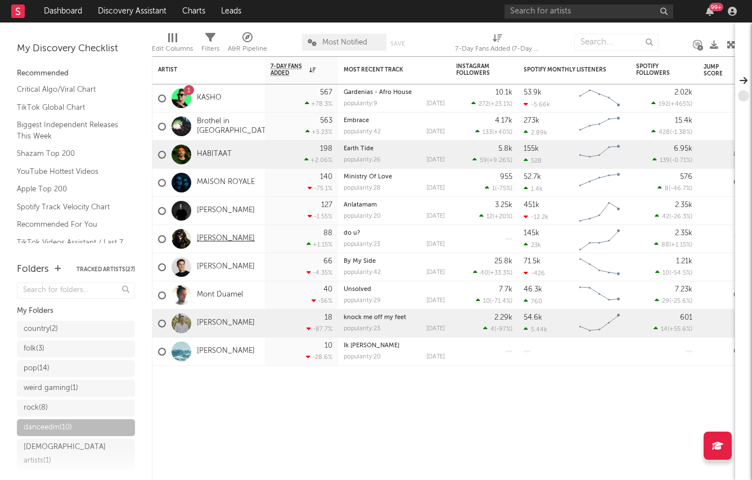
click at [209, 237] on link "[PERSON_NAME]" at bounding box center [226, 239] width 58 height 10
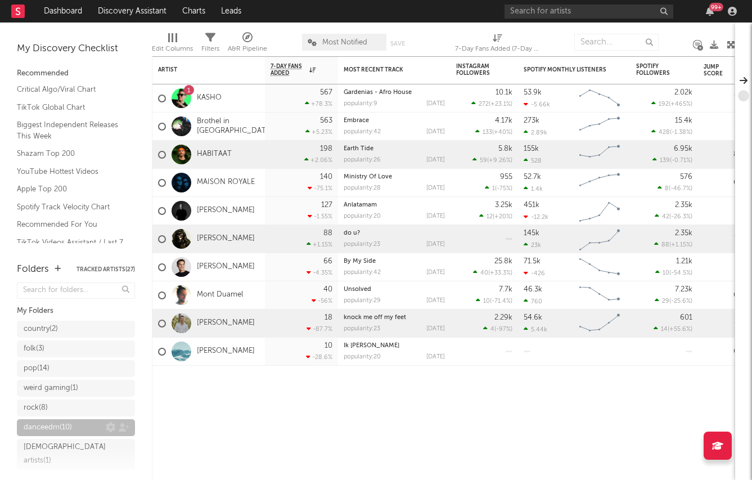
click at [66, 442] on div "christian artists ( 1 )" at bounding box center [65, 453] width 82 height 27
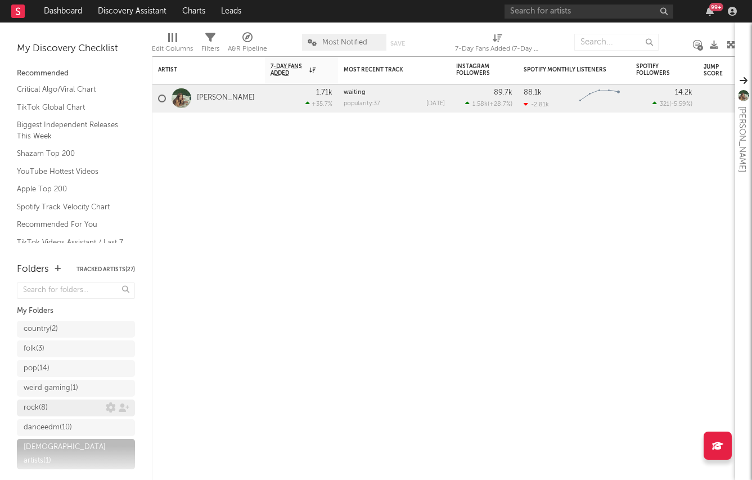
click at [66, 403] on div "rock ( 8 )" at bounding box center [65, 407] width 82 height 13
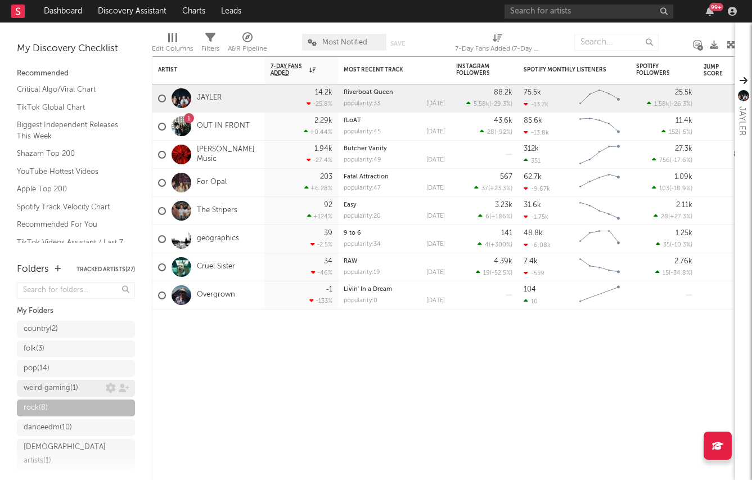
click at [43, 391] on div "weird gaming ( 1 )" at bounding box center [51, 387] width 55 height 13
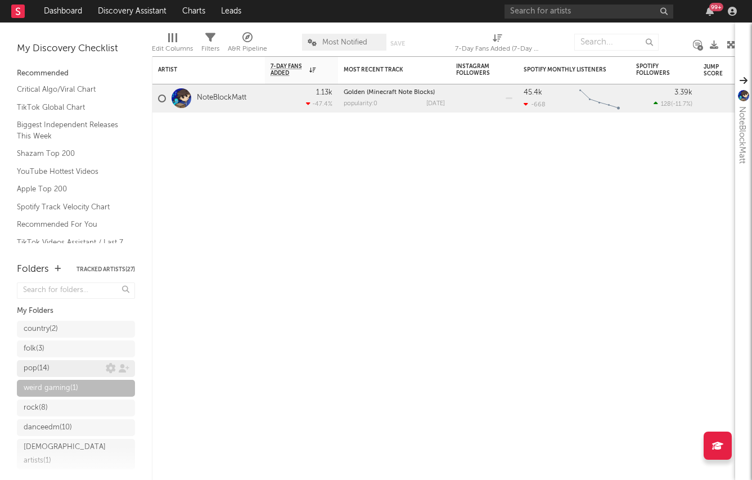
click at [49, 368] on div "pop ( 14 )" at bounding box center [37, 367] width 26 height 13
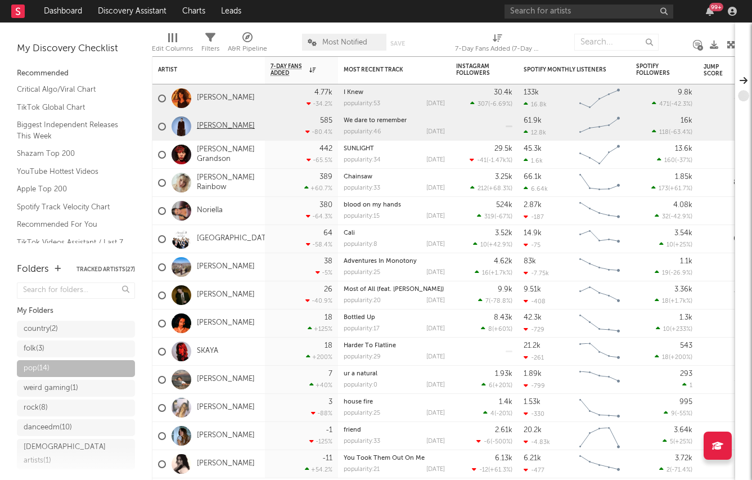
click at [200, 122] on link "Mei Jun" at bounding box center [226, 126] width 58 height 10
click at [52, 347] on div "folk ( 3 )" at bounding box center [65, 348] width 82 height 13
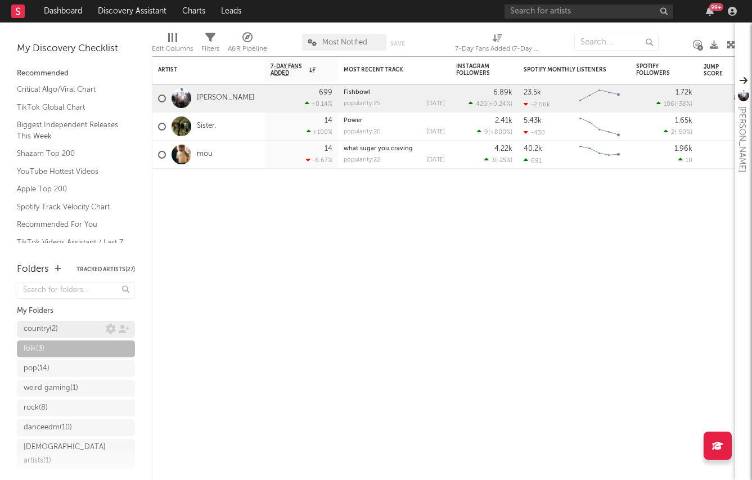
click at [52, 328] on div "country ( 2 )" at bounding box center [41, 328] width 34 height 13
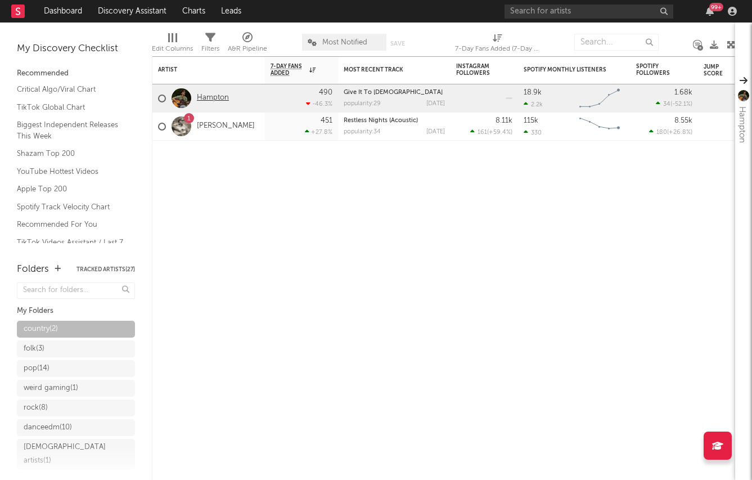
click at [210, 97] on link "Hampton" at bounding box center [213, 98] width 32 height 10
click at [70, 90] on link "Critical Algo/Viral Chart" at bounding box center [70, 89] width 107 height 12
click at [56, 413] on div "rock ( 8 )" at bounding box center [65, 407] width 82 height 13
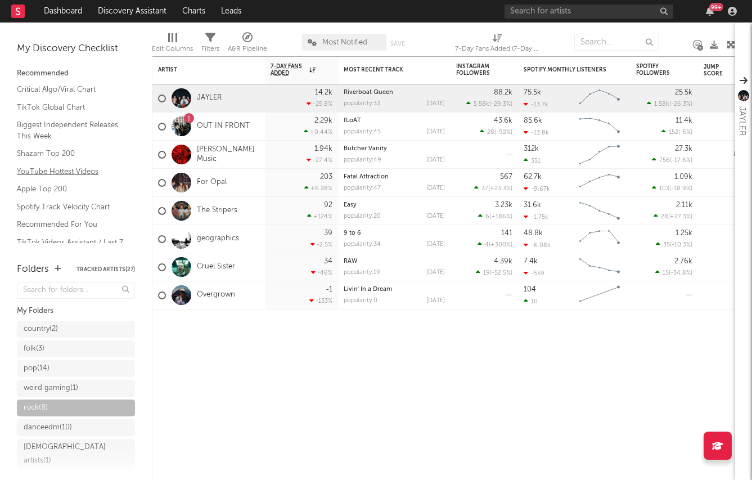
scroll to position [51, 0]
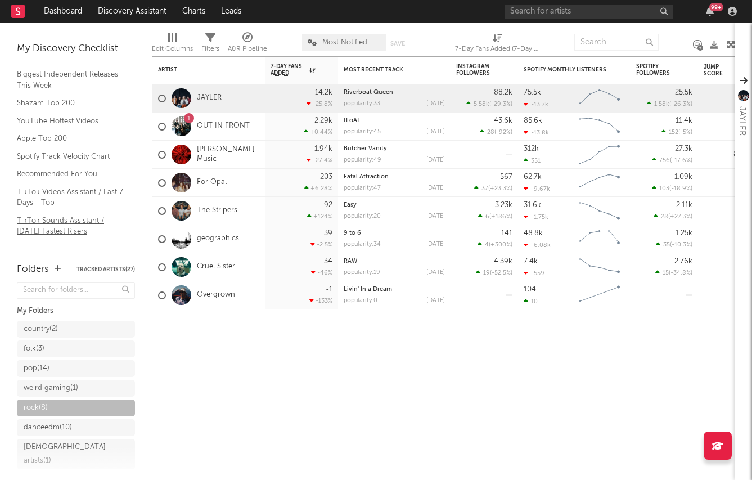
click at [73, 224] on link "TikTok Sounds Assistant / Today's Fastest Risers" at bounding box center [70, 225] width 107 height 23
click at [103, 12] on link "Discovery Assistant" at bounding box center [132, 11] width 84 height 22
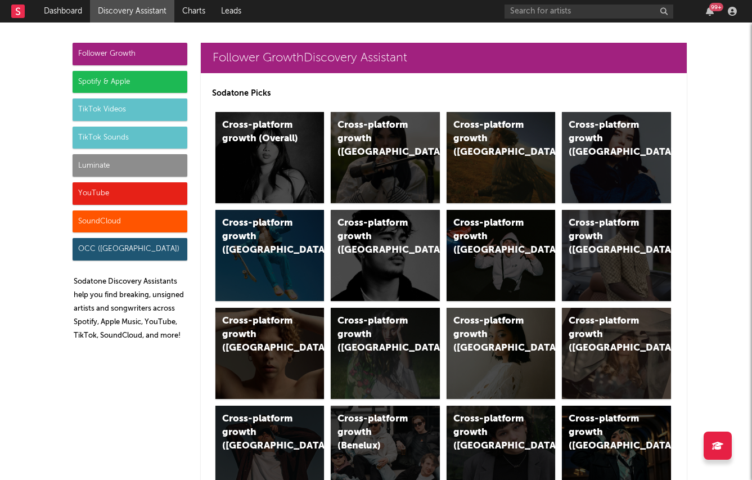
drag, startPoint x: 146, startPoint y: 188, endPoint x: 118, endPoint y: 193, distance: 28.5
click at [118, 193] on div "YouTube" at bounding box center [130, 193] width 115 height 22
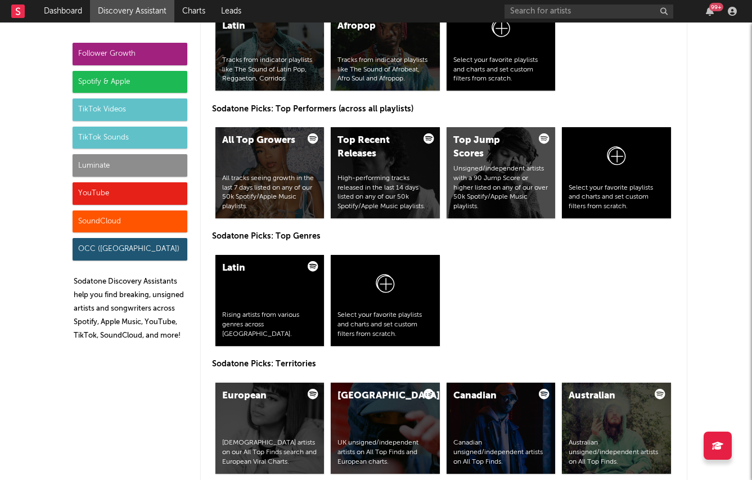
scroll to position [1716, 0]
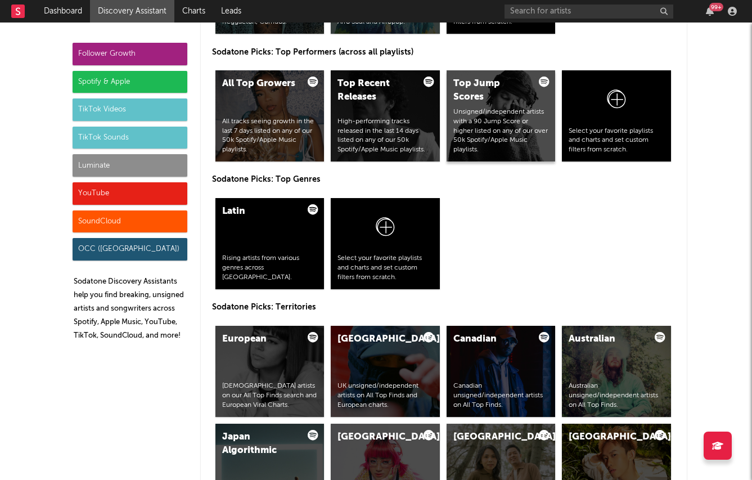
click at [482, 127] on div "Unsigned/independent artists with a 90 Jump Score or higher listed on any of ou…" at bounding box center [501, 130] width 96 height 47
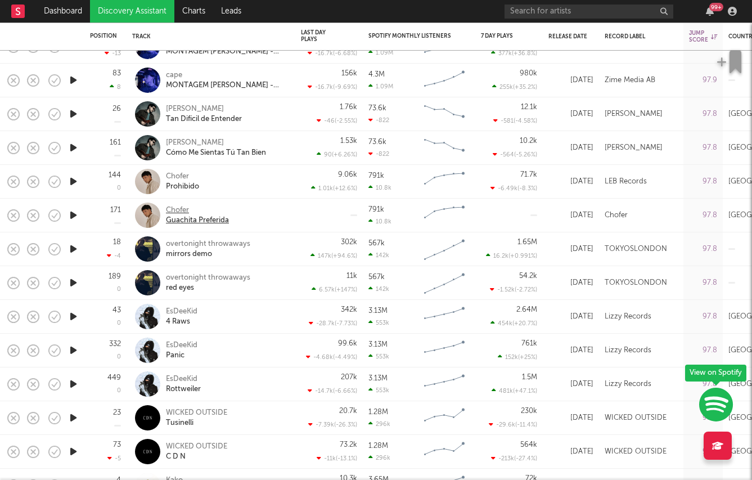
click at [187, 205] on div "Chofer" at bounding box center [197, 210] width 63 height 10
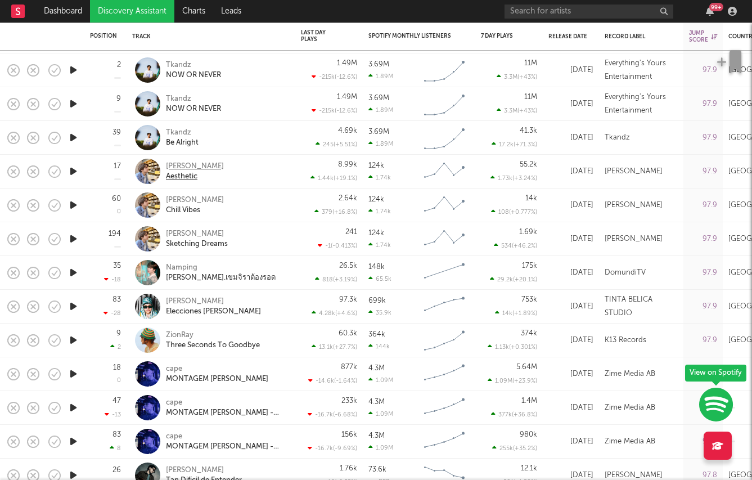
click at [173, 162] on div "Tollan Kim" at bounding box center [195, 166] width 58 height 10
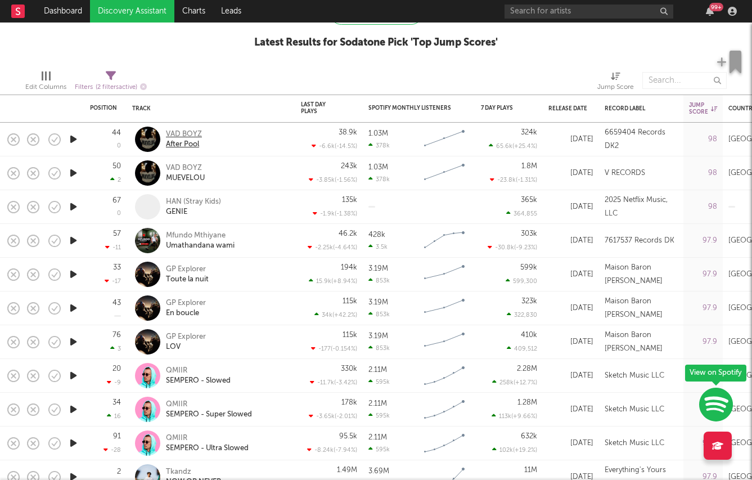
click at [183, 135] on div "VAD BOYZ" at bounding box center [184, 134] width 36 height 10
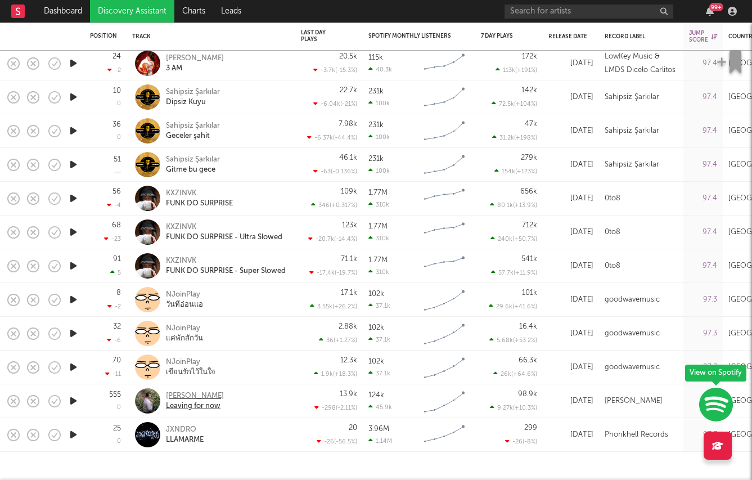
click at [170, 397] on div "Theo Haber" at bounding box center [195, 396] width 58 height 10
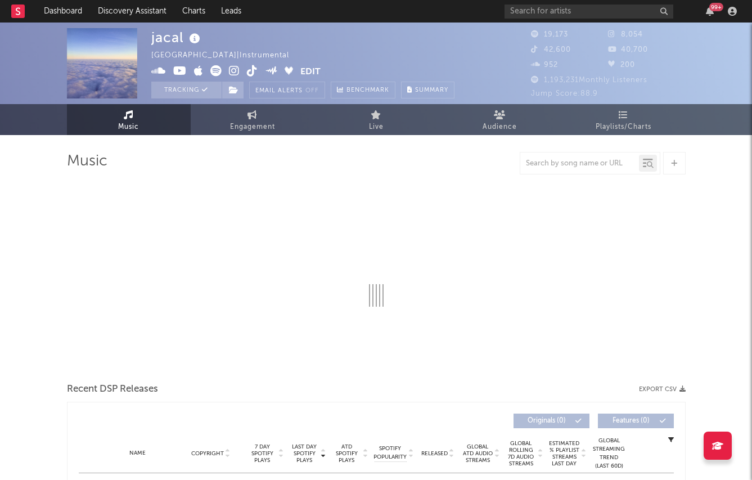
click at [232, 75] on icon at bounding box center [234, 70] width 11 height 11
select select "6m"
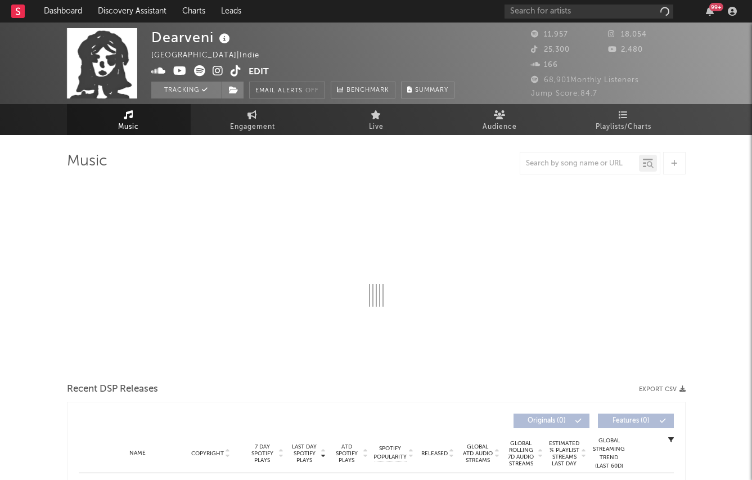
select select "1w"
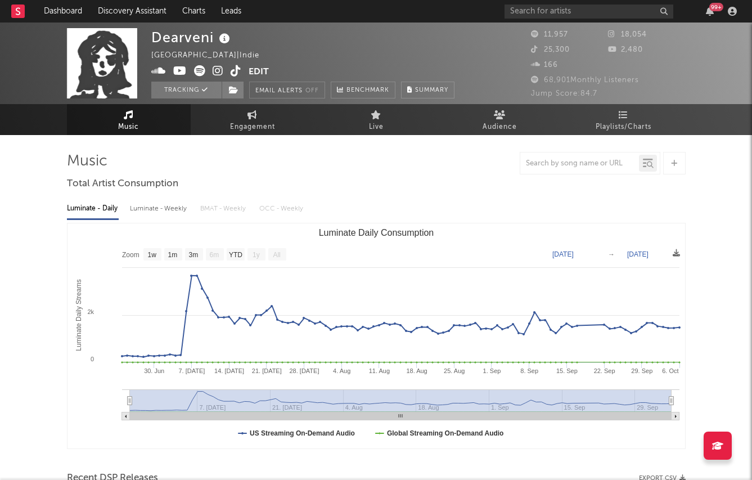
click at [181, 213] on div "Luminate - Weekly" at bounding box center [159, 208] width 59 height 19
select select "6m"
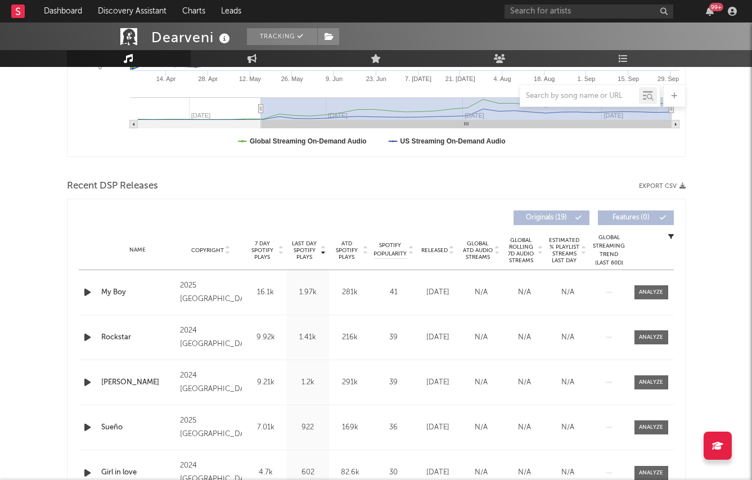
scroll to position [300, 0]
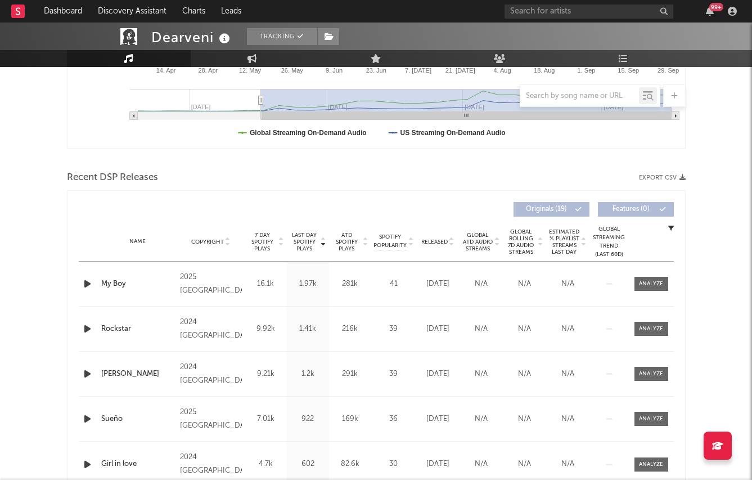
click at [438, 240] on span "Released" at bounding box center [434, 241] width 26 height 7
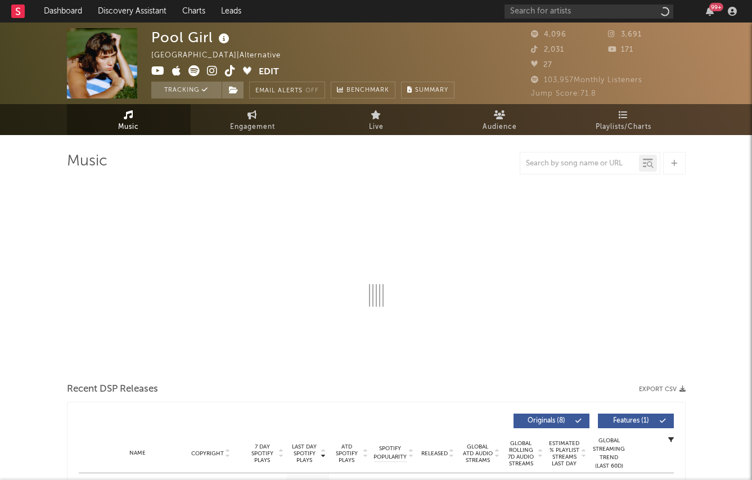
select select "6m"
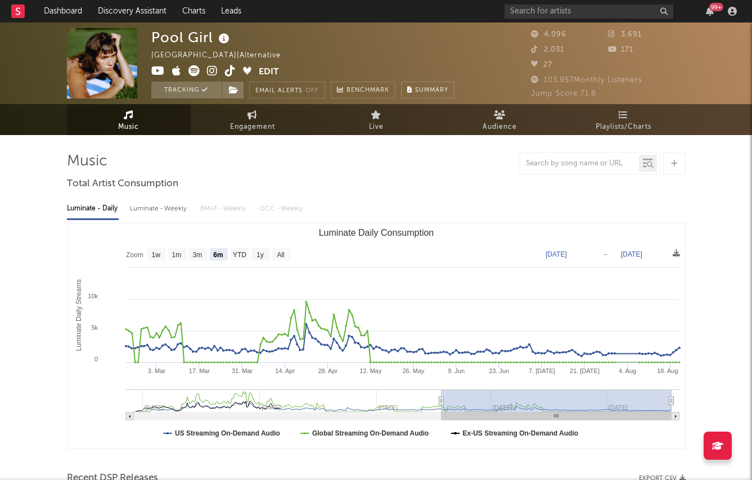
click at [160, 205] on div "Luminate - Weekly" at bounding box center [159, 208] width 59 height 19
select select "6m"
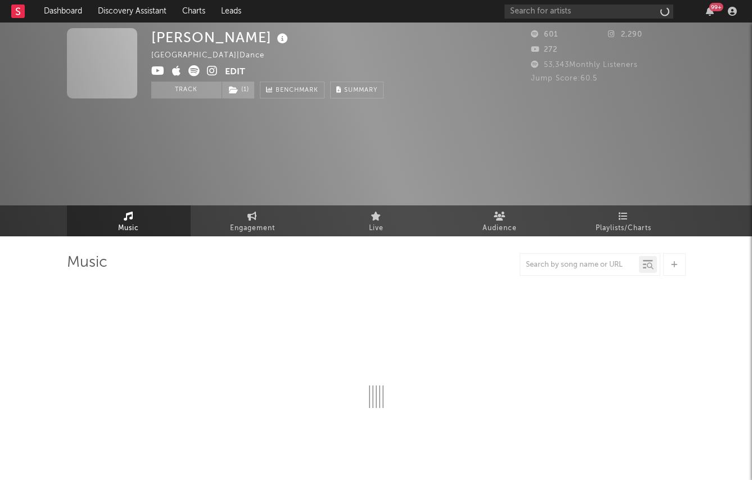
select select "1w"
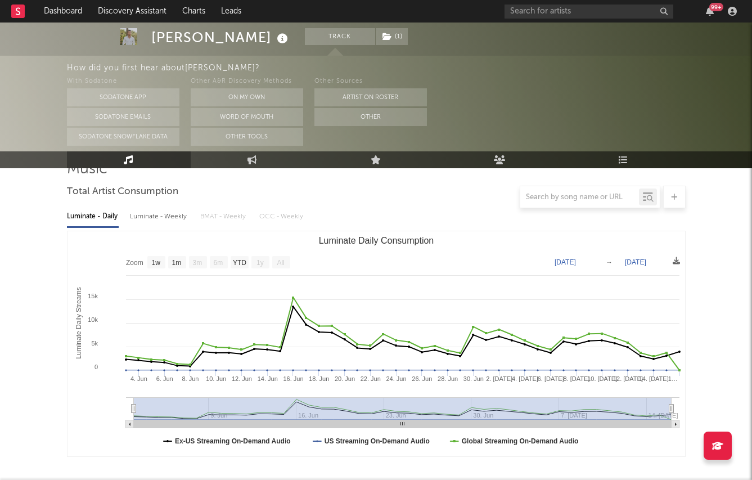
scroll to position [96, 0]
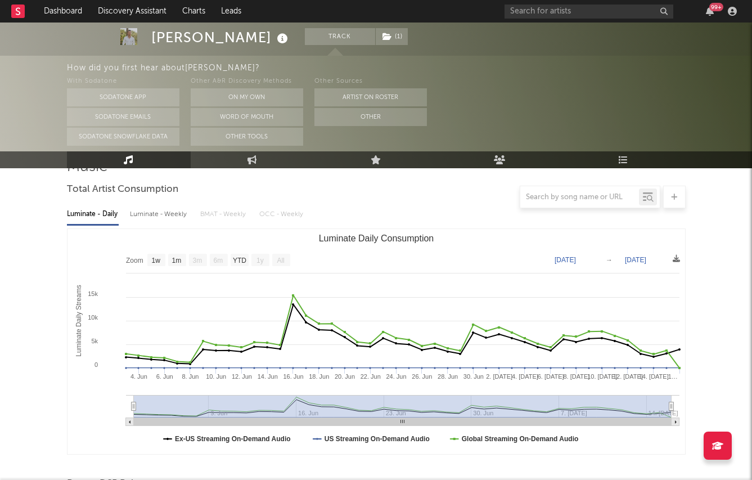
click at [153, 216] on div "Luminate - Weekly" at bounding box center [159, 214] width 59 height 19
select select "6m"
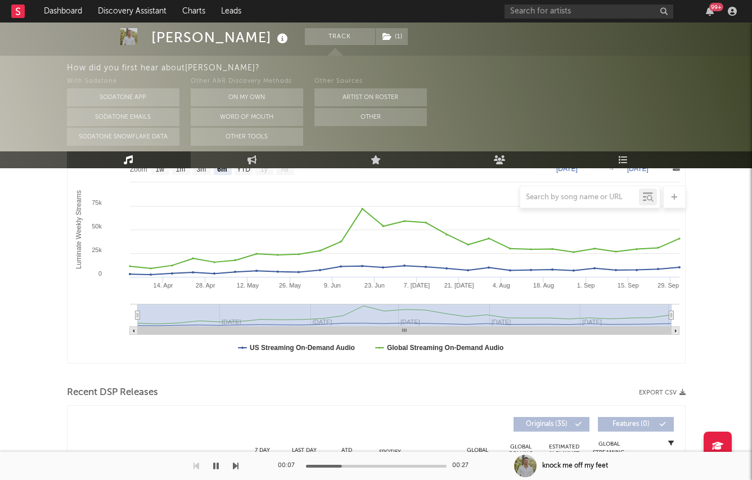
scroll to position [161, 0]
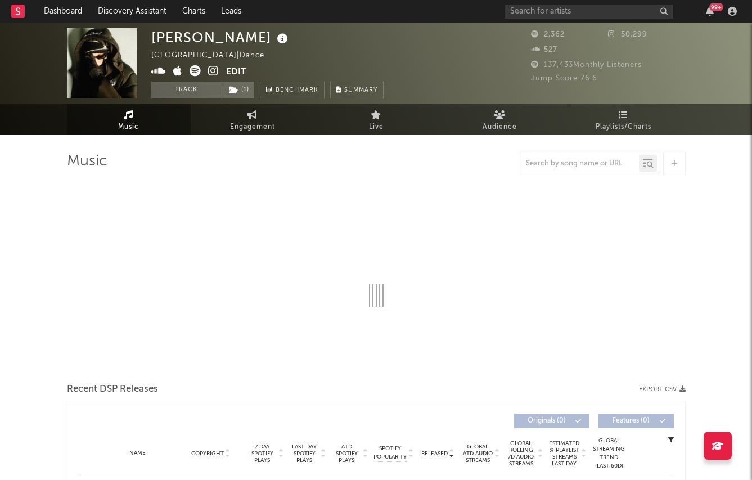
select select "1w"
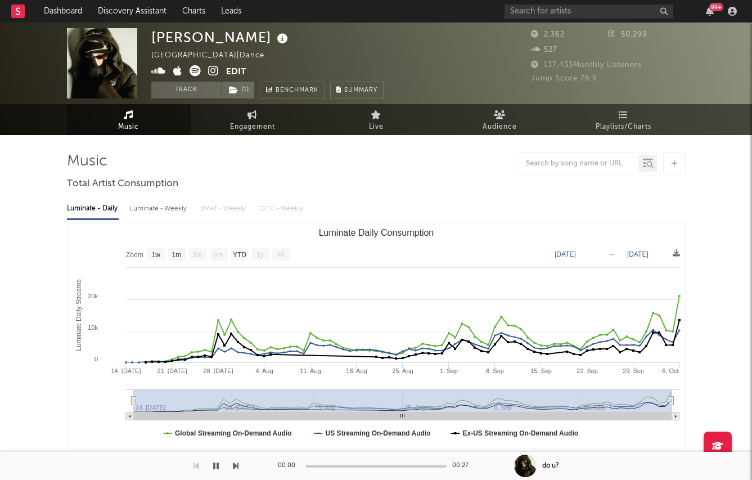
click at [150, 207] on div "Luminate - Weekly" at bounding box center [159, 208] width 59 height 19
select select "1w"
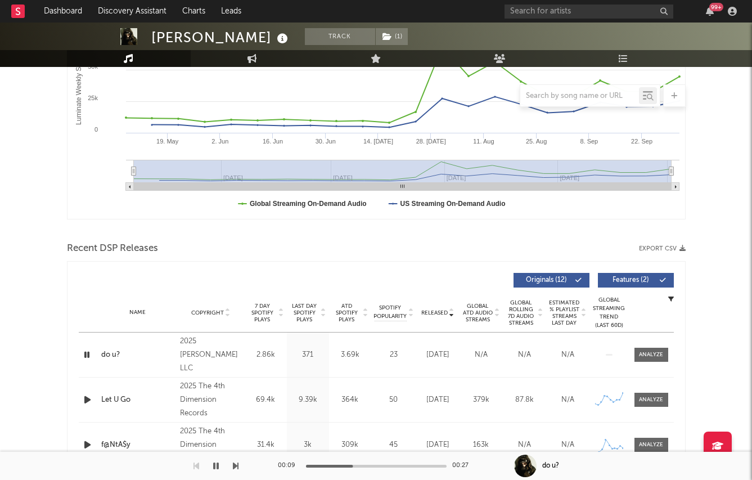
scroll to position [227, 0]
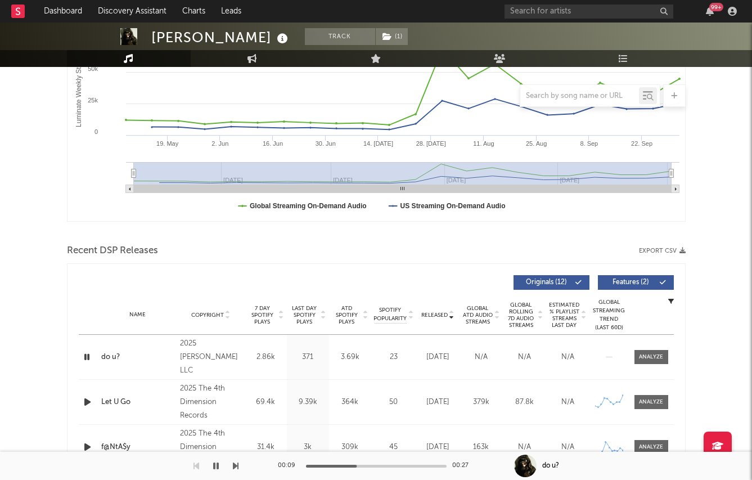
click at [312, 308] on span "Last Day Spotify Plays" at bounding box center [305, 315] width 30 height 20
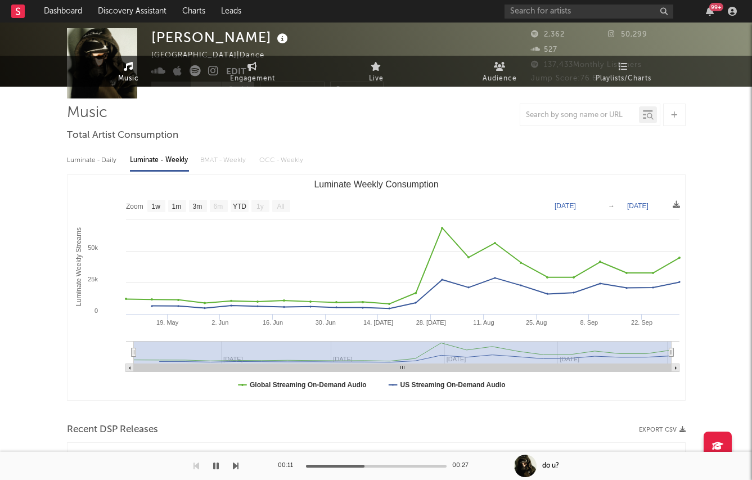
scroll to position [0, 0]
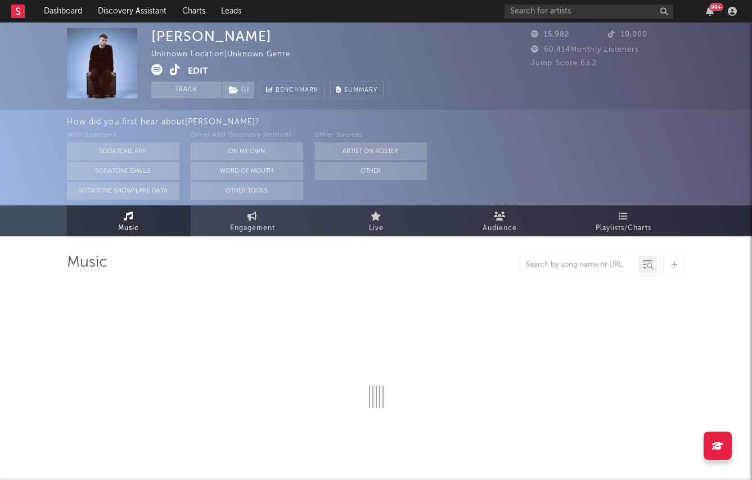
select select "6m"
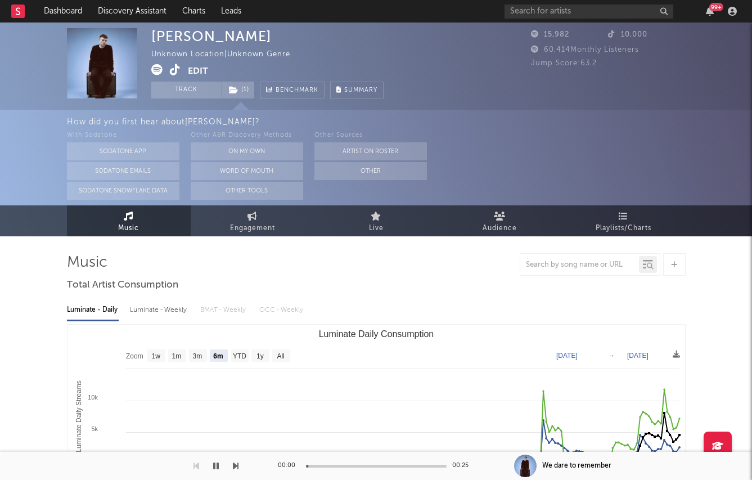
click at [165, 305] on div "Luminate - Weekly" at bounding box center [159, 309] width 59 height 19
select select "6m"
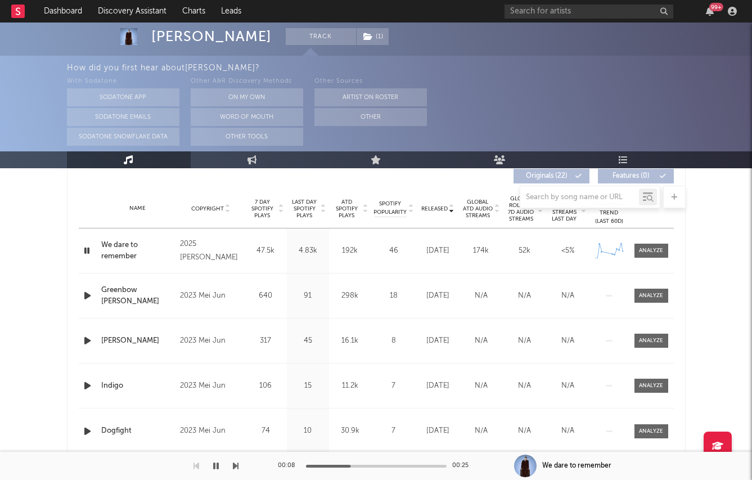
scroll to position [430, 0]
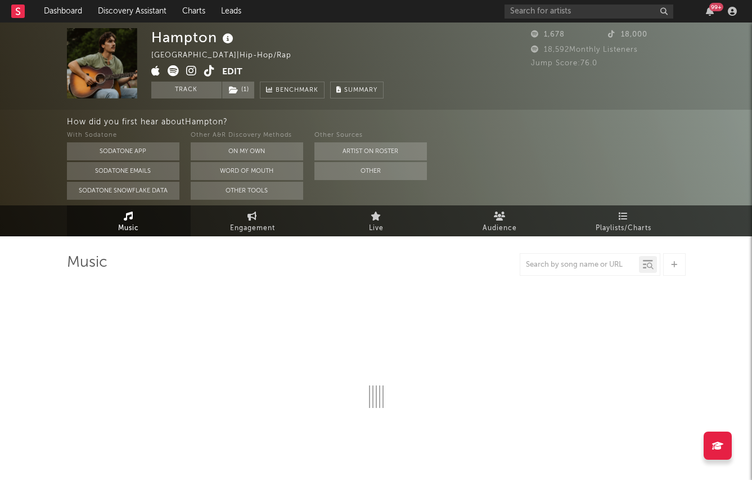
select select "6m"
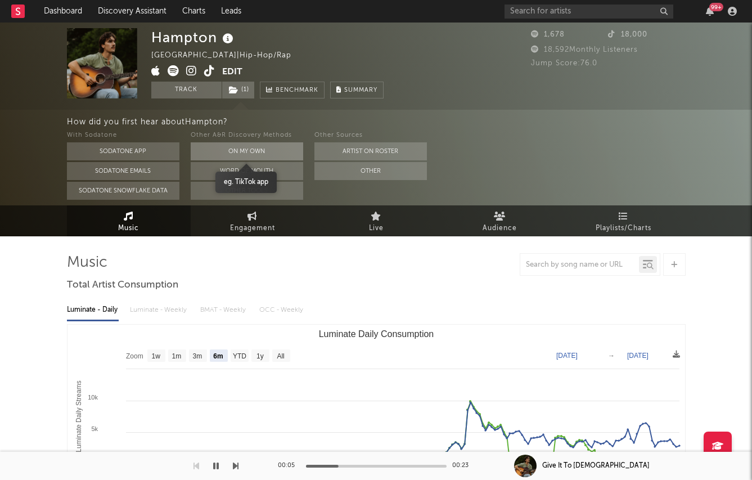
click at [222, 144] on button "On My Own" at bounding box center [247, 151] width 112 height 18
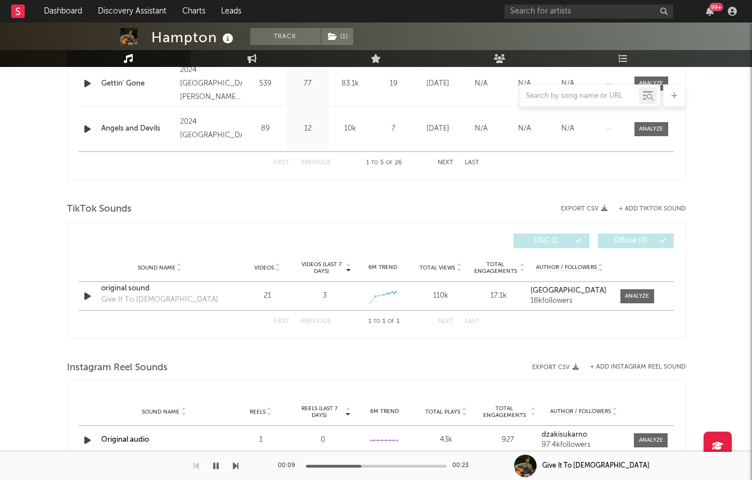
scroll to position [691, 0]
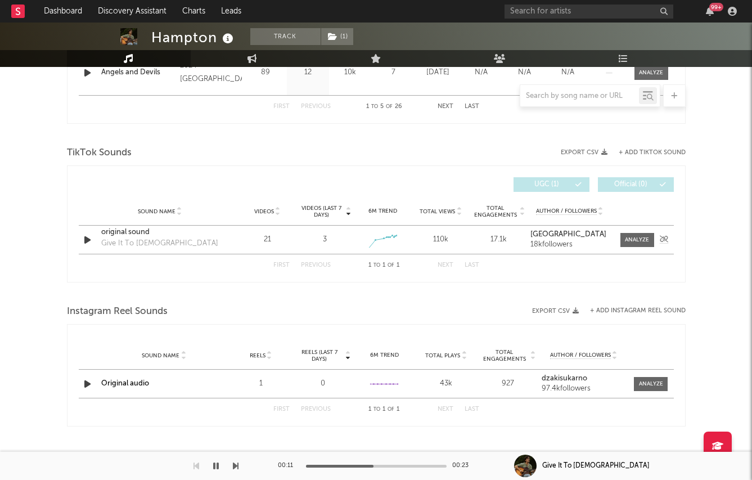
click at [79, 232] on div "Sound Name original sound Give It To [DEMOGRAPHIC_DATA] Videos 21 Videos (last …" at bounding box center [376, 239] width 595 height 28
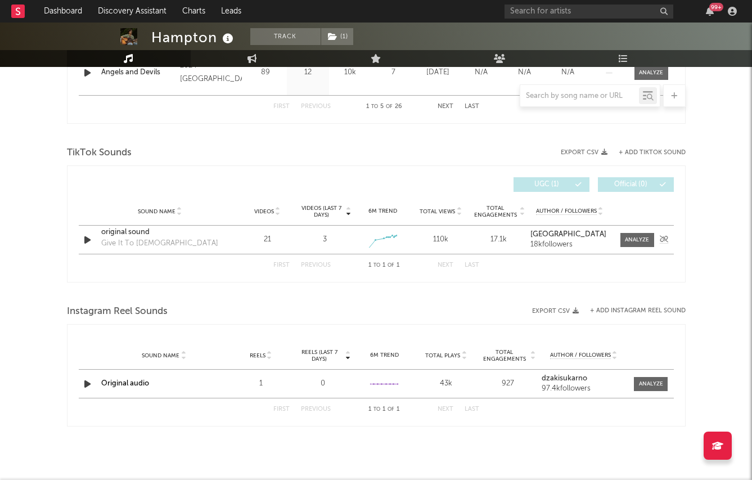
click at [82, 239] on icon "button" at bounding box center [88, 240] width 12 height 14
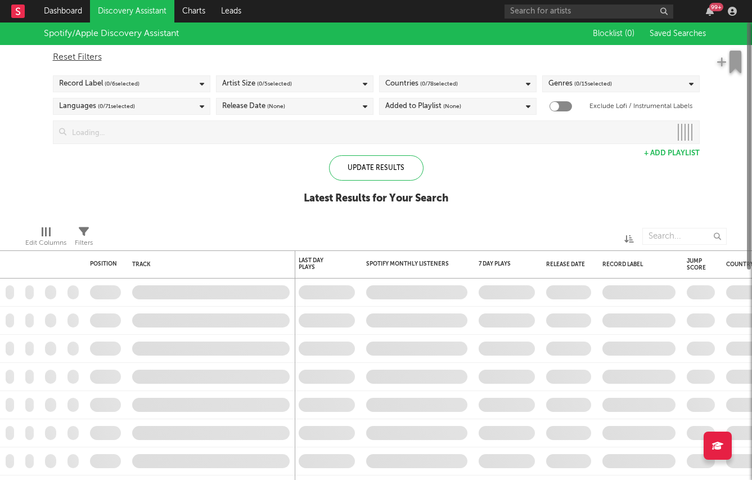
checkbox input "true"
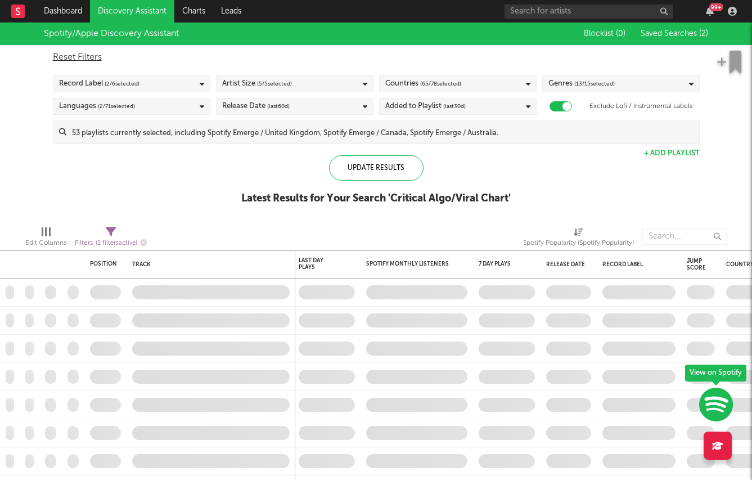
click at [175, 81] on div "Record Label ( 2 / 6 selected)" at bounding box center [131, 83] width 157 height 17
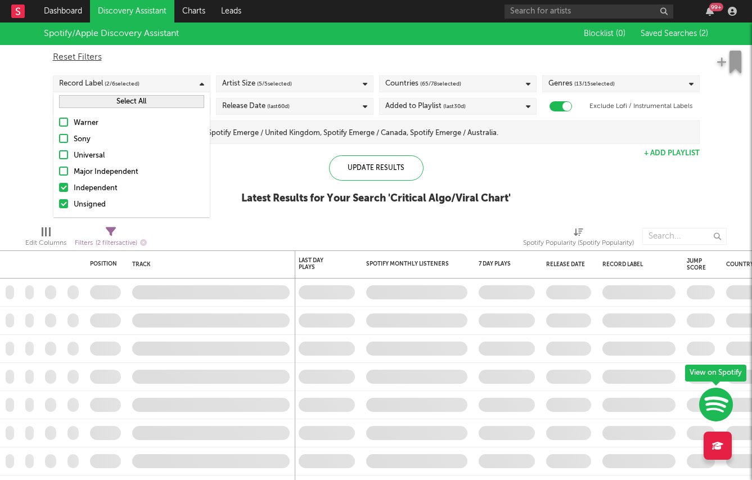
click at [112, 189] on div "Independent" at bounding box center [139, 188] width 130 height 13
click at [59, 189] on input "Independent" at bounding box center [59, 188] width 0 height 13
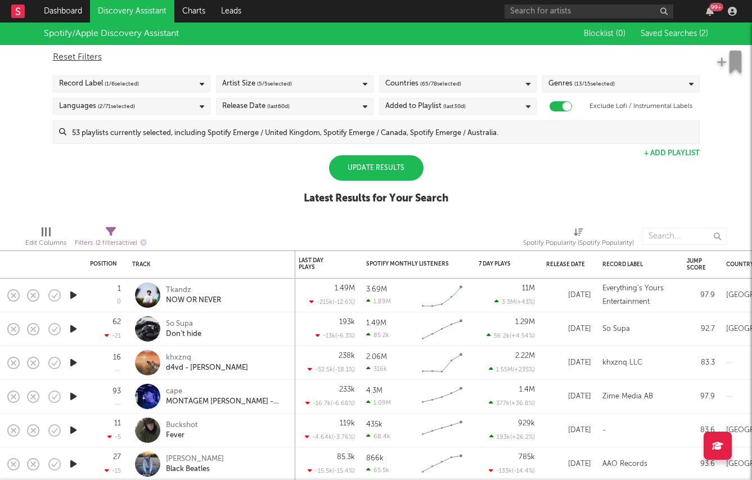
click at [362, 161] on div "Update Results" at bounding box center [376, 167] width 94 height 25
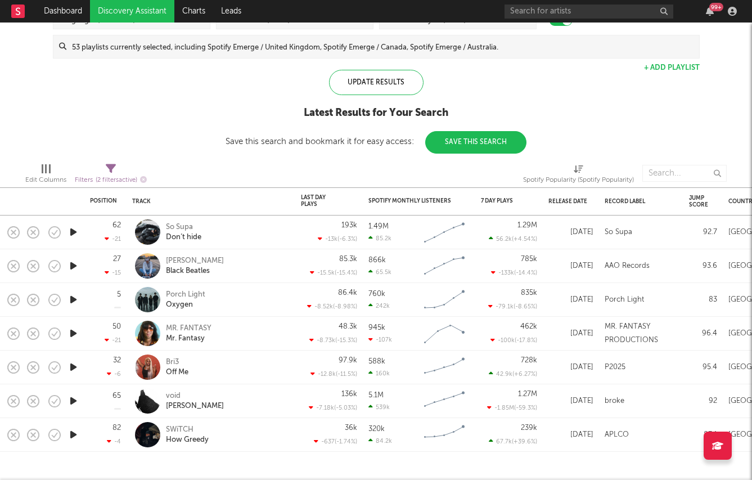
click at [70, 431] on icon "button" at bounding box center [73, 434] width 12 height 14
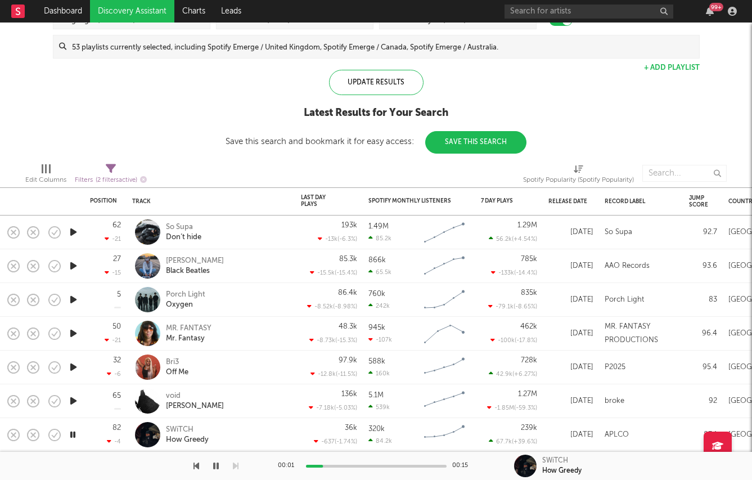
click at [70, 266] on icon "button" at bounding box center [73, 266] width 12 height 14
click at [177, 261] on div "[PERSON_NAME]" at bounding box center [195, 261] width 58 height 10
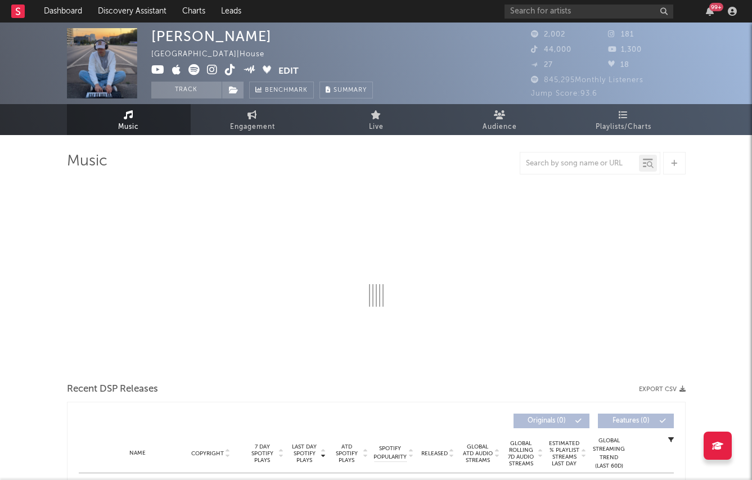
select select "1w"
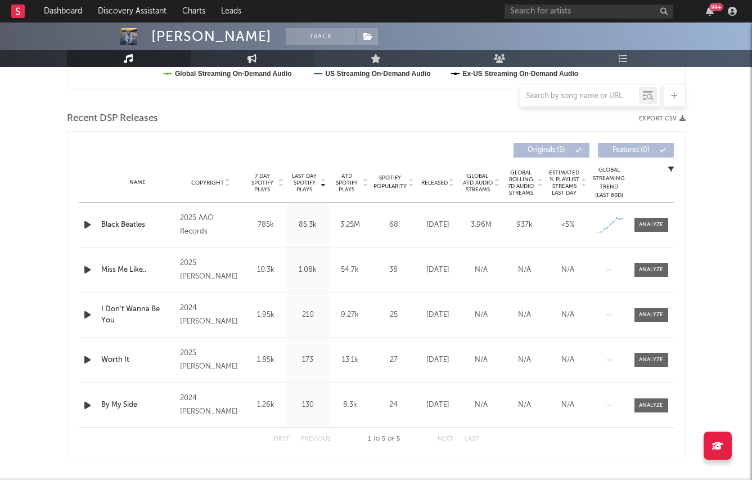
scroll to position [406, 0]
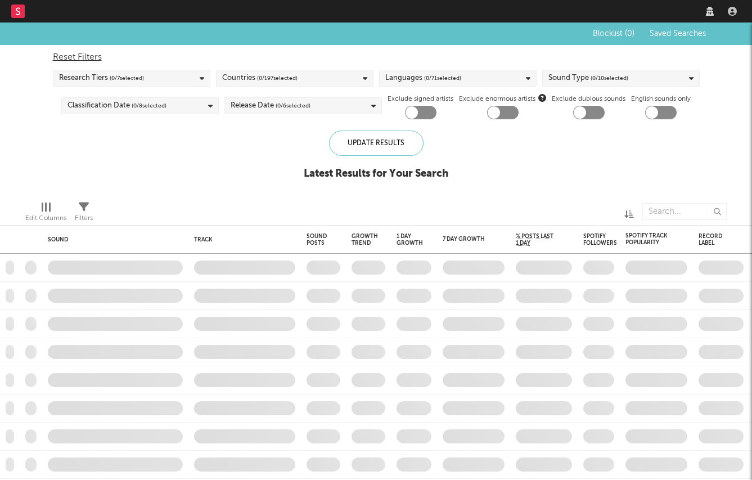
checkbox input "true"
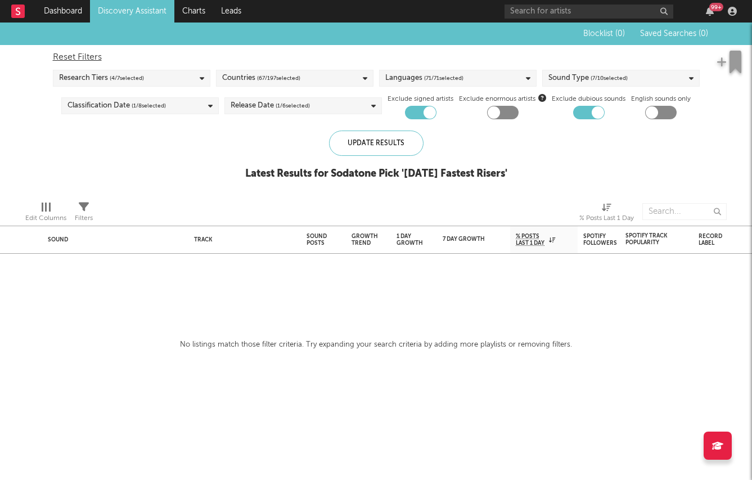
click at [160, 81] on div "Research Tiers ( 4 / 7 selected)" at bounding box center [131, 78] width 157 height 17
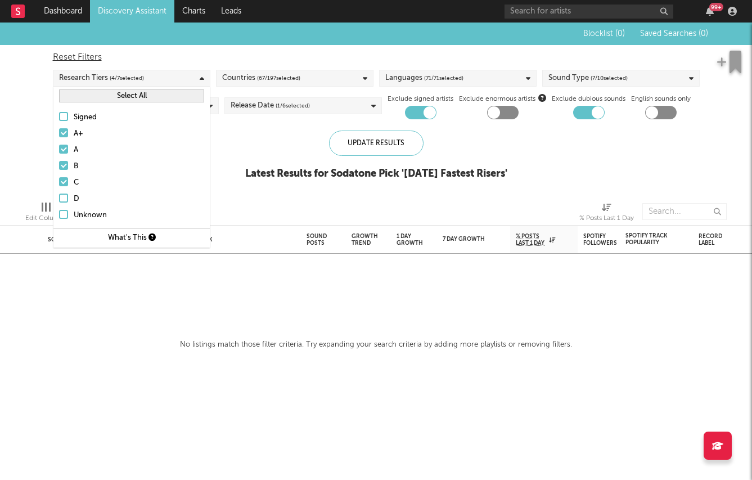
click at [245, 189] on div "Update Results Latest Results for Sodatone Pick ' [DATE] Fastest Risers '" at bounding box center [376, 160] width 262 height 61
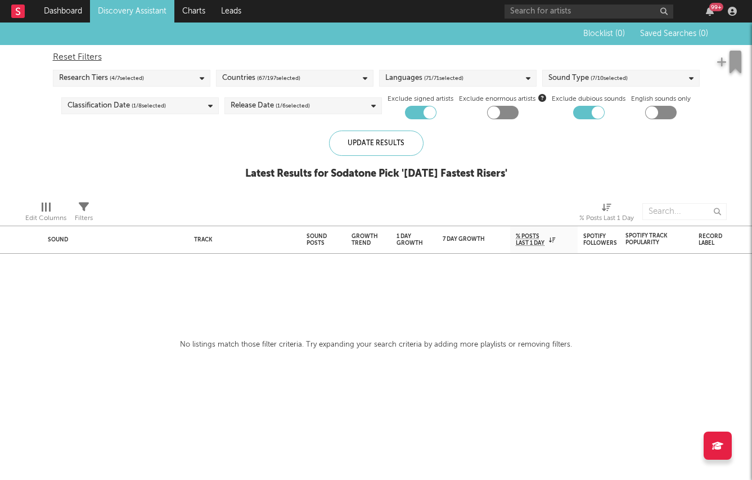
click at [268, 112] on div "Release Date ( 1 / 6 selected)" at bounding box center [269, 105] width 79 height 13
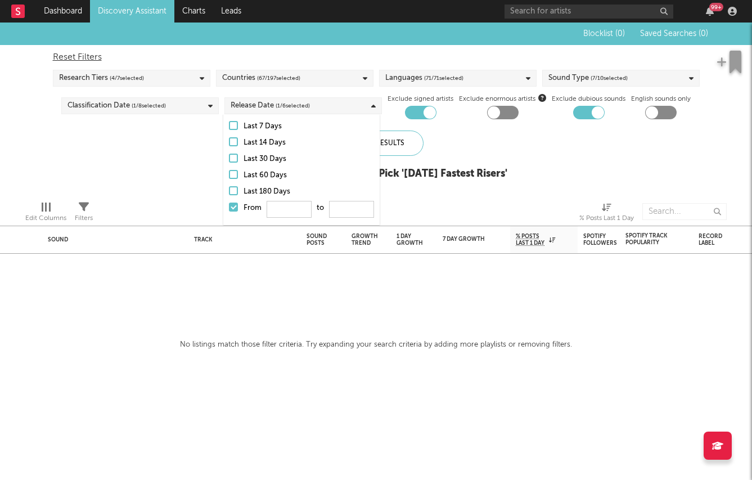
click at [234, 205] on div at bounding box center [233, 206] width 9 height 9
click at [229, 205] on input "From to" at bounding box center [229, 210] width 0 height 18
click at [188, 202] on div at bounding box center [214, 211] width 227 height 28
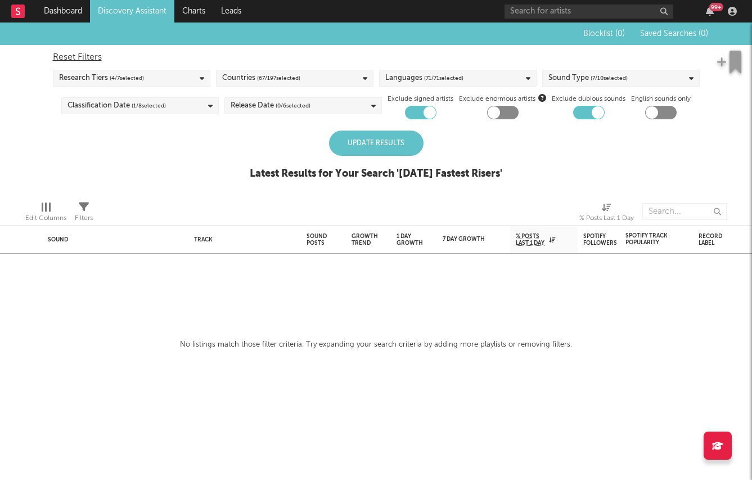
click at [350, 139] on div "Update Results" at bounding box center [376, 142] width 94 height 25
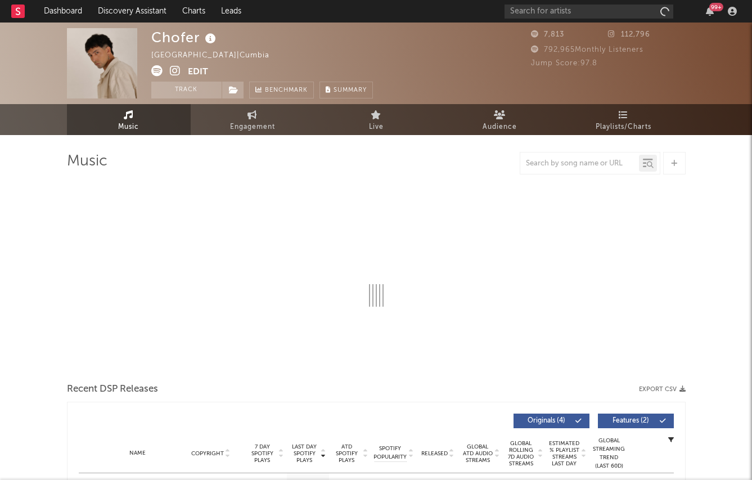
select select "1w"
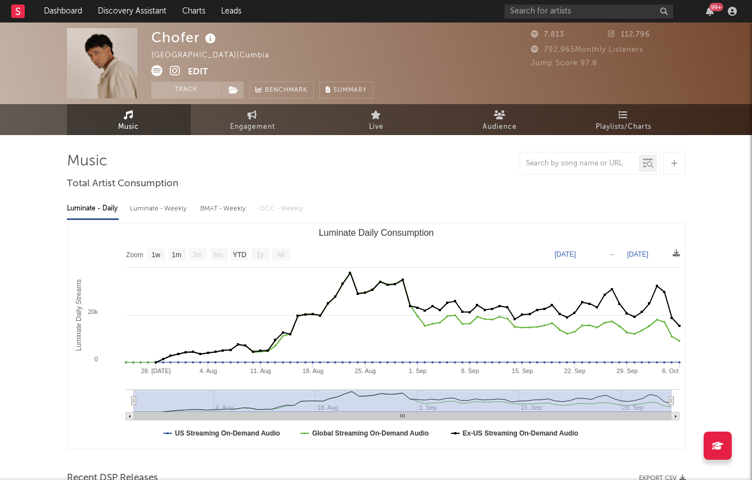
click at [146, 211] on div "Luminate - Weekly" at bounding box center [159, 208] width 59 height 19
select select "1w"
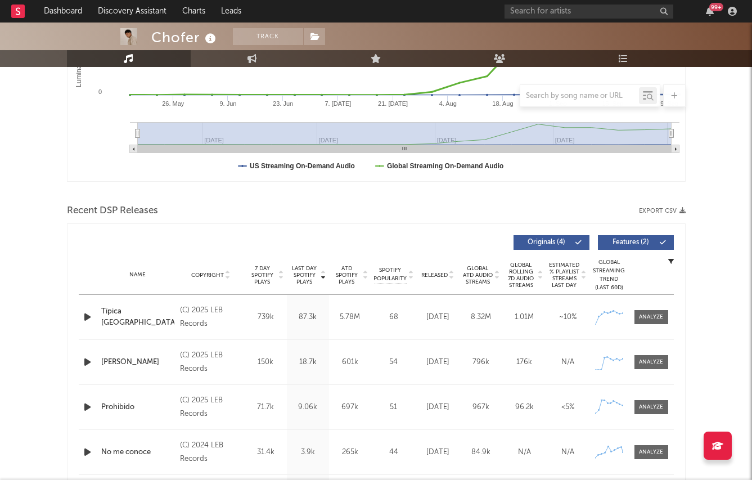
scroll to position [353, 0]
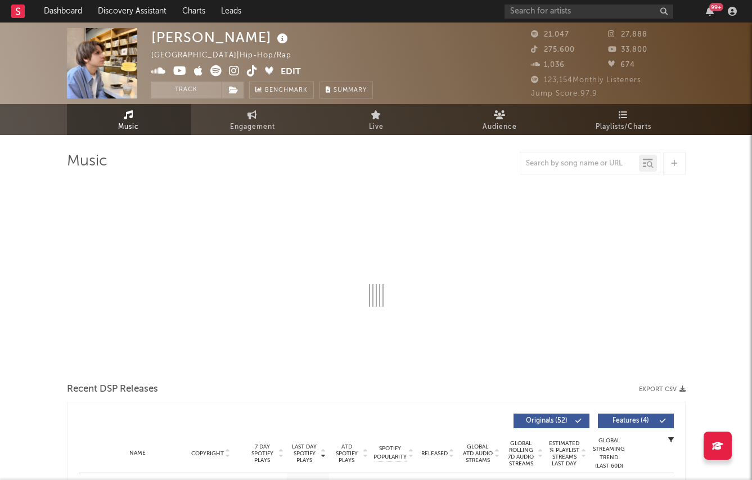
select select "6m"
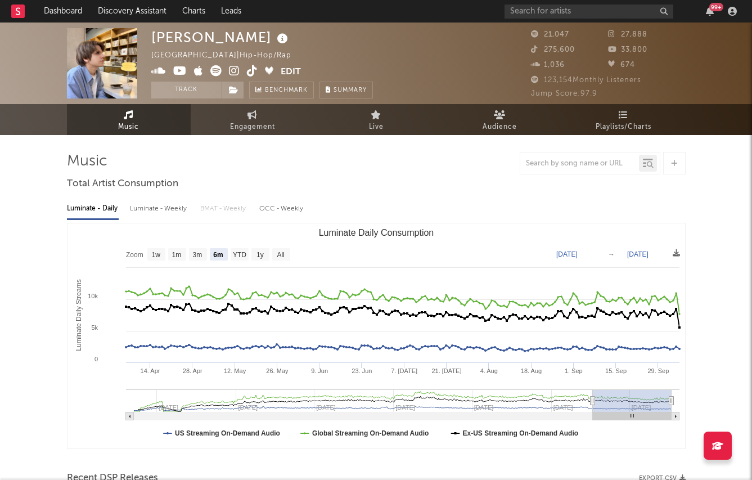
click at [162, 216] on div "Luminate - Weekly" at bounding box center [159, 208] width 59 height 19
select select "6m"
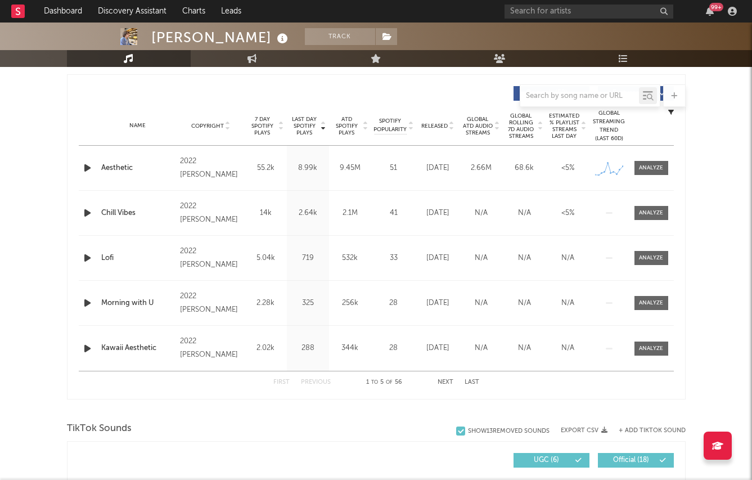
scroll to position [410, 0]
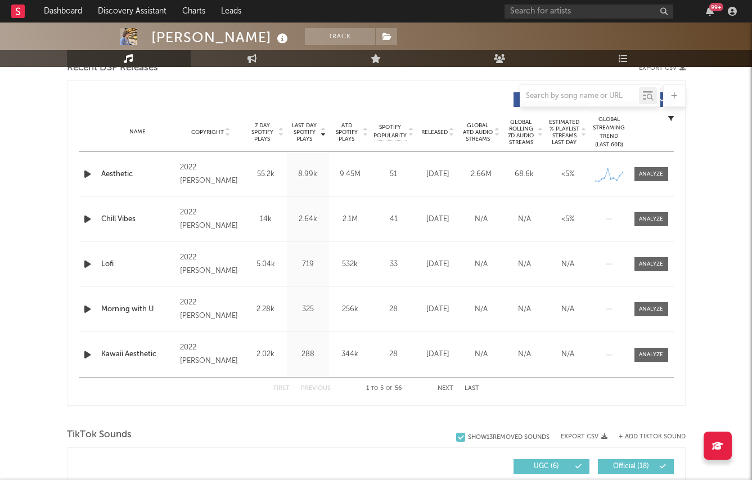
click at [441, 138] on div "Name Copyright Label Album Names Composer Names 7 Day Spotify Plays Last Day Sp…" at bounding box center [376, 131] width 595 height 39
click at [441, 135] on div "Released" at bounding box center [438, 132] width 38 height 8
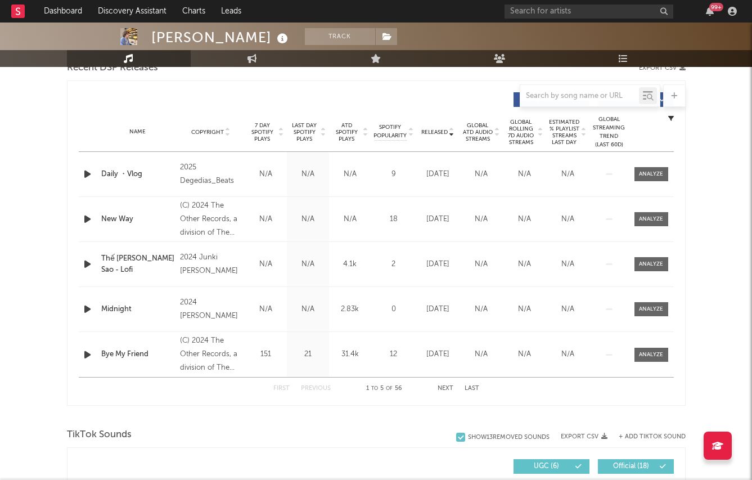
click at [261, 133] on span "7 Day Spotify Plays" at bounding box center [262, 132] width 30 height 20
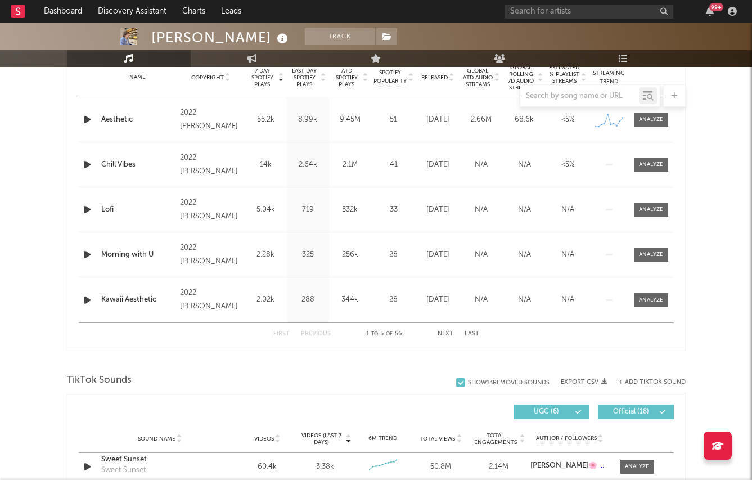
scroll to position [0, 0]
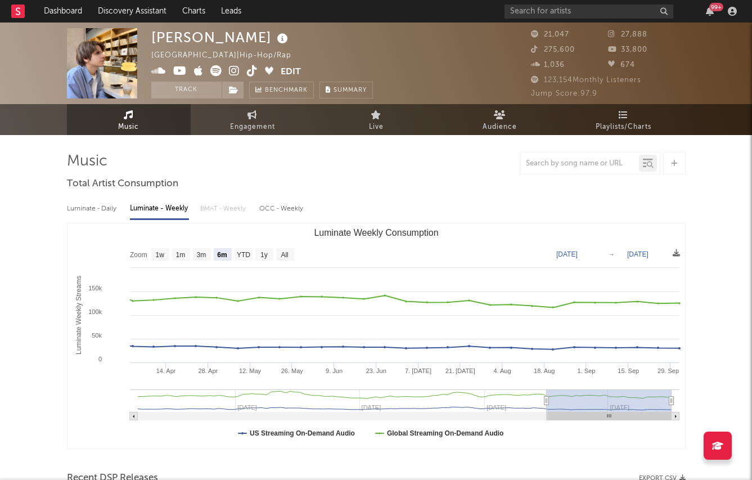
click at [229, 68] on icon at bounding box center [234, 70] width 11 height 11
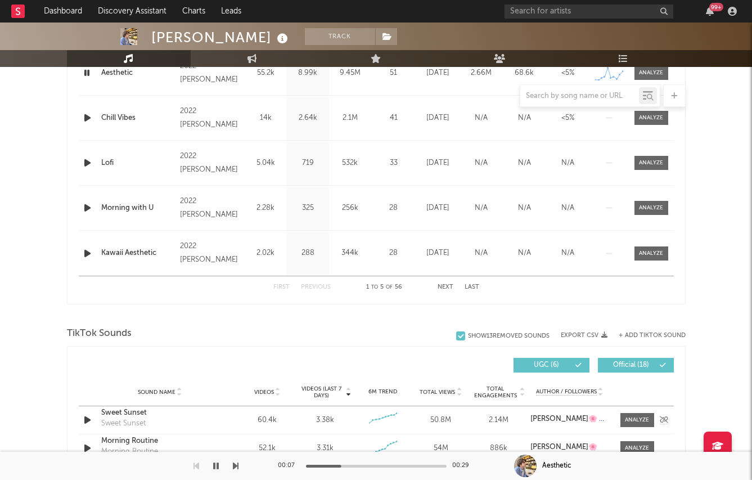
scroll to position [437, 0]
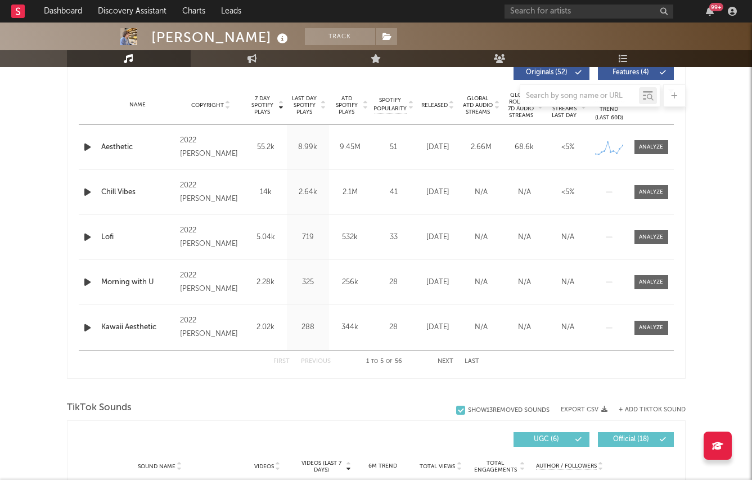
click at [430, 102] on div at bounding box center [376, 95] width 618 height 22
click at [430, 106] on div at bounding box center [376, 95] width 618 height 22
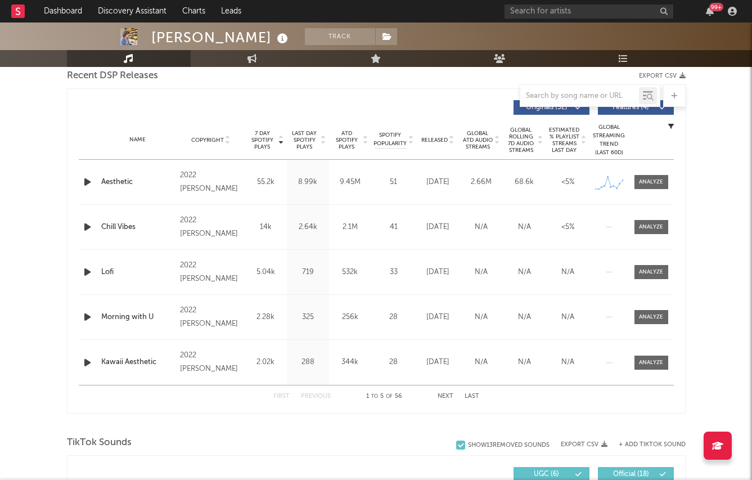
scroll to position [397, 0]
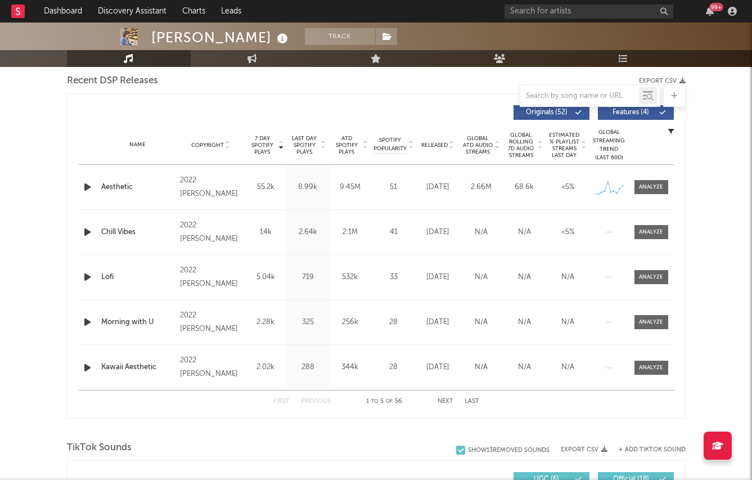
click at [432, 143] on span "Released" at bounding box center [434, 145] width 26 height 7
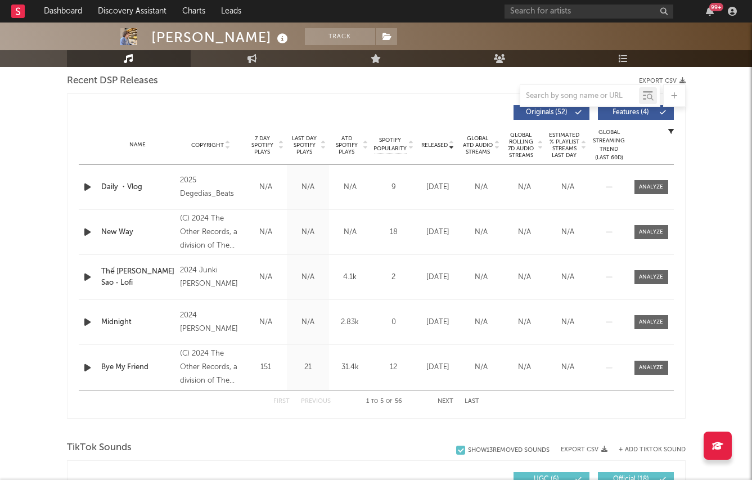
click at [310, 145] on span "Last Day Spotify Plays" at bounding box center [305, 145] width 30 height 20
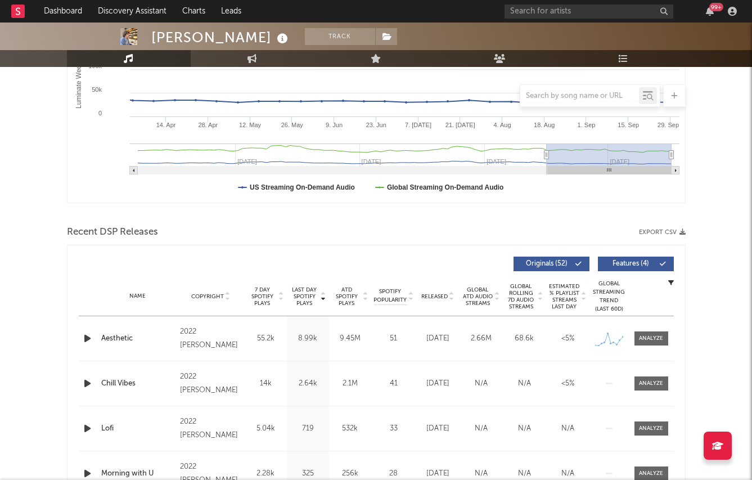
scroll to position [0, 0]
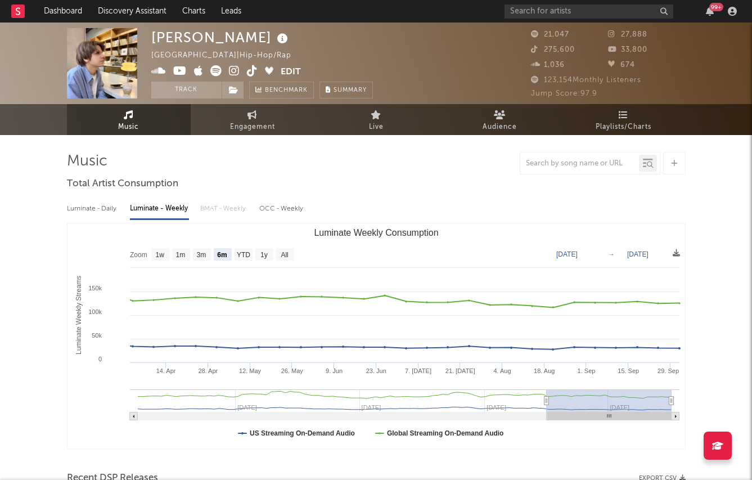
click at [229, 73] on icon at bounding box center [234, 70] width 11 height 11
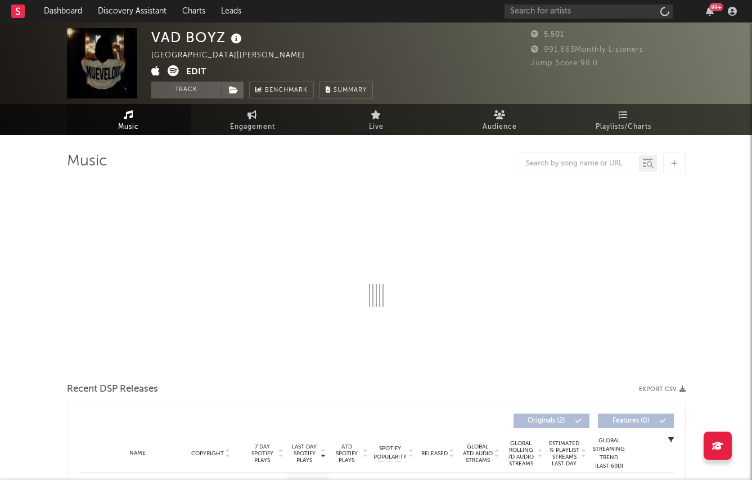
select select "1w"
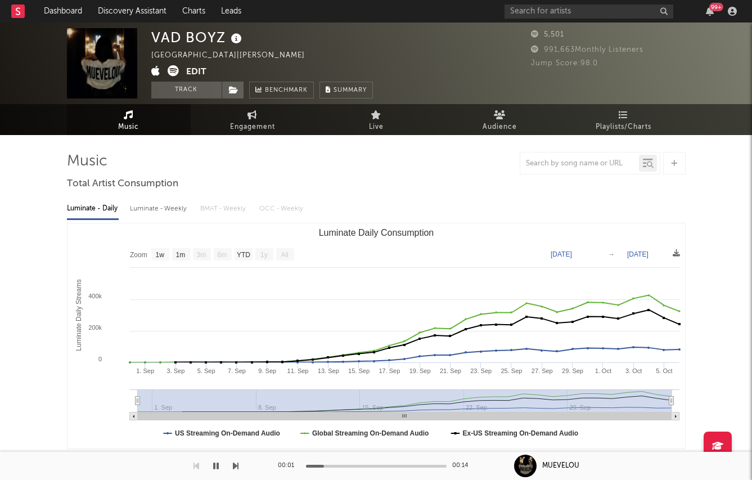
click at [160, 223] on icon "Created with Highcharts 10.3.3 Luminate Daily Streams Luminate Daily Consumptio…" at bounding box center [375, 335] width 617 height 225
click at [160, 213] on div "Luminate - Weekly" at bounding box center [159, 208] width 59 height 19
select select "1w"
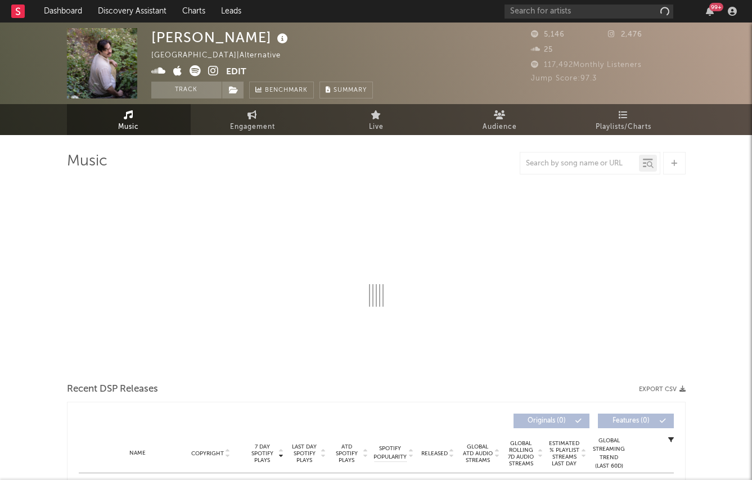
select select "1w"
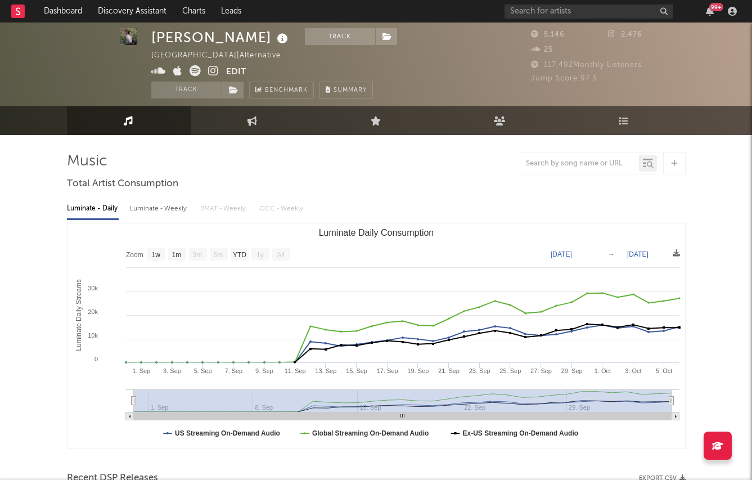
scroll to position [16, 0]
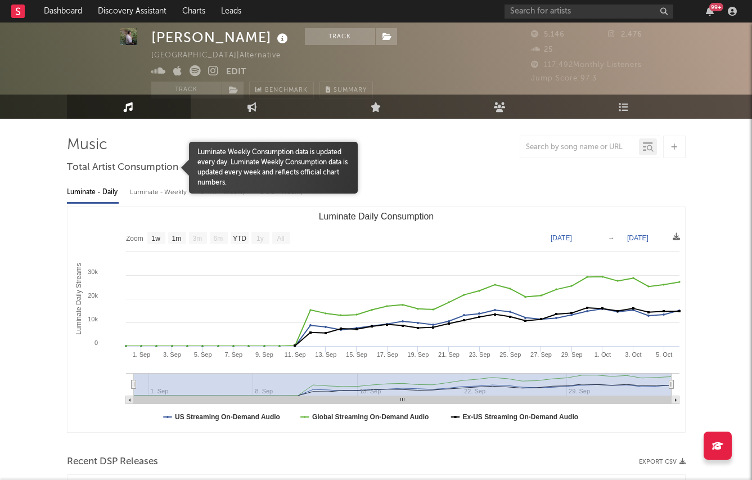
click at [136, 184] on div "Luminate - Weekly" at bounding box center [159, 192] width 59 height 19
select select "1w"
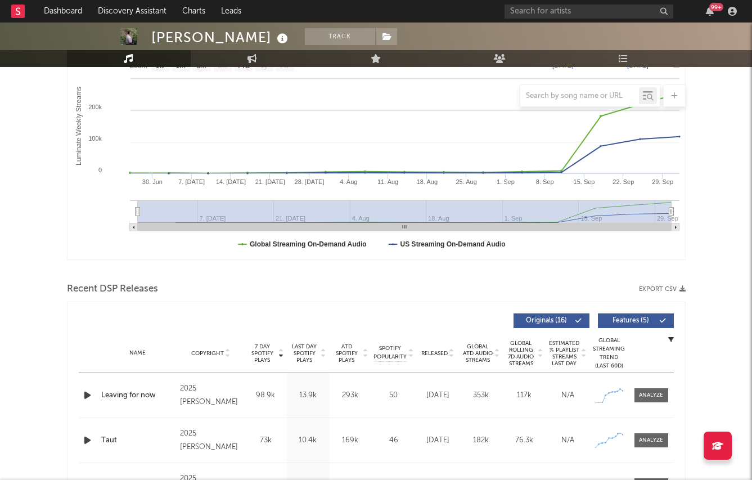
scroll to position [0, 0]
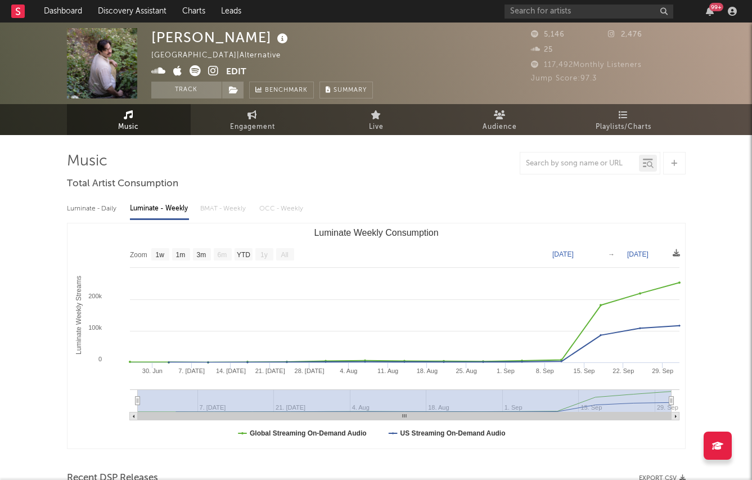
click at [210, 67] on icon at bounding box center [213, 70] width 11 height 11
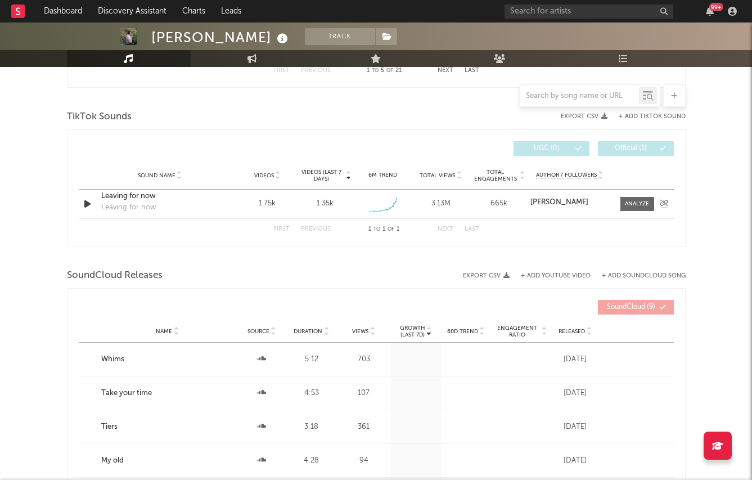
scroll to position [810, 0]
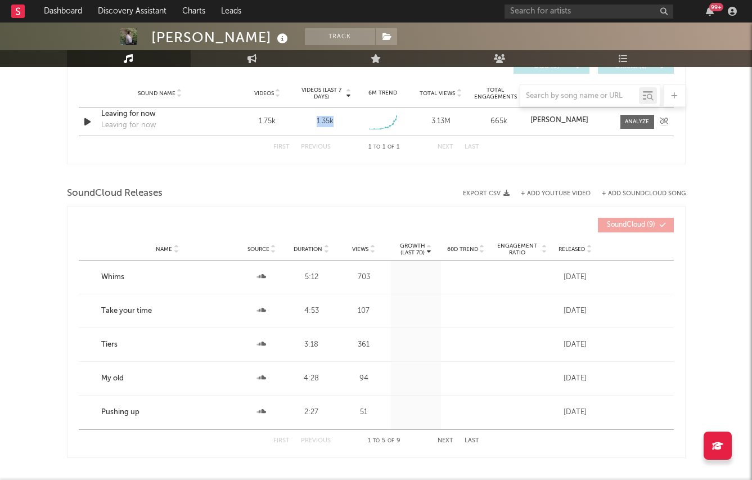
drag, startPoint x: 314, startPoint y: 123, endPoint x: 345, endPoint y: 122, distance: 30.4
click at [345, 122] on div "1.35k" at bounding box center [325, 121] width 52 height 11
click at [322, 174] on div at bounding box center [376, 175] width 618 height 17
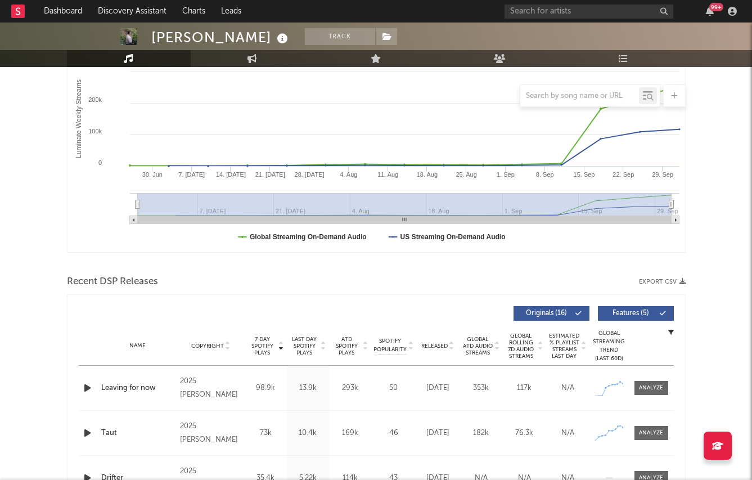
scroll to position [198, 0]
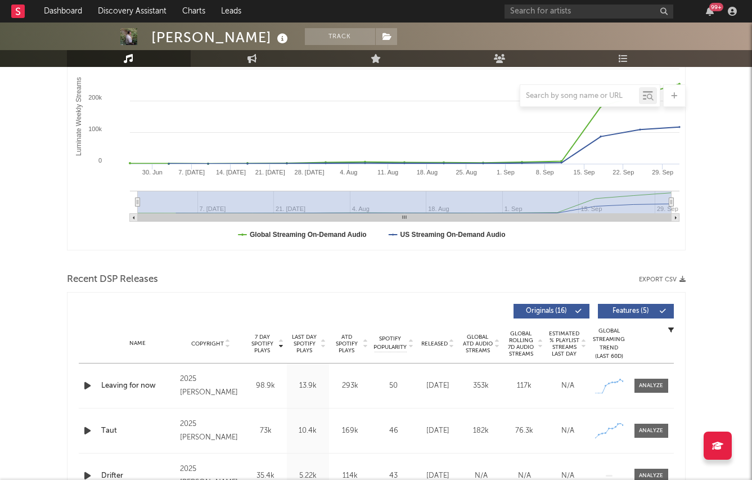
click at [435, 339] on div "Released" at bounding box center [438, 343] width 38 height 8
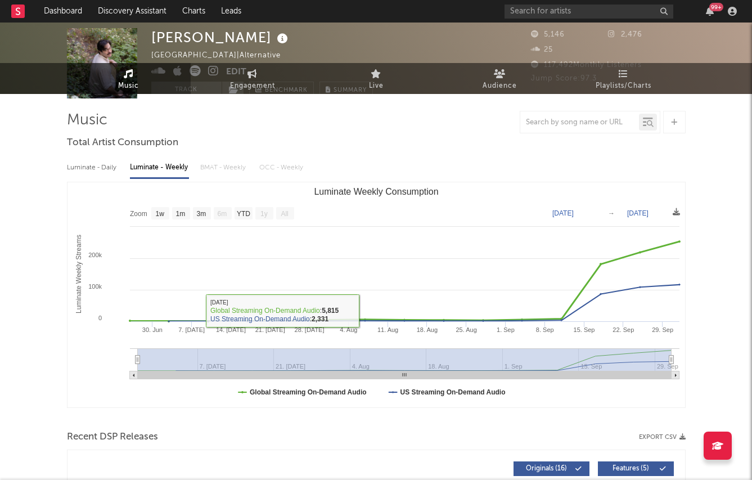
scroll to position [0, 0]
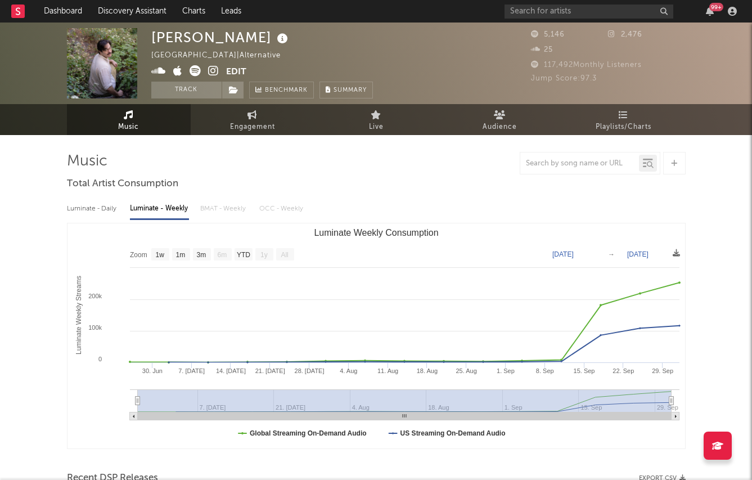
click at [211, 73] on icon at bounding box center [213, 70] width 11 height 11
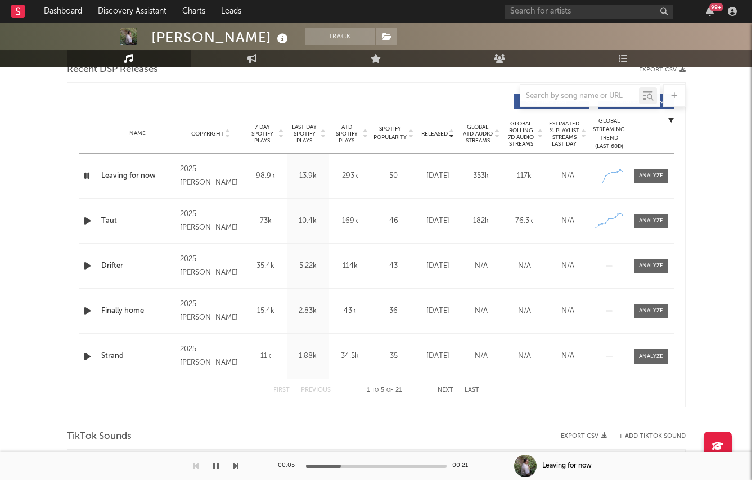
scroll to position [553, 0]
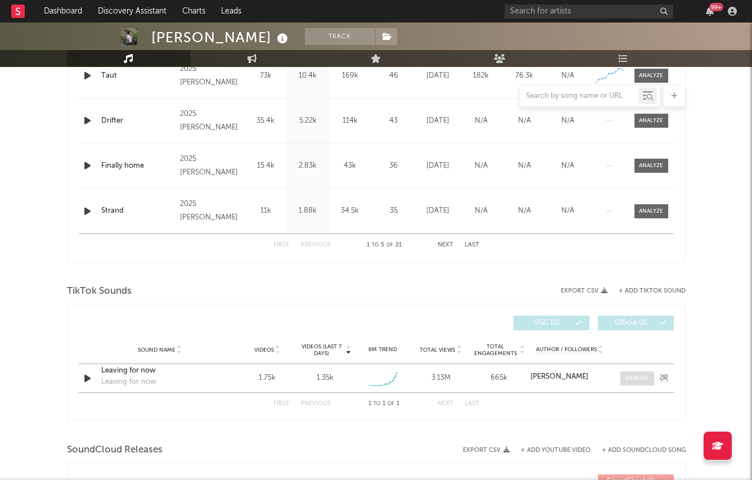
click at [631, 374] on div at bounding box center [637, 378] width 24 height 8
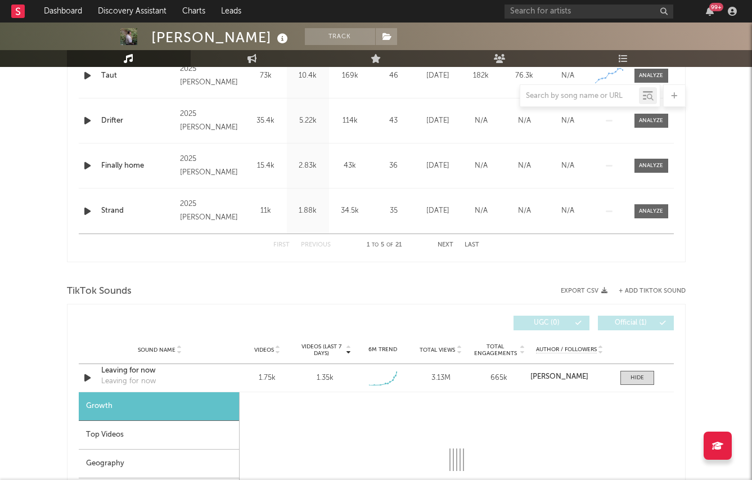
select select "1w"
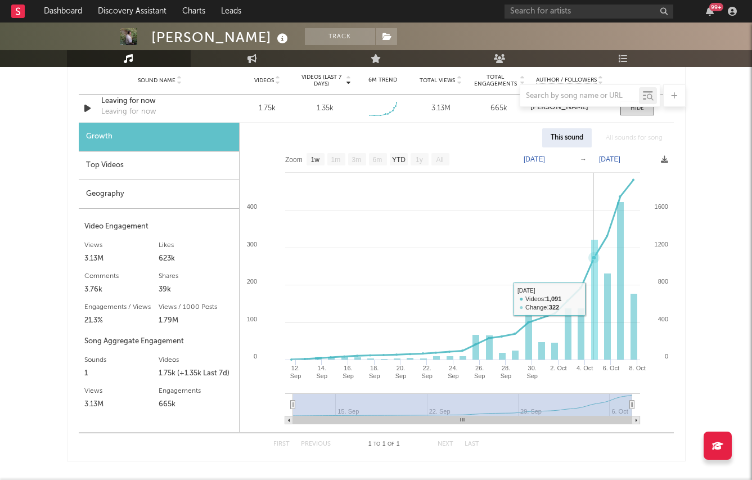
scroll to position [806, 0]
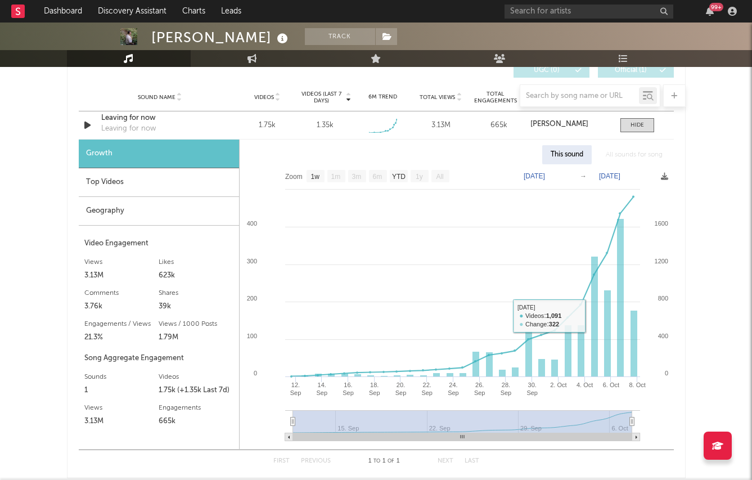
click at [175, 178] on div "Top Videos" at bounding box center [159, 182] width 160 height 29
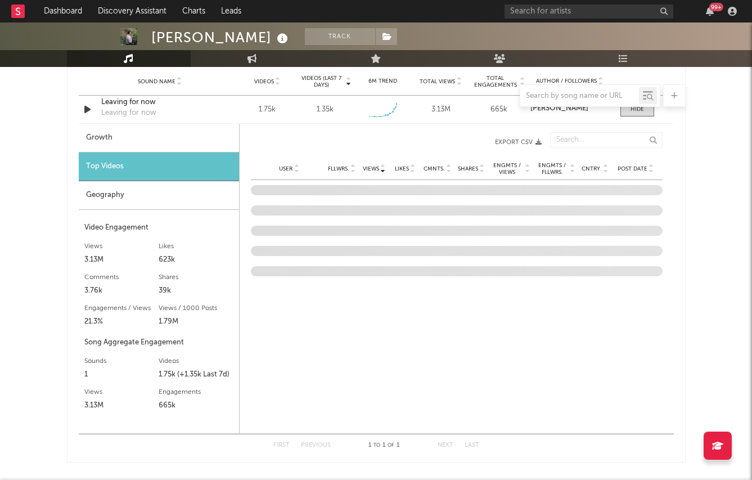
scroll to position [826, 0]
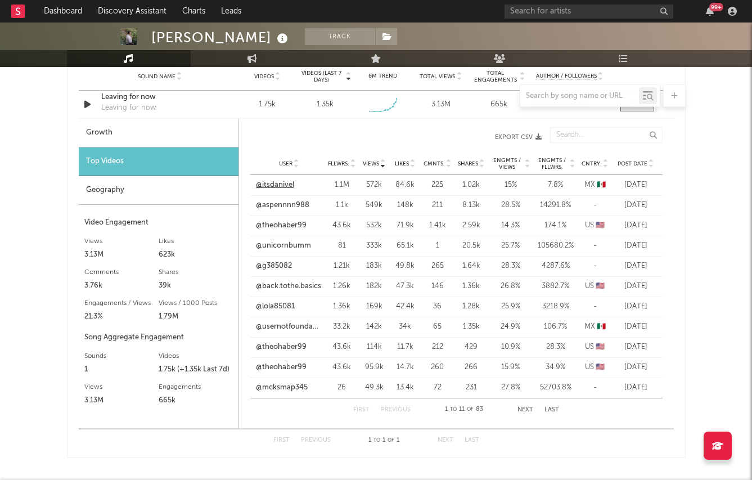
click at [282, 182] on link "@itsdanivel" at bounding box center [275, 184] width 38 height 11
click at [198, 106] on div at bounding box center [376, 95] width 618 height 22
click at [145, 107] on div "Leaving for now" at bounding box center [128, 107] width 55 height 11
click at [46, 134] on div "Theo Haber Track United States | Alternative Edit Track Benchmark Summary 5,146…" at bounding box center [376, 15] width 752 height 1639
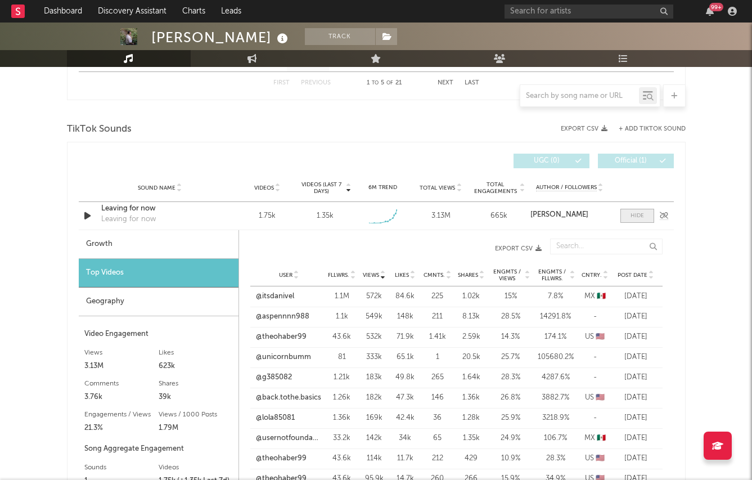
click at [637, 211] on span at bounding box center [637, 216] width 34 height 14
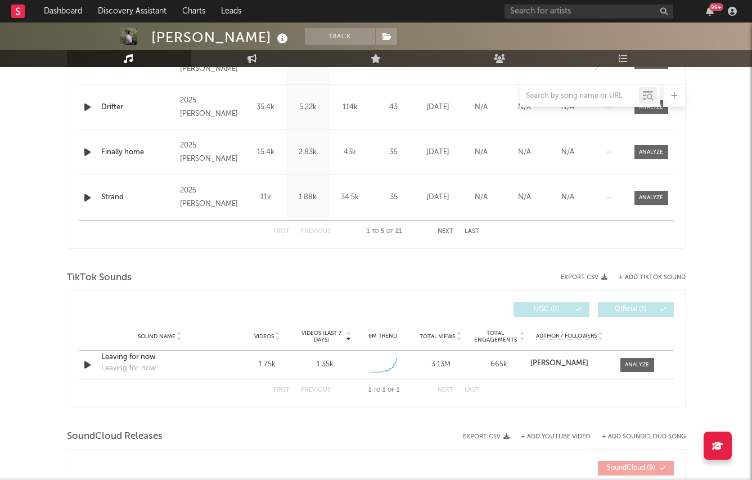
scroll to position [569, 0]
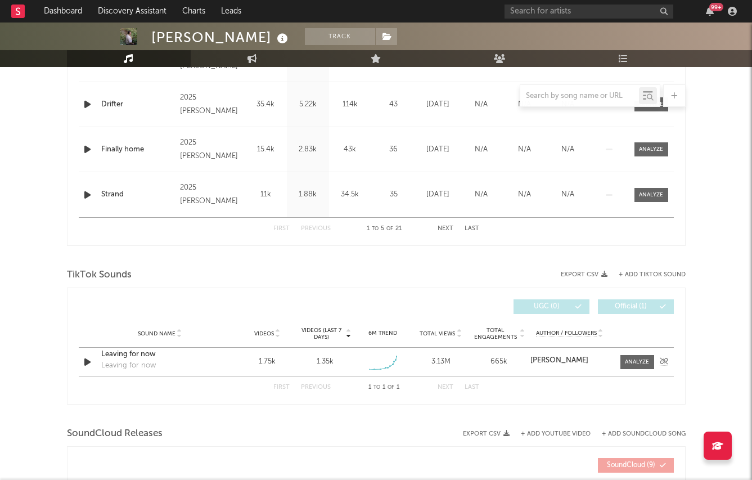
click at [138, 353] on div "Leaving for now" at bounding box center [159, 354] width 117 height 11
click at [124, 357] on div "Leaving for now" at bounding box center [159, 354] width 117 height 11
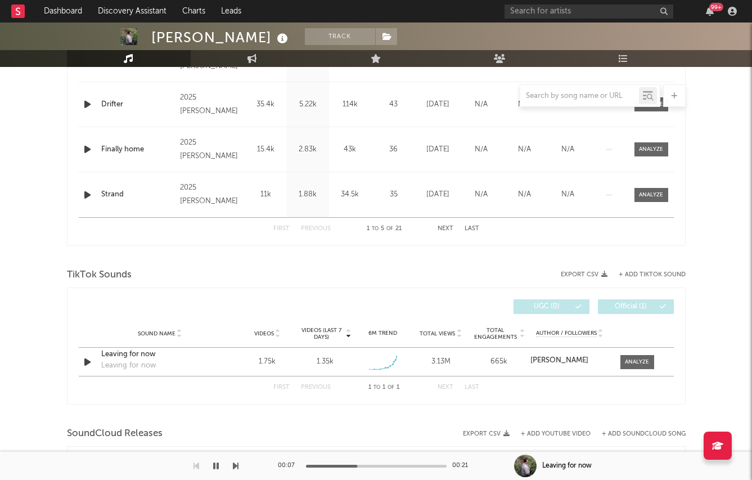
click at [91, 105] on div at bounding box center [376, 95] width 618 height 22
click at [87, 106] on div at bounding box center [376, 95] width 618 height 22
click at [82, 106] on div at bounding box center [376, 95] width 618 height 22
click at [94, 103] on div at bounding box center [376, 95] width 618 height 22
click at [88, 103] on div at bounding box center [376, 95] width 618 height 22
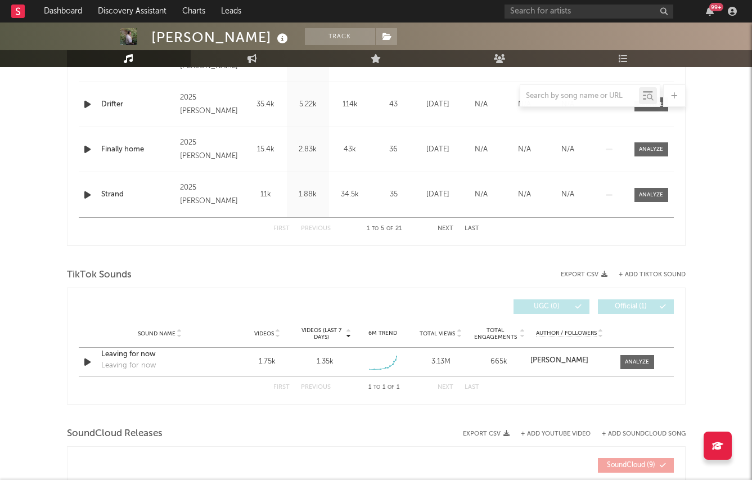
click at [85, 105] on div at bounding box center [376, 95] width 618 height 22
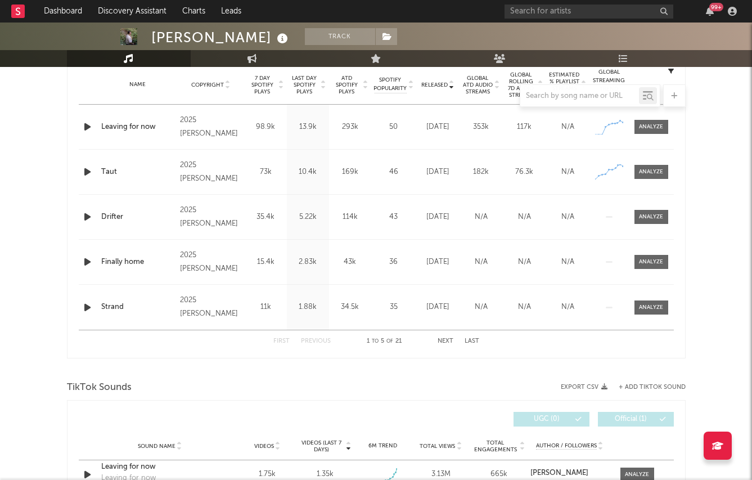
scroll to position [431, 0]
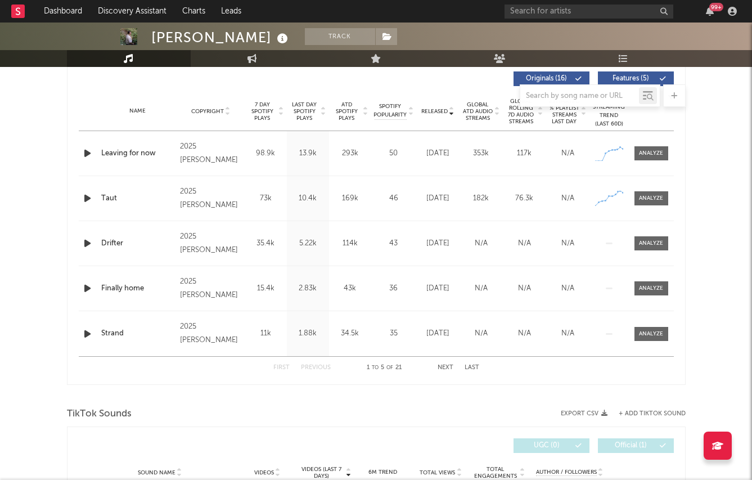
click at [86, 199] on icon "button" at bounding box center [88, 198] width 12 height 14
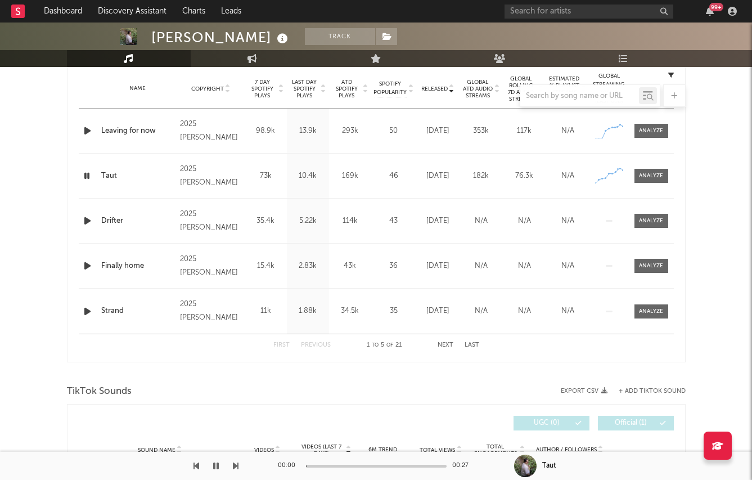
scroll to position [454, 0]
click at [88, 216] on icon "button" at bounding box center [88, 220] width 12 height 14
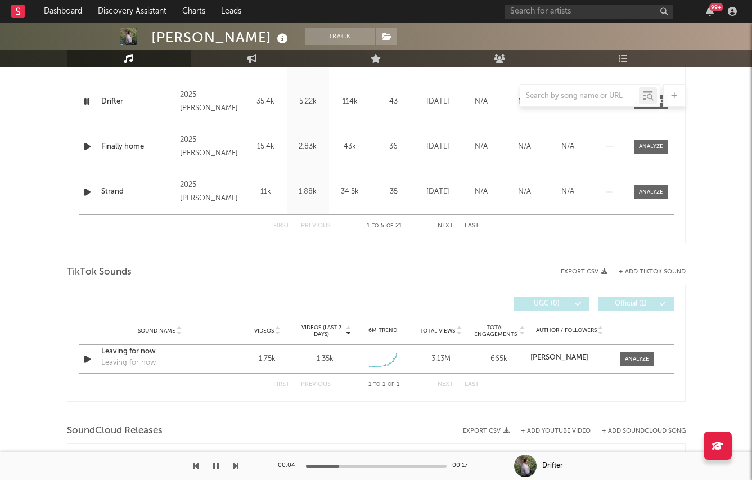
scroll to position [528, 0]
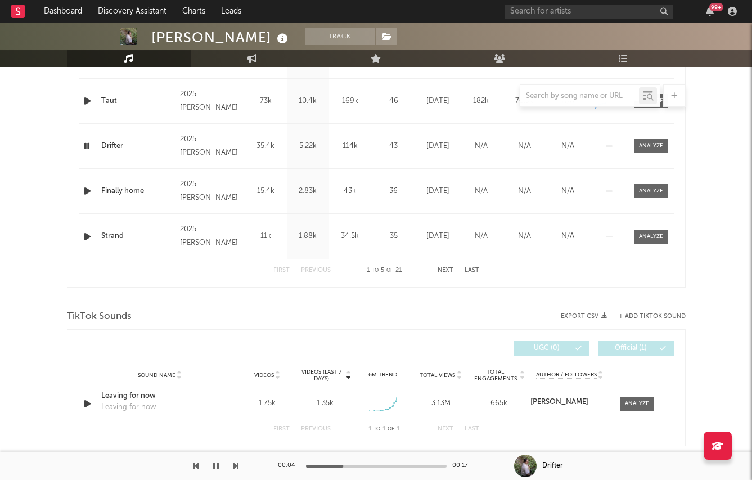
click at [88, 201] on div "Name Finally home Copyright 2025 Theodore Haber Label Theodore Haber Album Name…" at bounding box center [376, 191] width 595 height 44
click at [88, 197] on icon "button" at bounding box center [88, 191] width 12 height 14
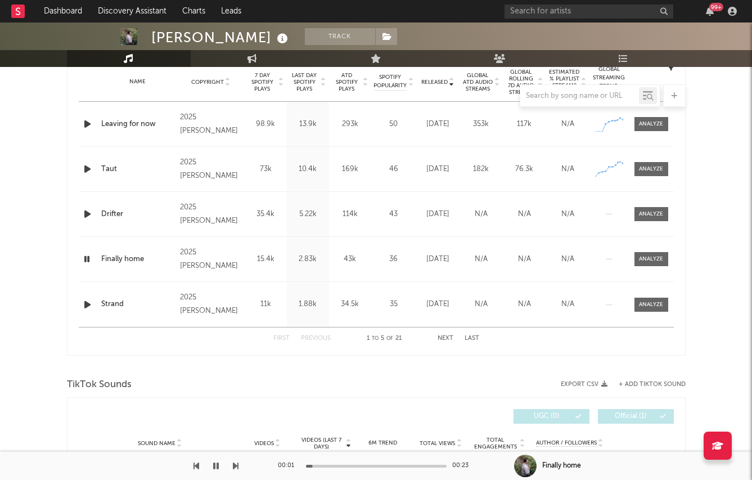
scroll to position [458, 0]
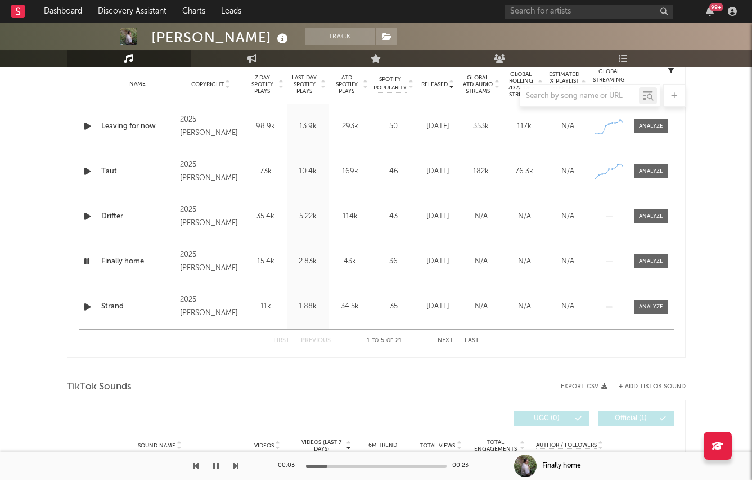
click at [86, 306] on icon "button" at bounding box center [88, 307] width 12 height 14
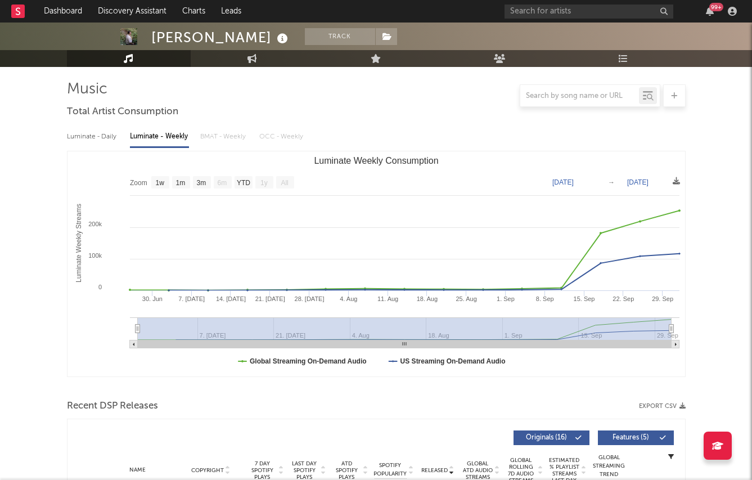
scroll to position [0, 0]
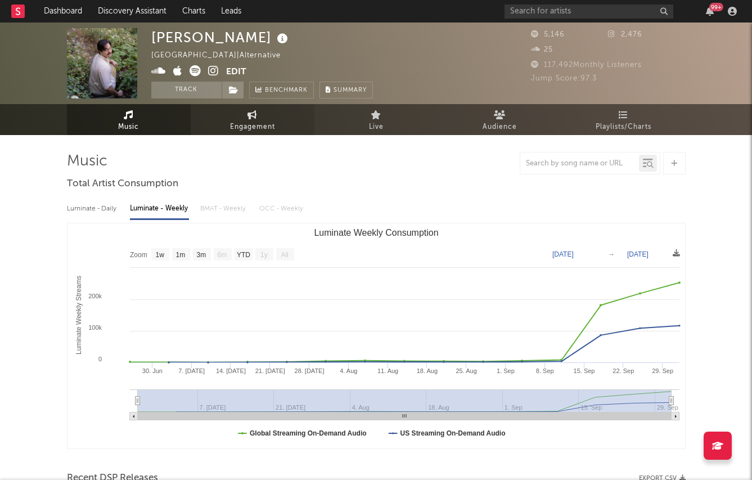
click at [236, 111] on link "Engagement" at bounding box center [253, 119] width 124 height 31
select select "1w"
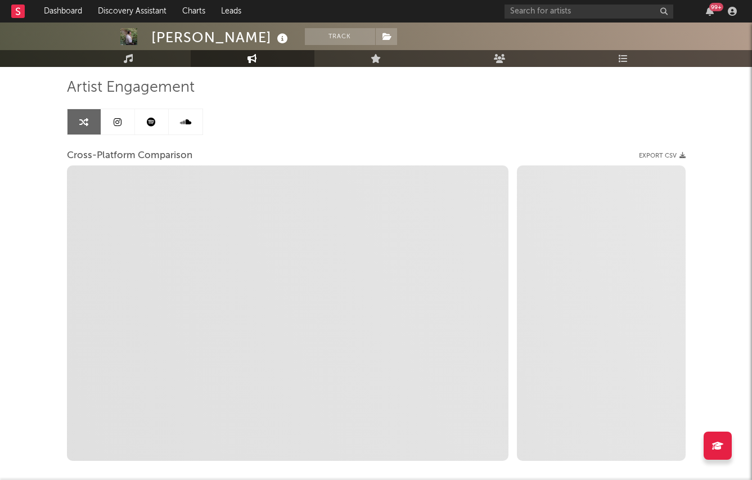
scroll to position [75, 0]
select select "1m"
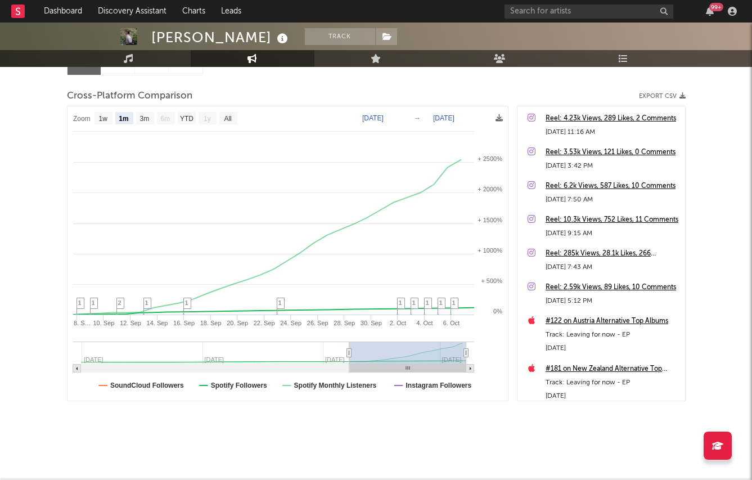
scroll to position [0, 0]
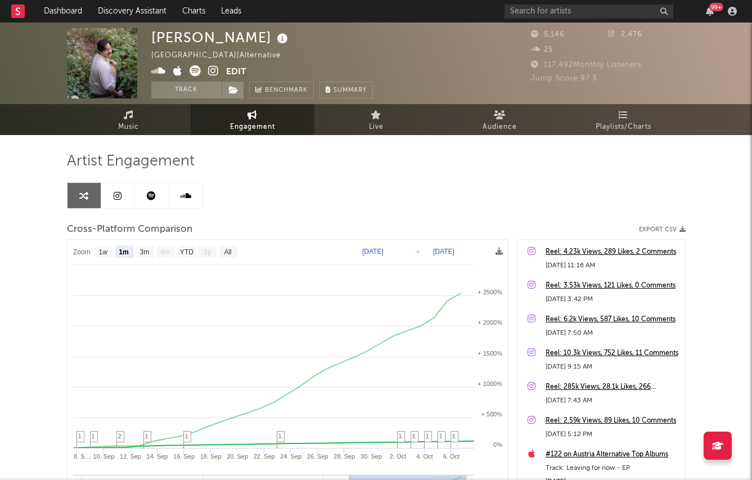
click at [150, 135] on div "Artist Engagement Cross-Platform Comparison Export CSV Zoom 1w 1m 3m 6m YTD 1y …" at bounding box center [376, 357] width 618 height 444
click at [151, 119] on link "Music" at bounding box center [129, 119] width 124 height 31
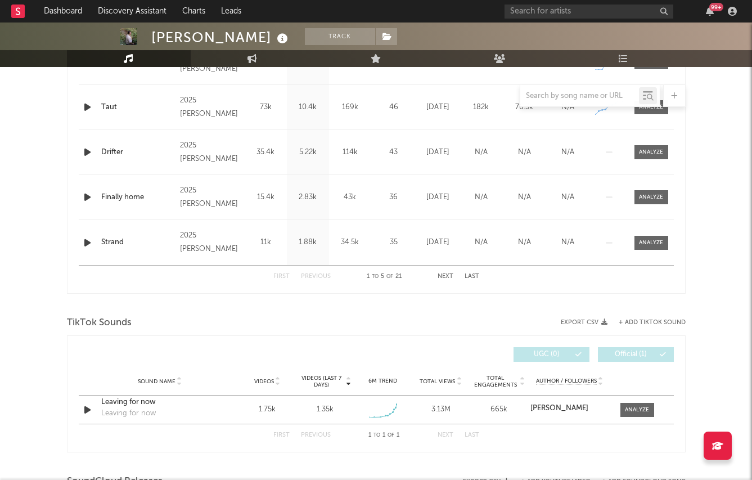
select select "1w"
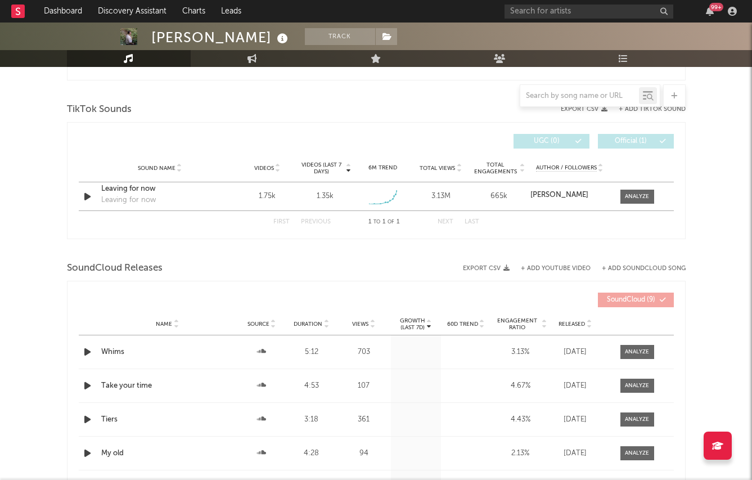
scroll to position [736, 0]
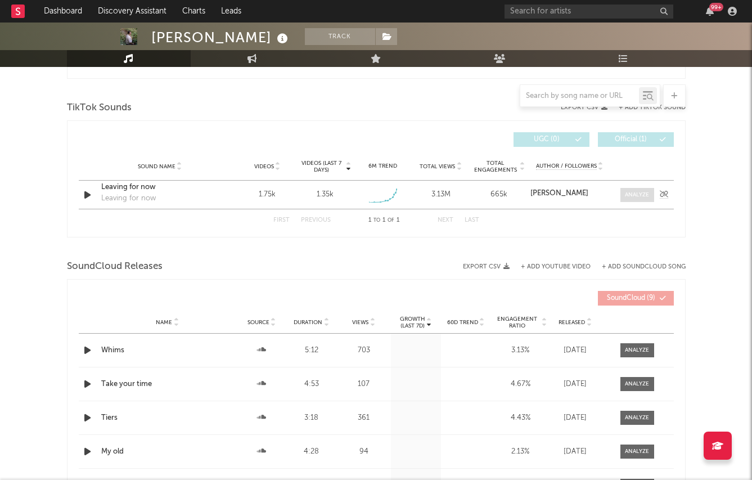
click at [643, 194] on div at bounding box center [637, 195] width 24 height 8
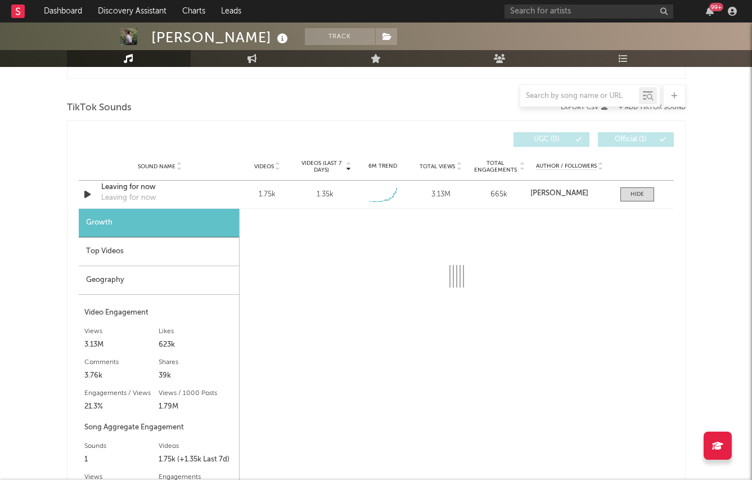
select select "1w"
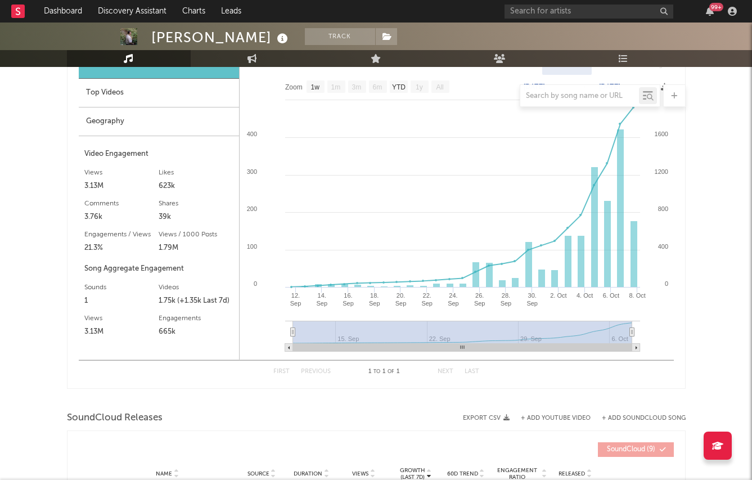
scroll to position [918, 0]
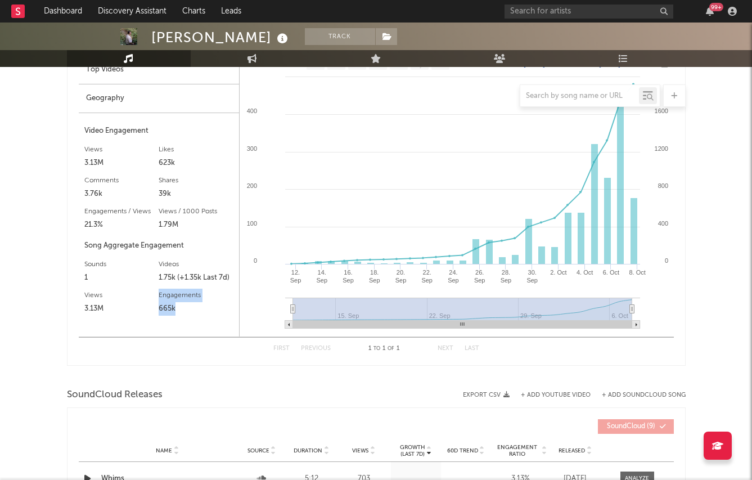
drag, startPoint x: 155, startPoint y: 308, endPoint x: 202, endPoint y: 324, distance: 49.2
click at [202, 324] on div "Video Engagement Views 3.13M Likes 623k Likes 623k Comments 3.76k Shares 39k En…" at bounding box center [158, 224] width 149 height 201
drag, startPoint x: 82, startPoint y: 224, endPoint x: 94, endPoint y: 225, distance: 11.9
click at [94, 225] on div "Growth Top Videos Geography Video Engagement Views 3.13M Likes 623k Likes 623k …" at bounding box center [159, 181] width 161 height 309
click at [94, 225] on div "21.3%" at bounding box center [121, 224] width 75 height 13
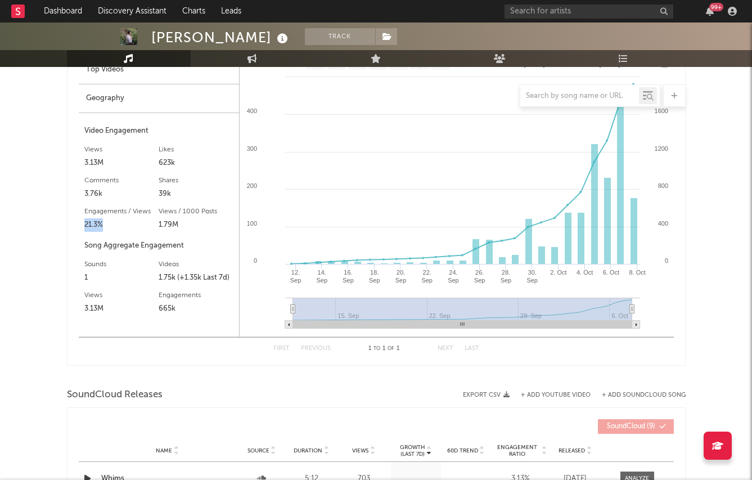
drag, startPoint x: 102, startPoint y: 225, endPoint x: 69, endPoint y: 225, distance: 33.2
click at [69, 225] on div "Videos (last 7 days) Sound Name Videos Videos (last 7 days) Total Views Total E…" at bounding box center [376, 152] width 618 height 427
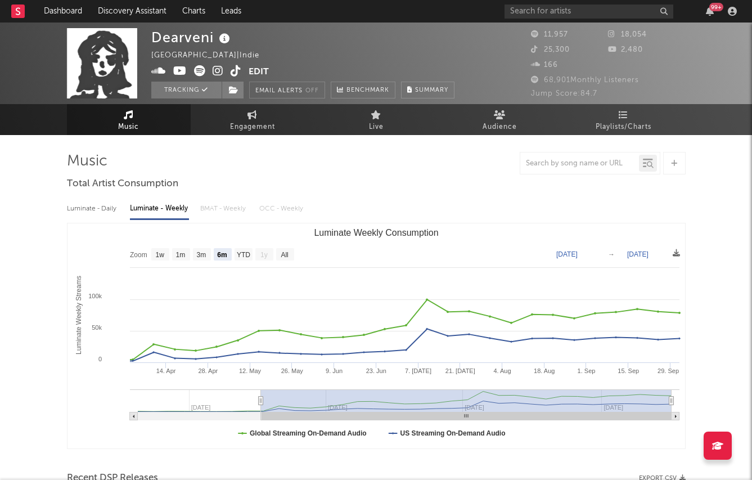
select select "6m"
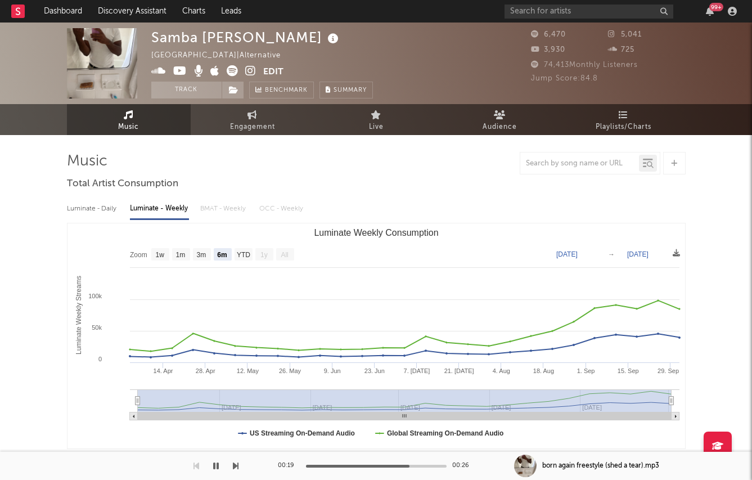
select select "6m"
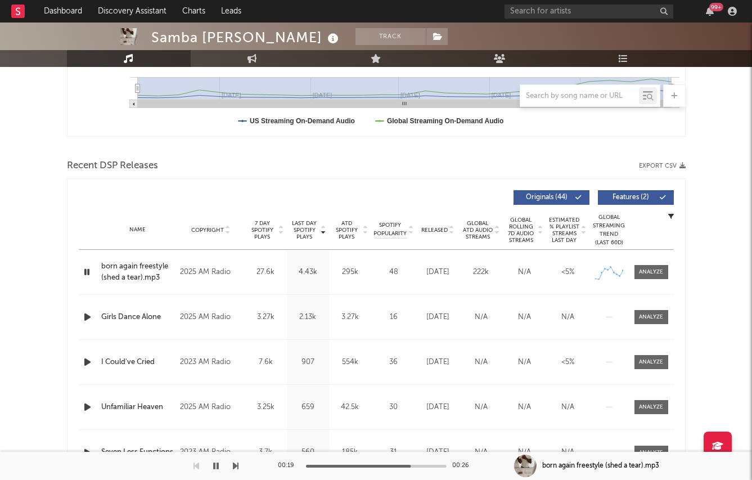
scroll to position [478, 0]
